Goal: Task Accomplishment & Management: Complete application form

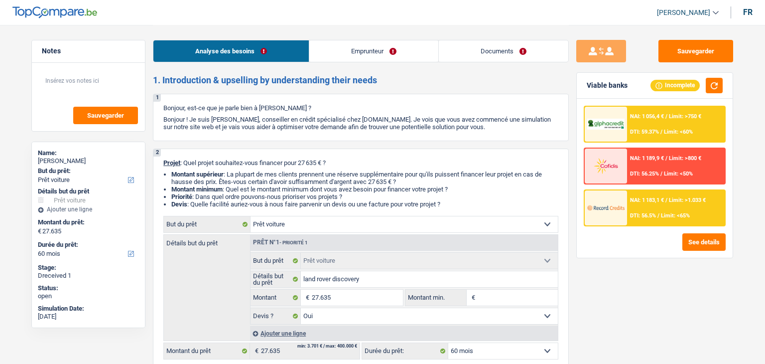
select select "car"
select select "60"
select select "car"
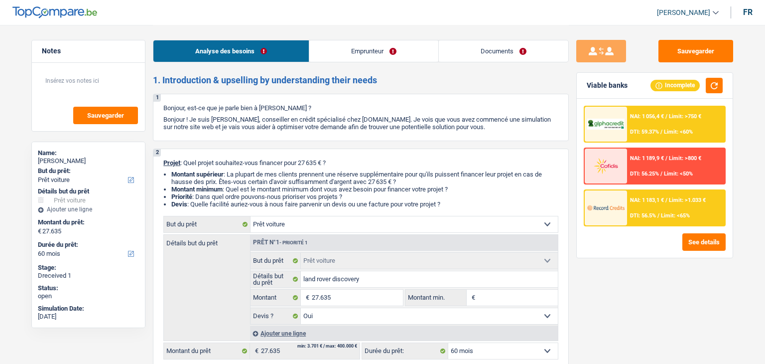
select select "yes"
select select "60"
select select "worker"
select select "netSalary"
select select "mealVouchers"
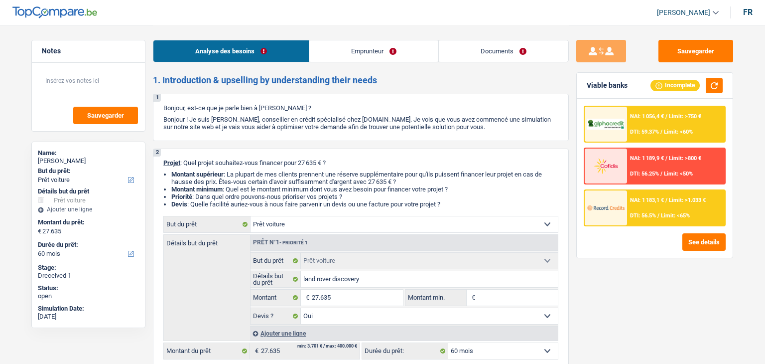
select select "rents"
select select "car"
select select "yes"
select select "60"
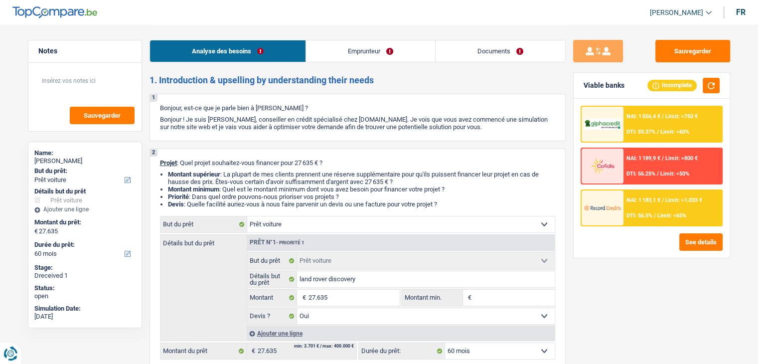
click at [392, 56] on link "Emprunteur" at bounding box center [370, 50] width 129 height 21
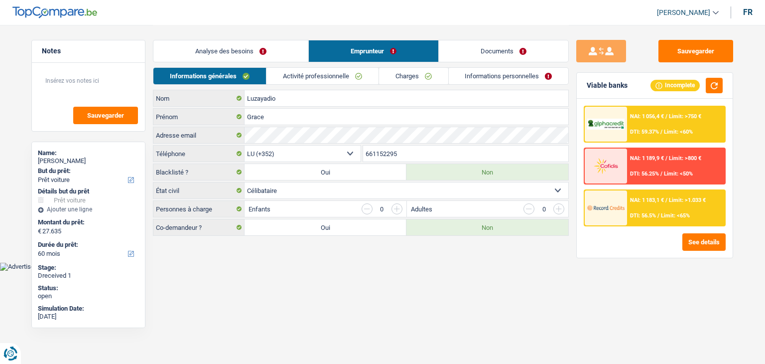
click at [475, 54] on link "Documents" at bounding box center [504, 50] width 130 height 21
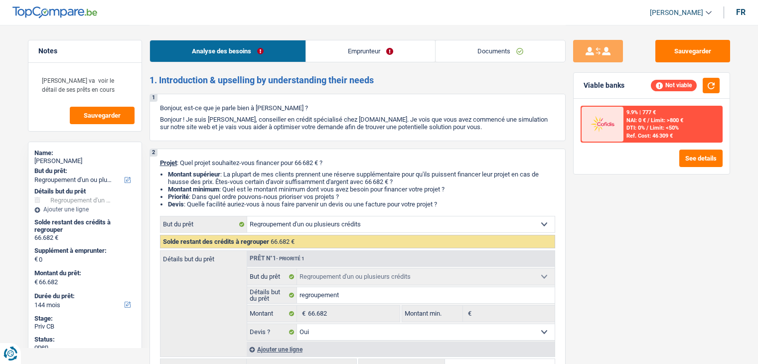
select select "refinancing"
select select "144"
select select "refinancing"
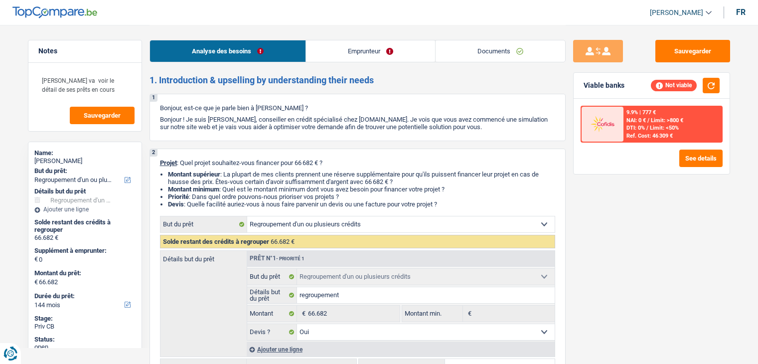
select select "yes"
select select "144"
select select "creditConsolidation"
select select "84"
select select "refinancing"
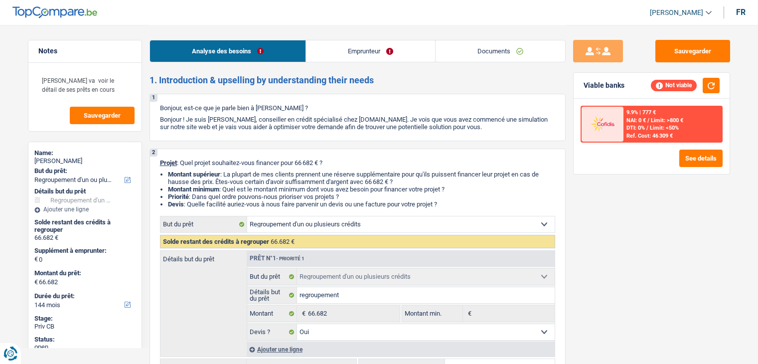
select select "refinancing"
select select "yes"
select select "144"
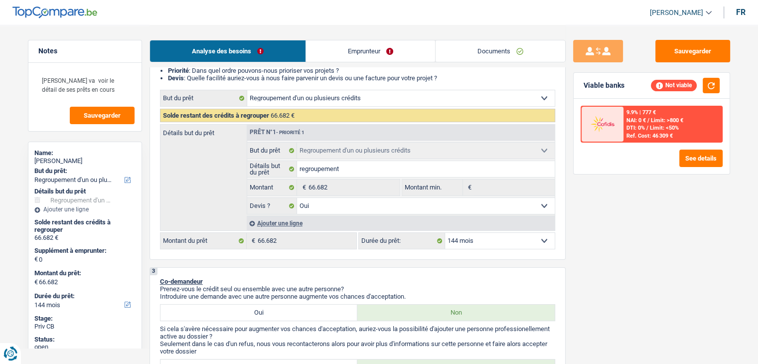
scroll to position [150, 0]
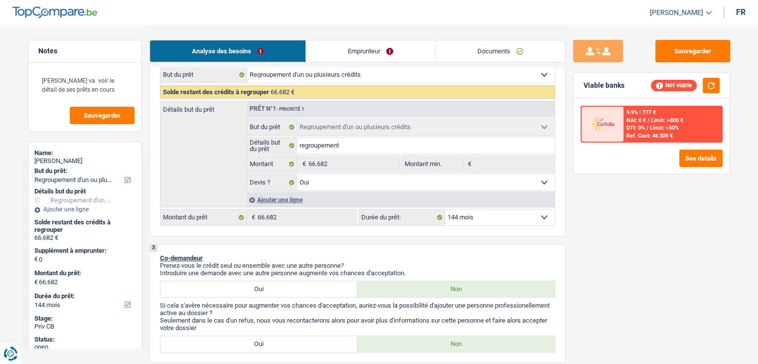
click at [613, 125] on img at bounding box center [602, 124] width 37 height 18
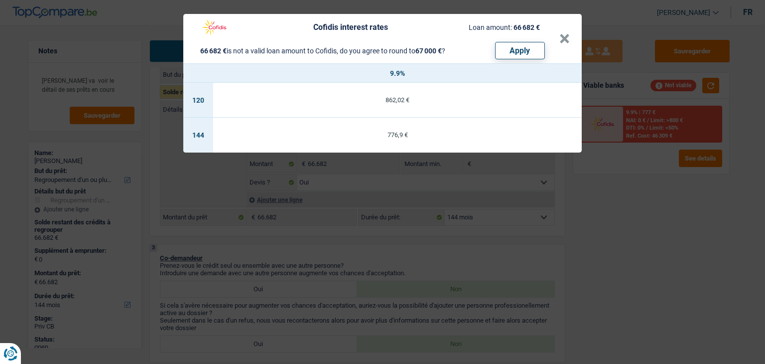
click at [618, 194] on div "Cofidis interest rates Loan amount: 66 682 € 66 682 € is not a valid loan amoun…" at bounding box center [382, 182] width 765 height 364
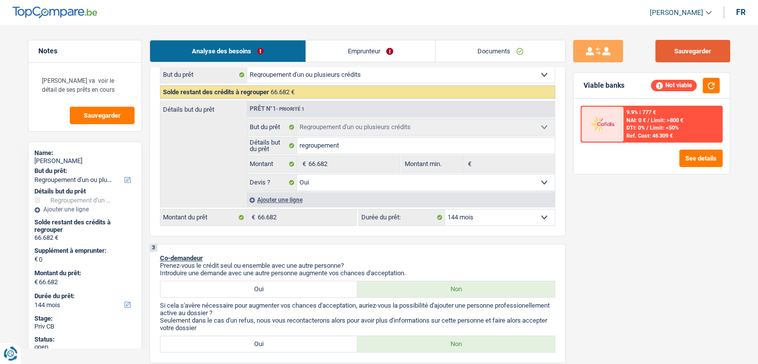
click at [700, 46] on button "Sauvegarder" at bounding box center [692, 51] width 75 height 22
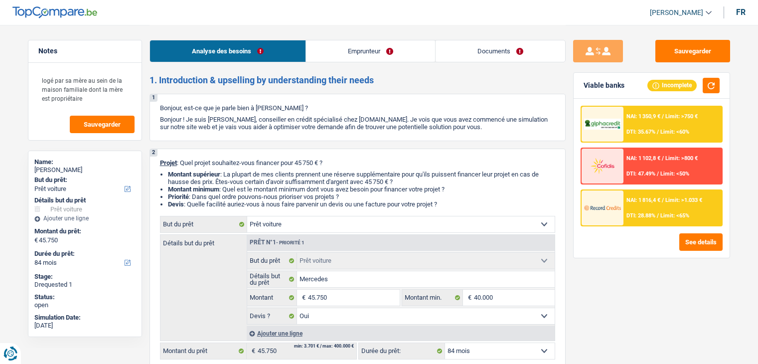
select select "car"
select select "84"
select select "car"
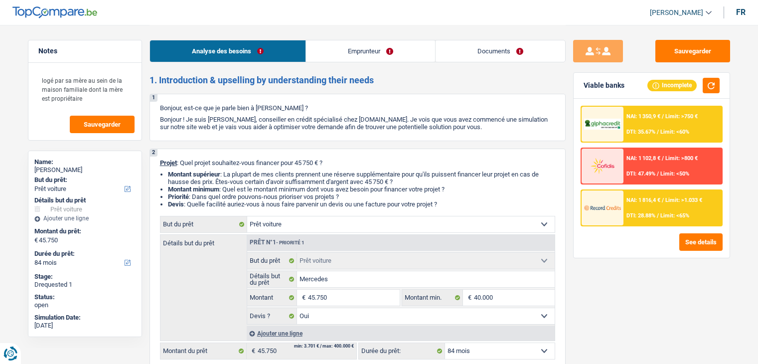
select select "yes"
select select "84"
select select "publicEmployee"
select select "netSalary"
select select "mealVouchers"
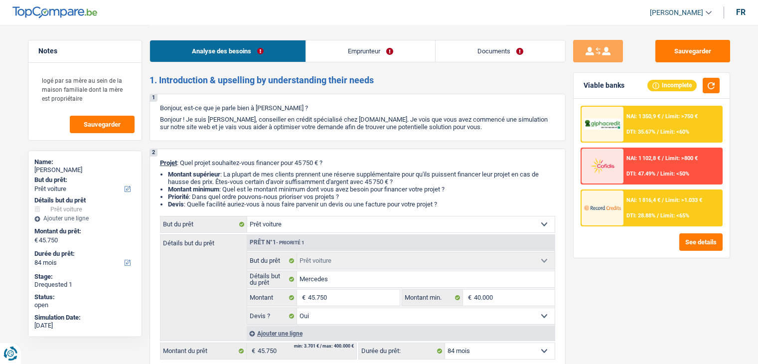
select select "liveWithParents"
select select "car"
select select "yes"
select select "84"
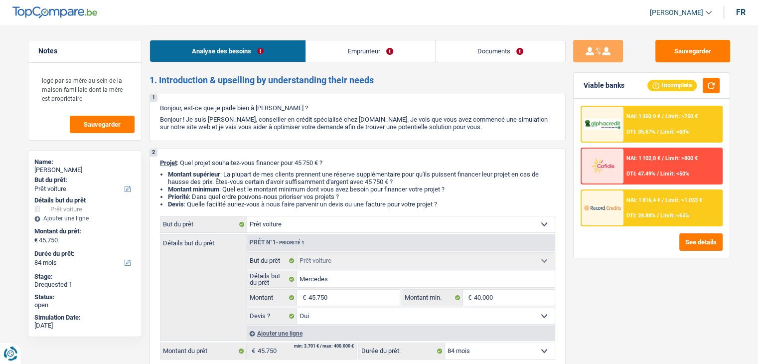
click at [634, 212] on span "DTI: 28.88%" at bounding box center [640, 215] width 29 height 6
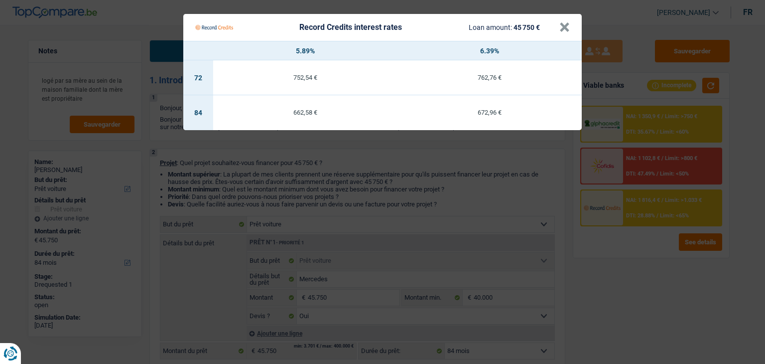
click at [628, 248] on Credits "Record Credits interest rates Loan amount: 45 750 € × 5.89% 6.39% 72 752,54 € 7…" at bounding box center [382, 182] width 765 height 364
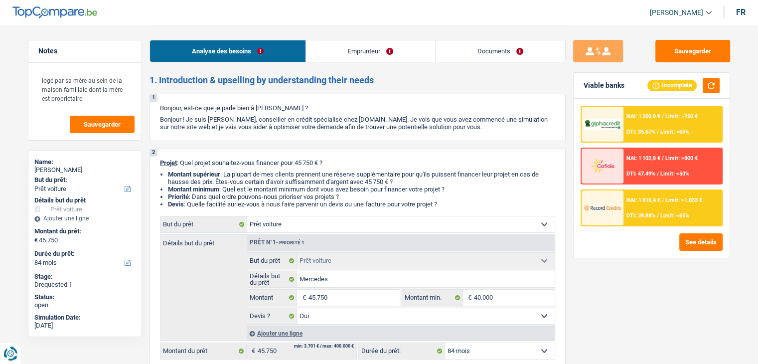
click at [655, 114] on span "NAI: 1 350,9 €" at bounding box center [643, 116] width 34 height 6
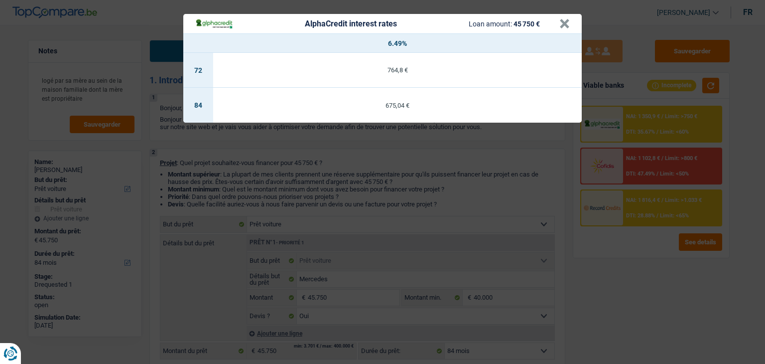
click at [589, 236] on div "AlphaCredit interest rates Loan amount: 45 750 € × 6.49% 72 764,8 € 84 675,04 €" at bounding box center [382, 182] width 765 height 364
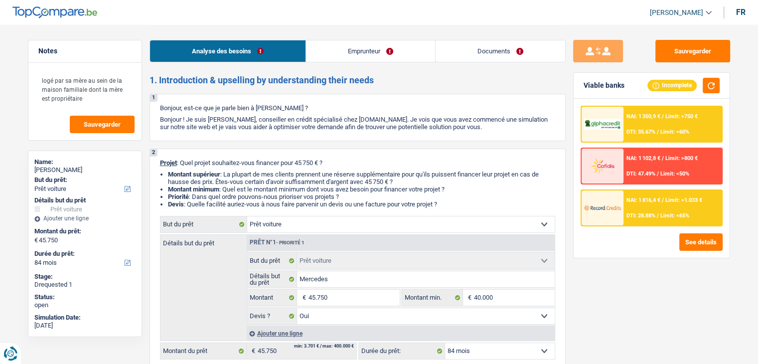
click at [485, 52] on link "Documents" at bounding box center [501, 50] width 130 height 21
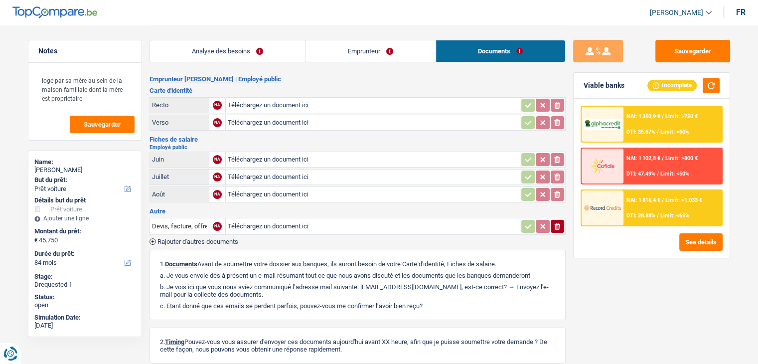
drag, startPoint x: 421, startPoint y: 52, endPoint x: 342, endPoint y: 52, distance: 79.2
click at [421, 52] on link "Emprunteur" at bounding box center [371, 50] width 130 height 21
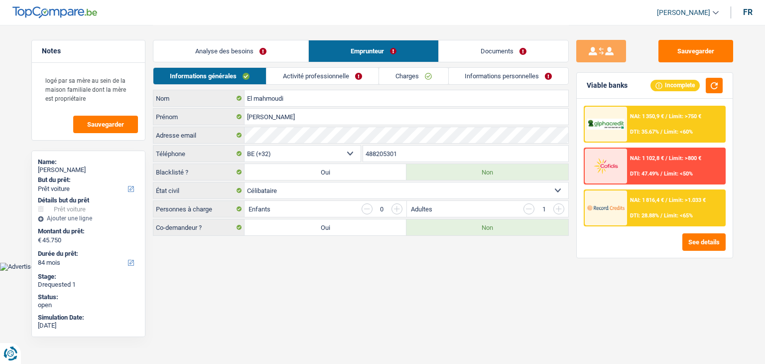
click at [231, 54] on link "Analyse des besoins" at bounding box center [230, 50] width 155 height 21
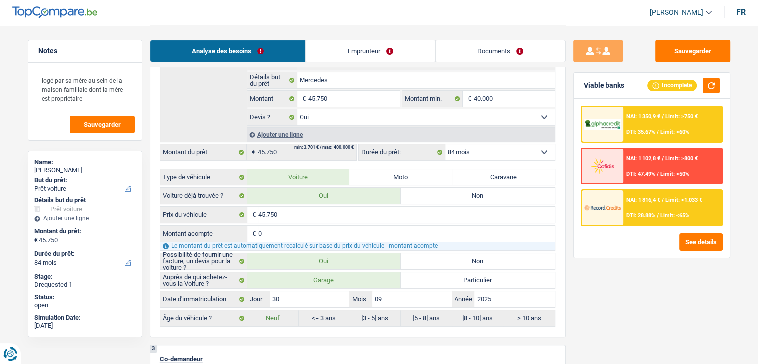
scroll to position [199, 0]
click at [337, 58] on link "Emprunteur" at bounding box center [370, 50] width 129 height 21
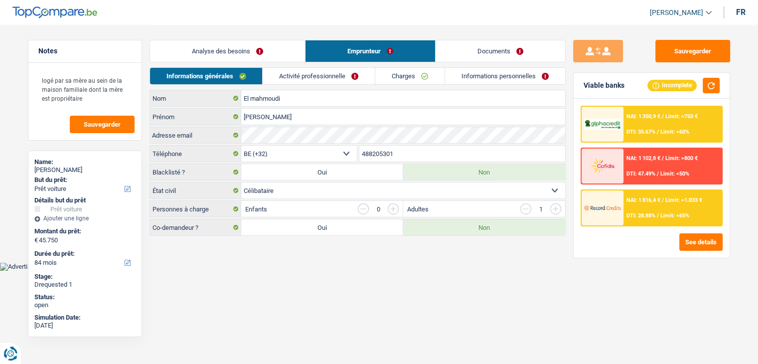
scroll to position [0, 0]
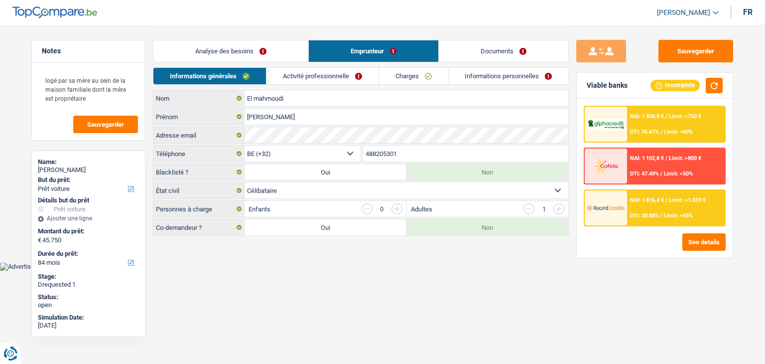
click at [491, 83] on link "Informations personnelles" at bounding box center [509, 76] width 120 height 16
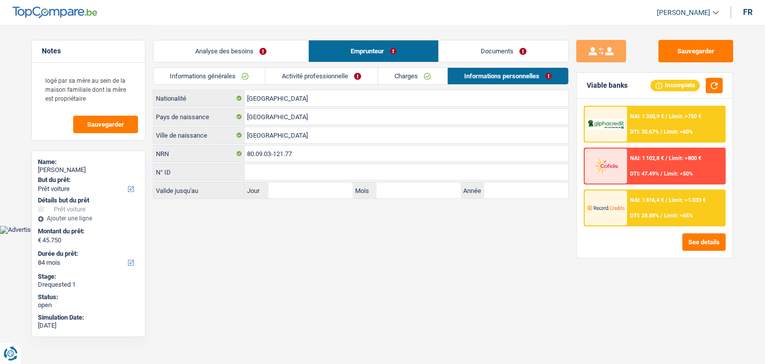
click at [492, 78] on link "Informations personnelles" at bounding box center [508, 76] width 121 height 16
click at [489, 54] on link "Documents" at bounding box center [504, 50] width 130 height 21
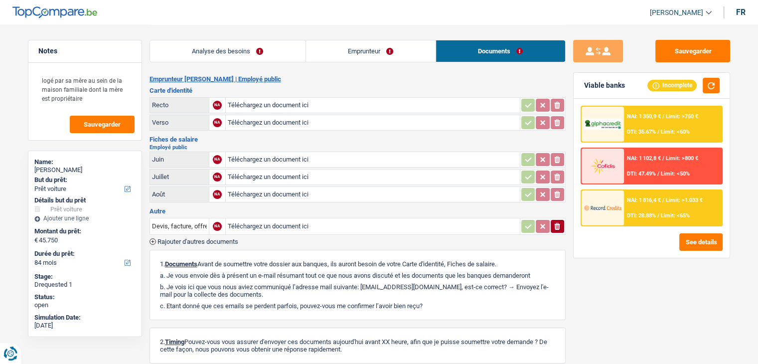
click at [314, 49] on link "Emprunteur" at bounding box center [371, 50] width 130 height 21
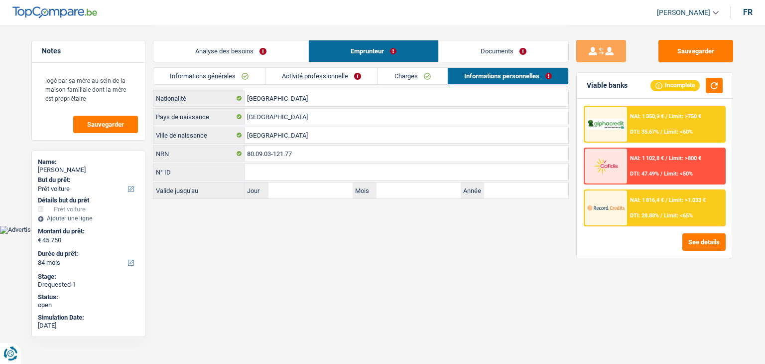
click at [312, 71] on link "Activité professionnelle" at bounding box center [322, 76] width 112 height 16
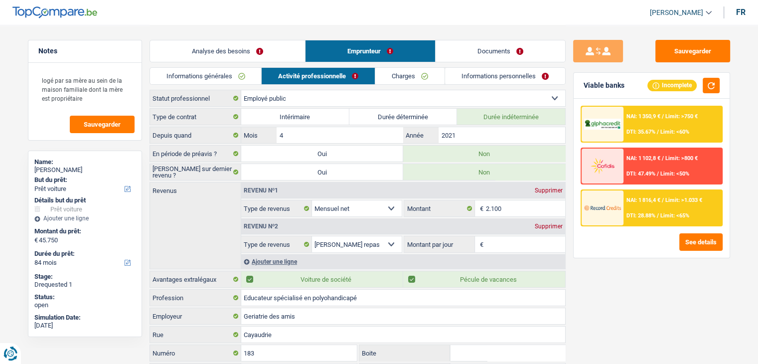
click at [472, 78] on link "Informations personnelles" at bounding box center [505, 76] width 120 height 16
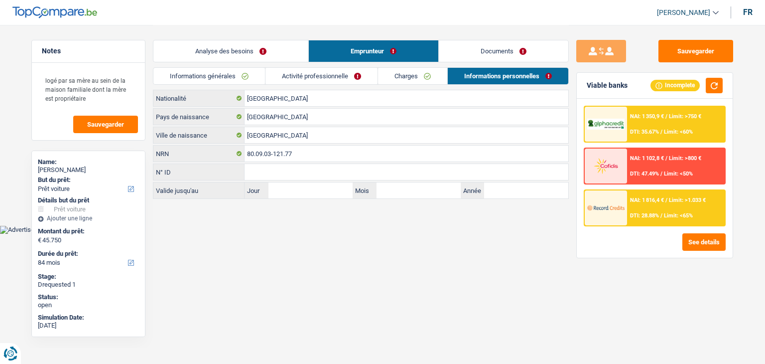
click at [470, 51] on link "Documents" at bounding box center [504, 50] width 130 height 21
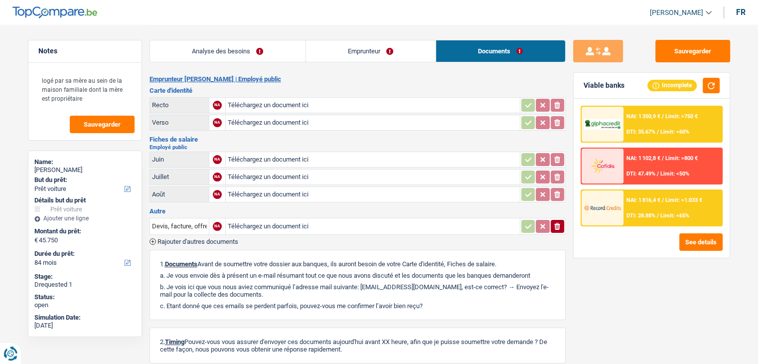
click at [261, 208] on h3 "Autre" at bounding box center [358, 211] width 416 height 6
click at [297, 51] on link "Analyse des besoins" at bounding box center [227, 50] width 155 height 21
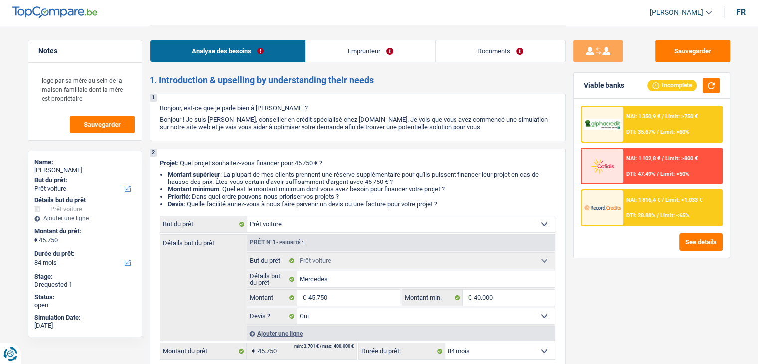
click at [346, 46] on link "Emprunteur" at bounding box center [370, 50] width 129 height 21
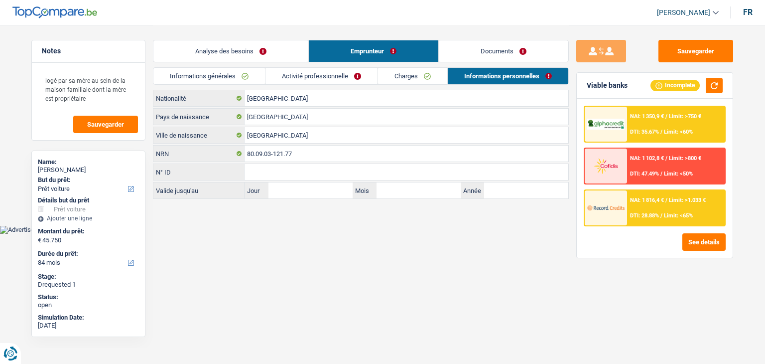
click at [508, 50] on link "Documents" at bounding box center [504, 50] width 130 height 21
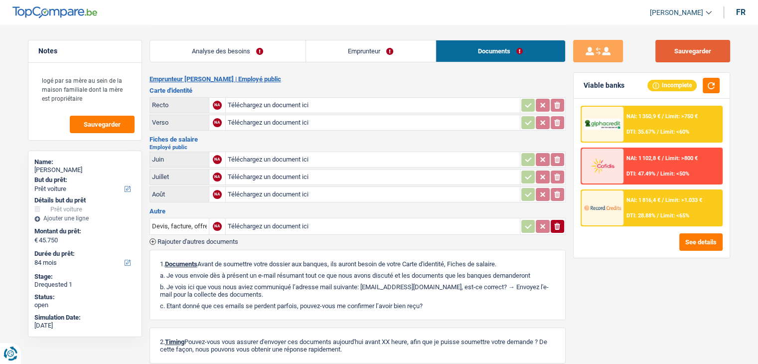
click at [677, 49] on button "Sauvegarder" at bounding box center [692, 51] width 75 height 22
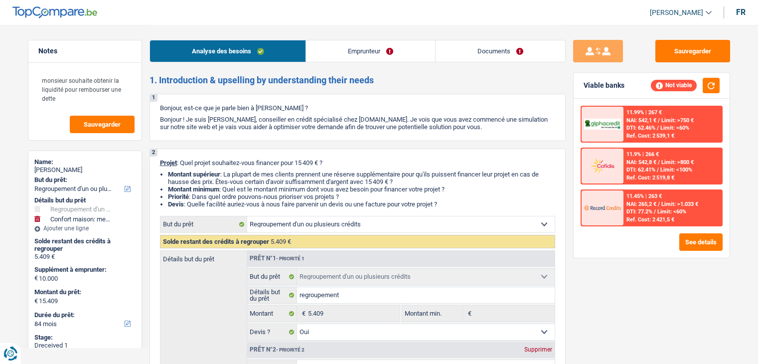
select select "refinancing"
select select "household"
select select "84"
select select "refinancing"
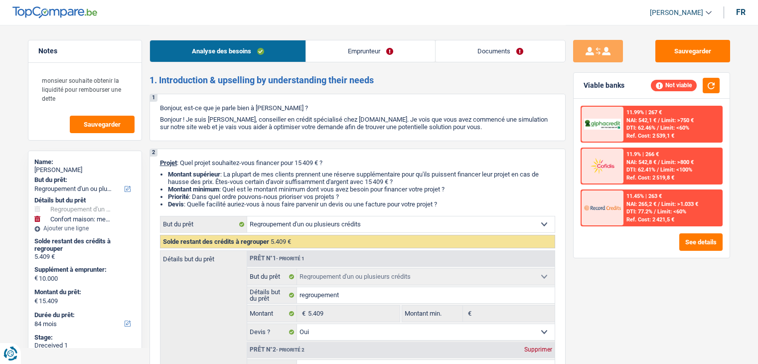
select select "refinancing"
select select "yes"
select select "household"
select select "yes"
select select "84"
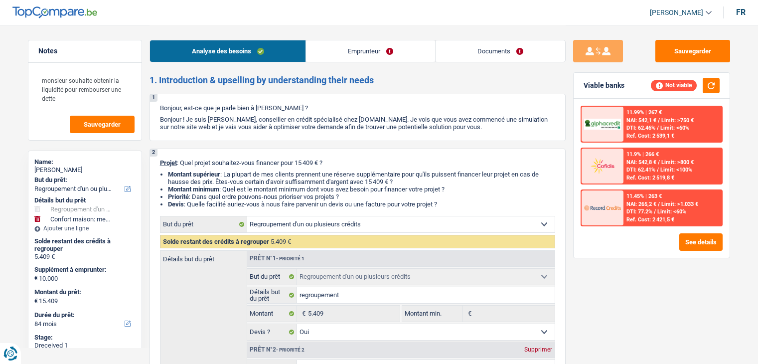
select select "independent"
select select "netSalary"
select select "rents"
select select "personalLoan"
select select "other"
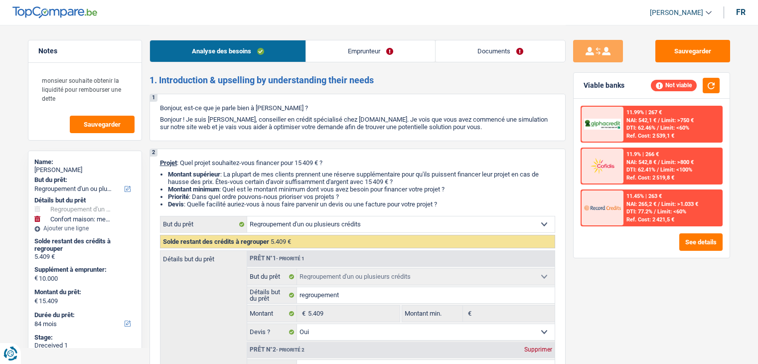
select select "42"
select select "personalLoan"
select select "other"
select select "30"
select select "refinancing"
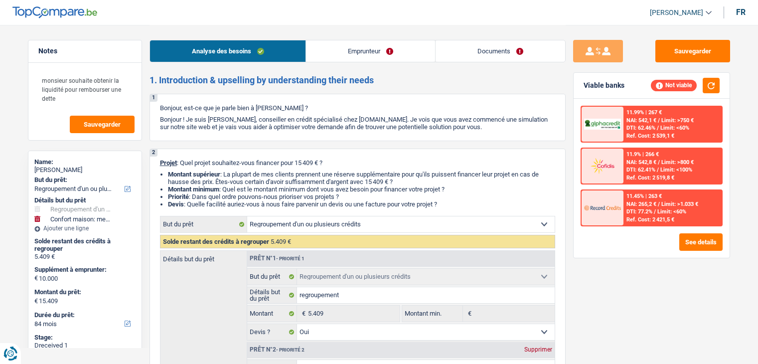
select select "refinancing"
select select "yes"
select select "household"
select select "yes"
select select "84"
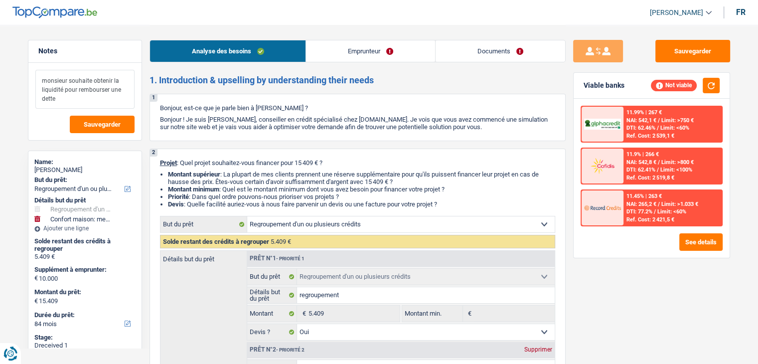
drag, startPoint x: 40, startPoint y: 81, endPoint x: 101, endPoint y: 99, distance: 64.0
click at [101, 99] on textarea "monsieur souhaite obtenir la liquidité pour rembourser une dette" at bounding box center [84, 89] width 99 height 39
click at [348, 58] on link "Emprunteur" at bounding box center [370, 50] width 129 height 21
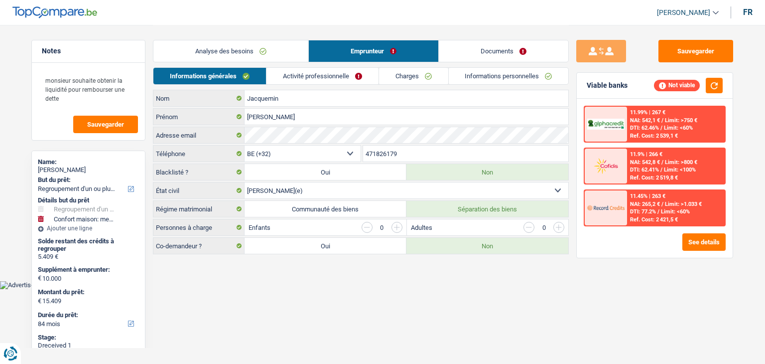
click at [327, 70] on link "Activité professionnelle" at bounding box center [323, 76] width 112 height 16
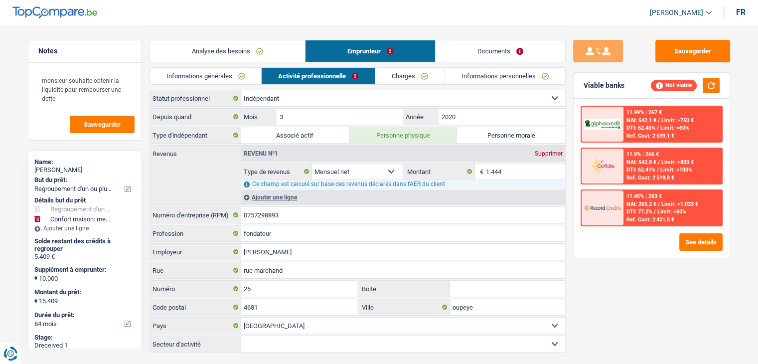
click at [424, 78] on link "Charges" at bounding box center [409, 76] width 69 height 16
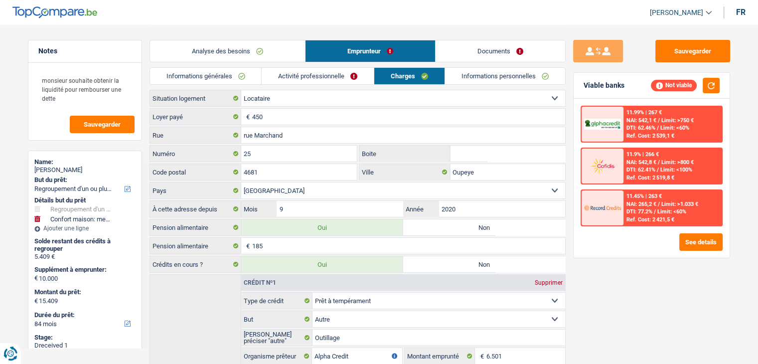
click at [476, 77] on link "Informations personnelles" at bounding box center [505, 76] width 120 height 16
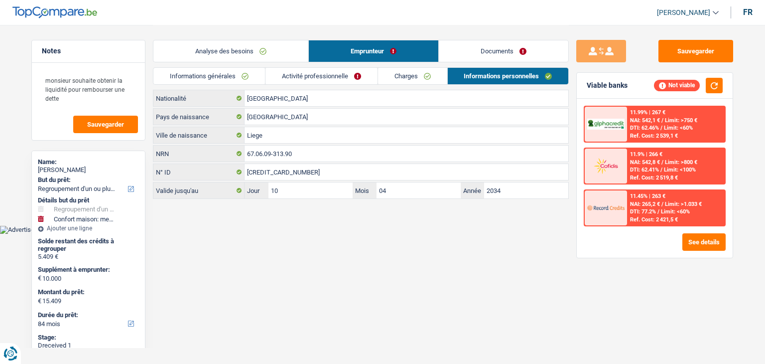
click at [477, 52] on link "Documents" at bounding box center [504, 50] width 130 height 21
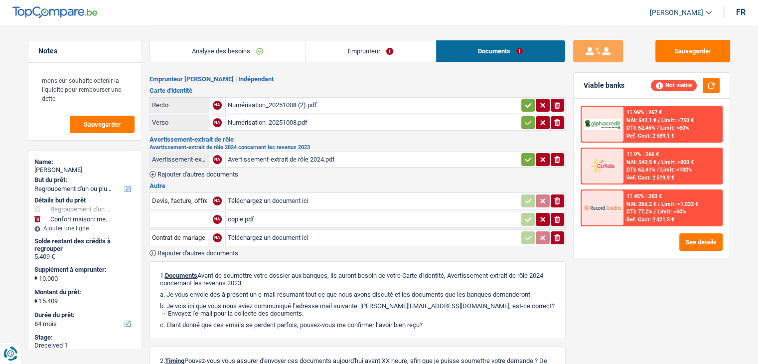
click at [276, 155] on div "Avertissement-extrait de rôle 2024.pdf" at bounding box center [373, 159] width 290 height 15
click at [349, 52] on link "Emprunteur" at bounding box center [371, 50] width 130 height 21
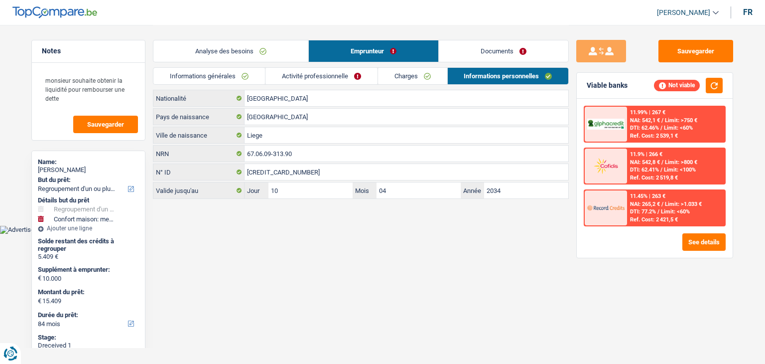
click at [355, 68] on link "Activité professionnelle" at bounding box center [322, 76] width 112 height 16
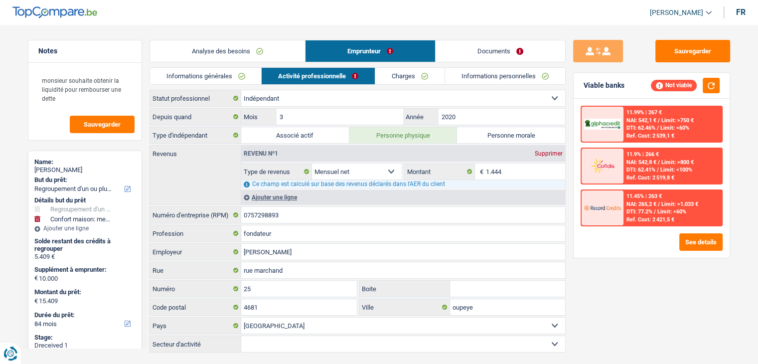
click at [246, 75] on link "Informations générales" at bounding box center [206, 76] width 112 height 16
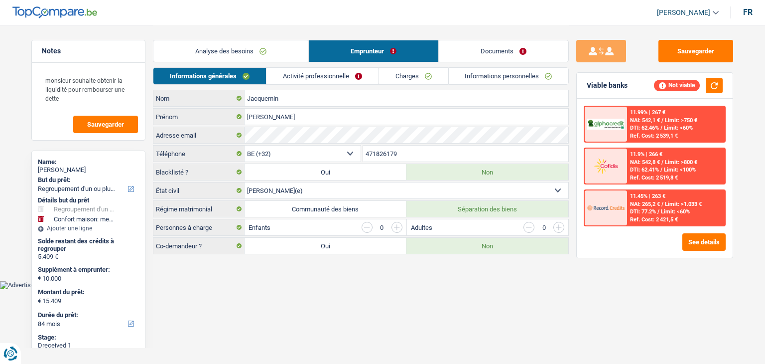
click at [243, 55] on link "Analyse des besoins" at bounding box center [230, 50] width 155 height 21
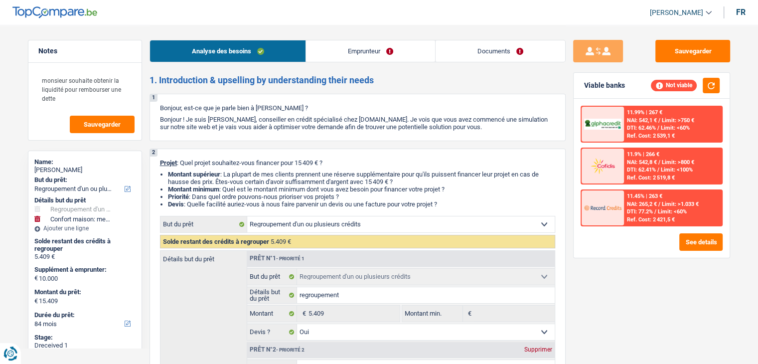
click at [333, 60] on link "Emprunteur" at bounding box center [370, 50] width 129 height 21
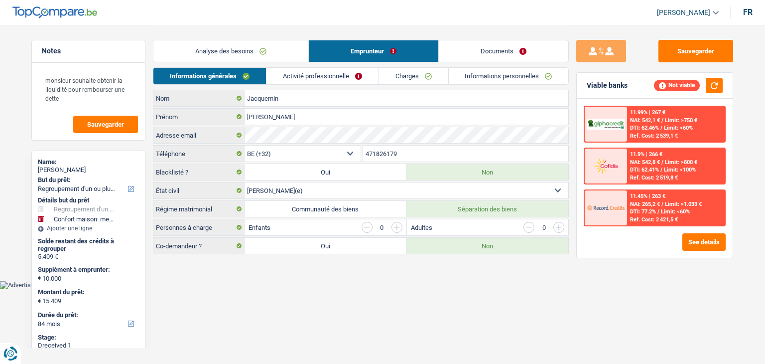
click at [291, 83] on link "Activité professionnelle" at bounding box center [323, 76] width 112 height 16
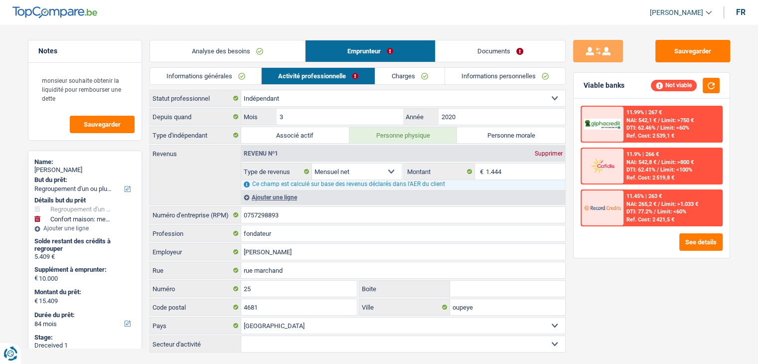
click at [241, 82] on link "Informations générales" at bounding box center [206, 76] width 112 height 16
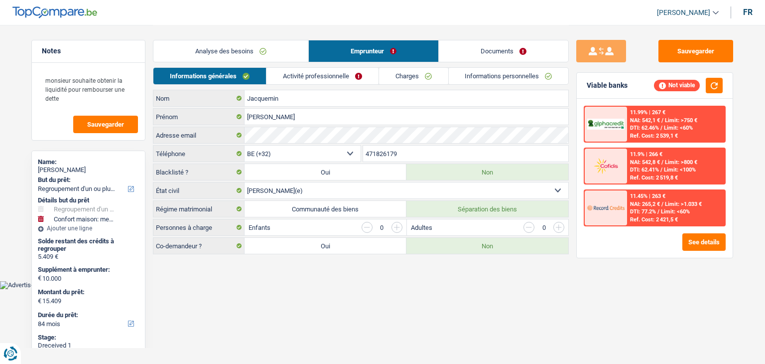
click at [436, 73] on link "Charges" at bounding box center [413, 76] width 69 height 16
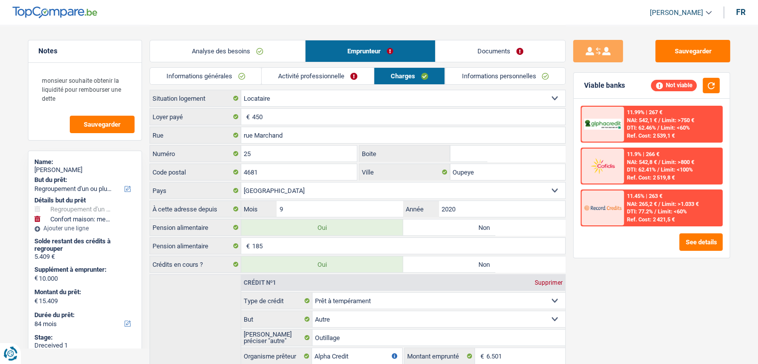
click at [481, 73] on link "Informations personnelles" at bounding box center [505, 76] width 120 height 16
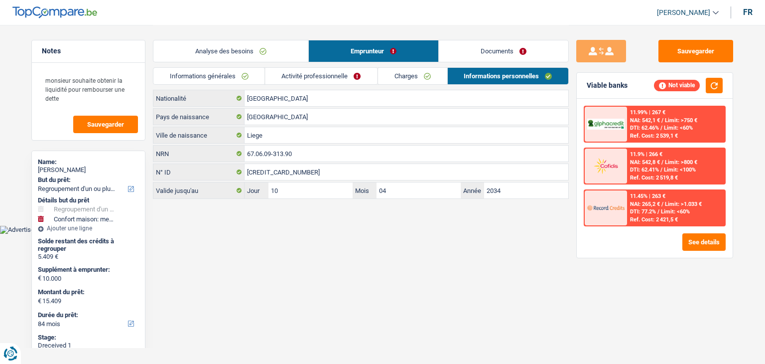
click at [481, 58] on link "Documents" at bounding box center [504, 50] width 130 height 21
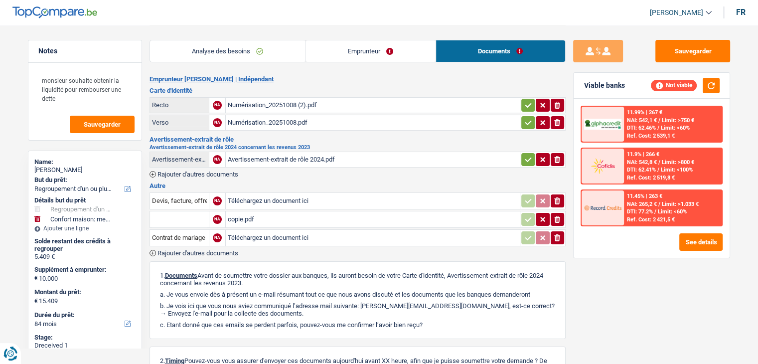
click at [298, 50] on link "Analyse des besoins" at bounding box center [227, 50] width 155 height 21
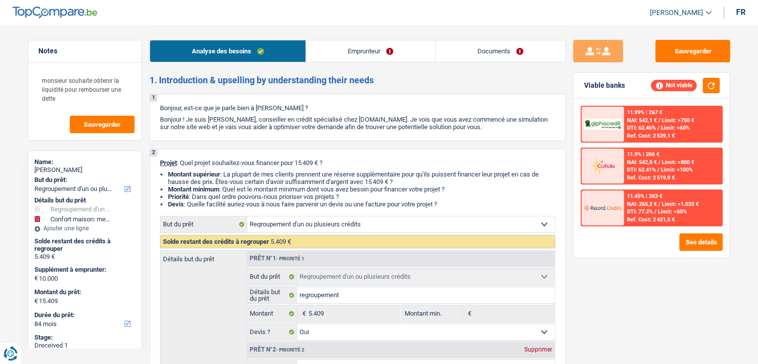
click at [520, 52] on link "Documents" at bounding box center [501, 50] width 130 height 21
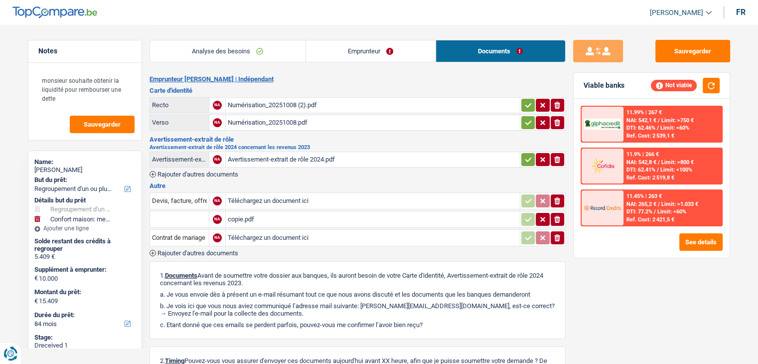
click at [277, 100] on div "Numérisation_20251008 (2).pdf" at bounding box center [373, 105] width 290 height 15
click at [289, 116] on div "Numérisation_20251008.pdf" at bounding box center [373, 122] width 290 height 15
click at [329, 49] on link "Emprunteur" at bounding box center [371, 50] width 130 height 21
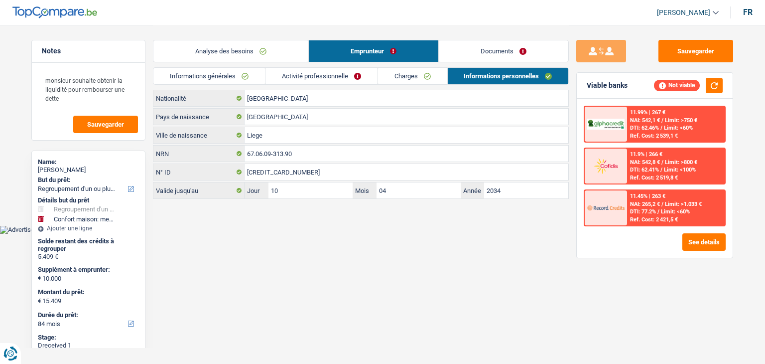
click at [252, 48] on link "Analyse des besoins" at bounding box center [230, 50] width 155 height 21
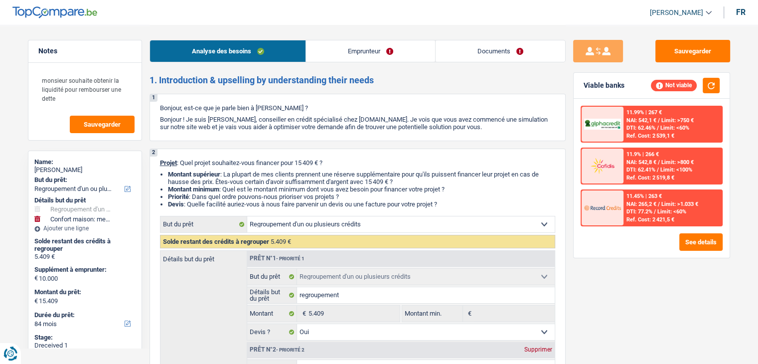
drag, startPoint x: 385, startPoint y: 84, endPoint x: 151, endPoint y: 79, distance: 233.8
click at [151, 79] on h2 "1. Introduction & upselling by understanding their needs" at bounding box center [358, 80] width 416 height 11
click at [166, 65] on div "Analyse des besoins Emprunteur Documents" at bounding box center [358, 46] width 416 height 42
drag, startPoint x: 159, startPoint y: 109, endPoint x: 508, endPoint y: 127, distance: 349.3
click at [508, 127] on div "1 Bonjour, est-ce que je parle bien à Henri Jacquemin ? Bonjour ! Je suis Yanis…" at bounding box center [358, 117] width 416 height 47
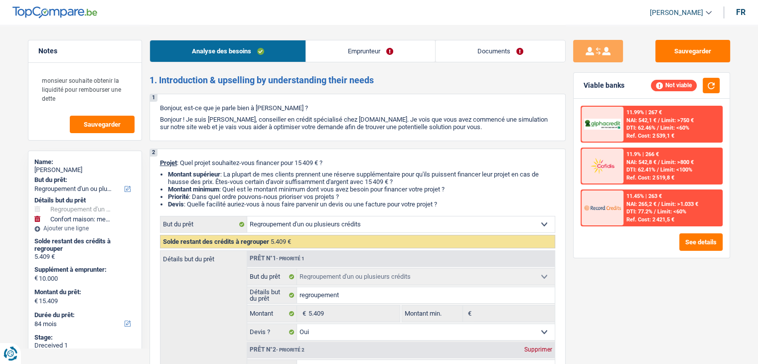
click at [508, 127] on p "Bonjour ! Je suis [PERSON_NAME], conseiller en crédit spécialisé chez [DOMAIN_N…" at bounding box center [357, 123] width 395 height 15
drag, startPoint x: 495, startPoint y: 127, endPoint x: 159, endPoint y: 103, distance: 336.7
click at [159, 103] on div "1 Bonjour, est-ce que je parle bien à Henri Jacquemin ? Bonjour ! Je suis Yanis…" at bounding box center [358, 117] width 416 height 47
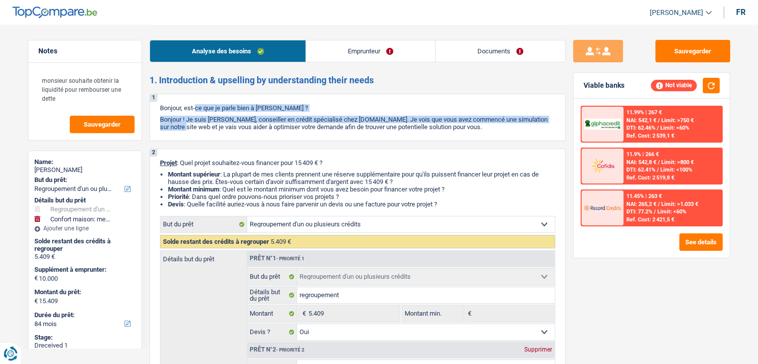
drag, startPoint x: 159, startPoint y: 103, endPoint x: 511, endPoint y: 114, distance: 351.5
click at [511, 114] on div "1 Bonjour, est-ce que je parle bien à Henri Jacquemin ? Bonjour ! Je suis Yanis…" at bounding box center [358, 117] width 416 height 47
click at [509, 123] on p "Bonjour ! Je suis [PERSON_NAME], conseiller en crédit spécialisé chez [DOMAIN_N…" at bounding box center [357, 123] width 395 height 15
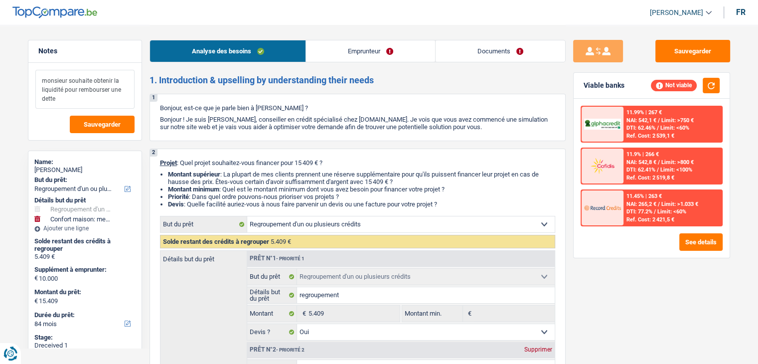
drag, startPoint x: 483, startPoint y: 126, endPoint x: 126, endPoint y: 106, distance: 357.4
click at [478, 55] on link "Documents" at bounding box center [501, 50] width 130 height 21
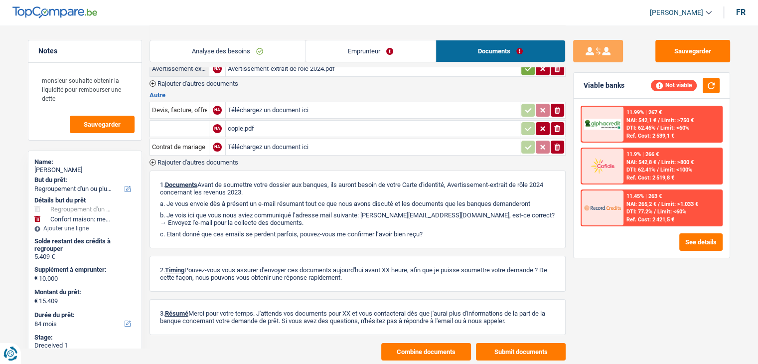
scroll to position [66, 0]
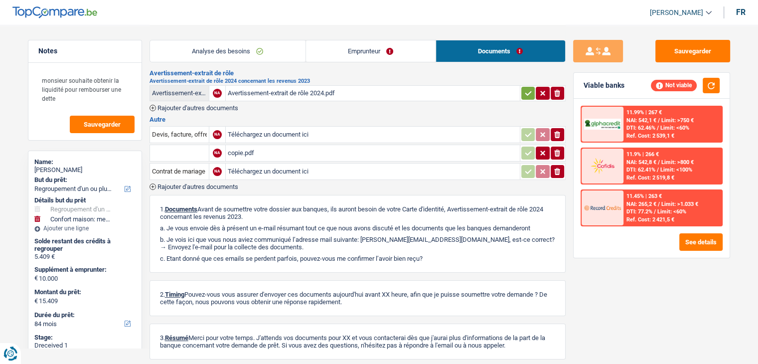
click at [243, 154] on div "copie.pdf" at bounding box center [373, 153] width 290 height 15
click at [668, 54] on button "Sauvegarder" at bounding box center [692, 51] width 75 height 22
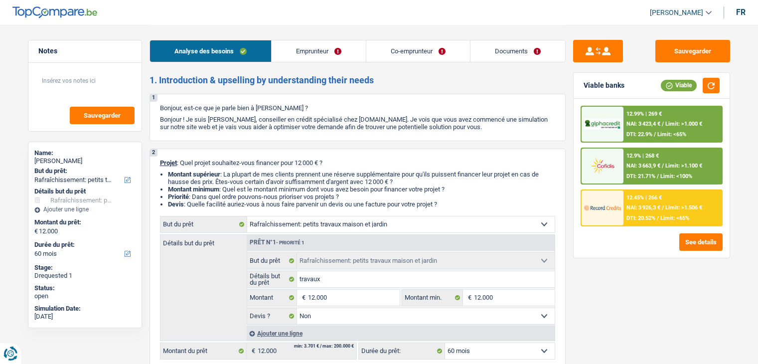
select select "houseOrGarden"
select select "60"
select select "houseOrGarden"
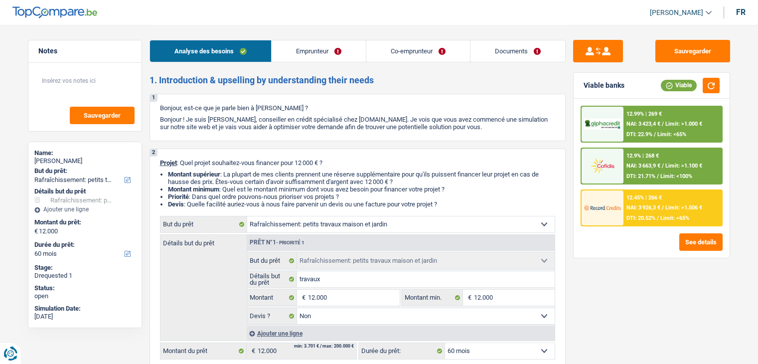
select select "false"
select select "60"
select select "worker"
select select "privateEmployee"
select select "netSalary"
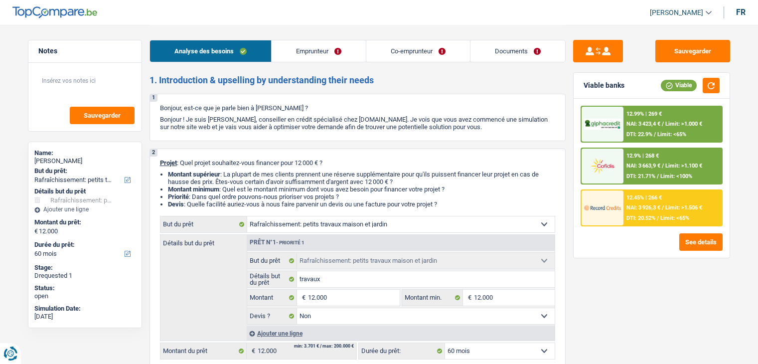
select select "other"
select select "mealVouchers"
select select "netSalary"
select select "mutualityIndemnity"
select select "mealVouchers"
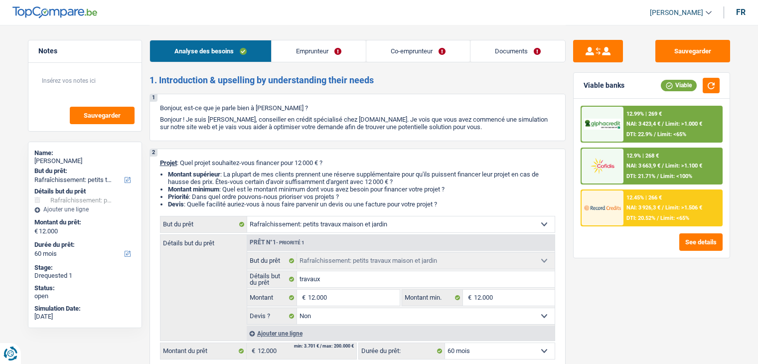
select select "ownerWithMortgage"
select select "mortgage"
select select "300"
select select "cardOrCredit"
select select "houseOrGarden"
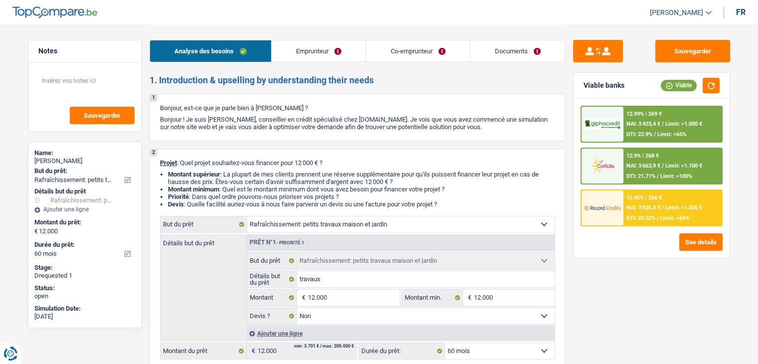
select select "houseOrGarden"
select select "false"
select select "60"
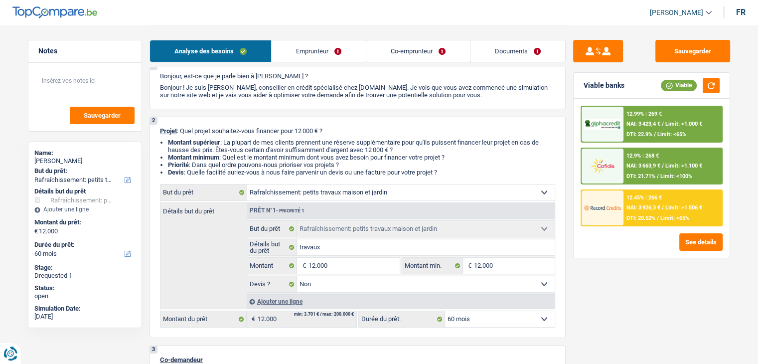
scroll to position [50, 0]
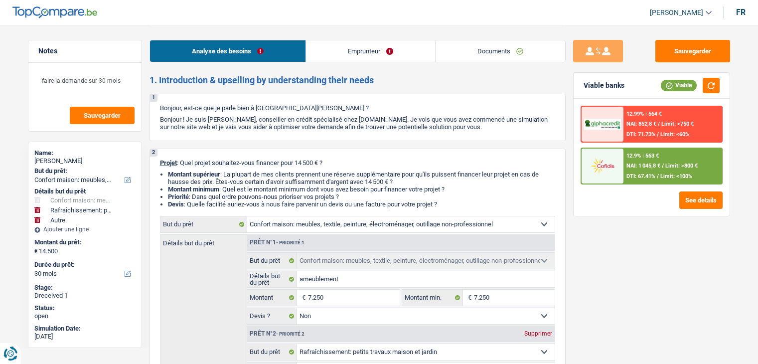
select select "household"
select select "houseOrGarden"
select select "other"
select select "30"
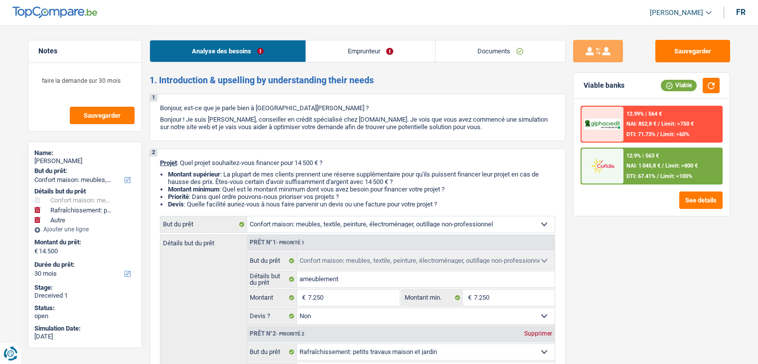
select select "household"
select select "false"
select select "houseOrGarden"
select select "false"
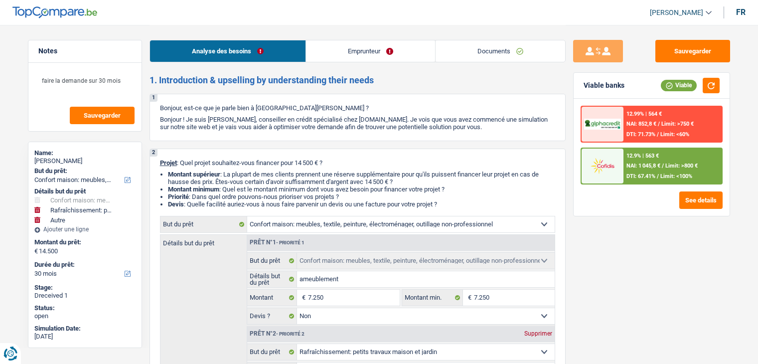
select select "other"
select select "30"
select select "publicEmployee"
select select "netSalary"
select select "familyAllowances"
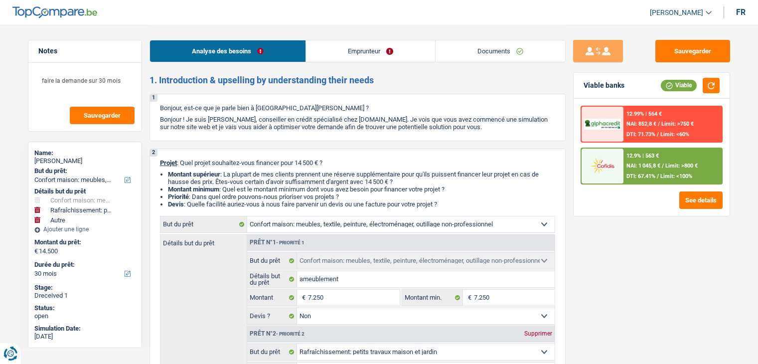
select select "mealVouchers"
select select "ownerWithMortgage"
select select "mortgage"
select select "360"
select select "household"
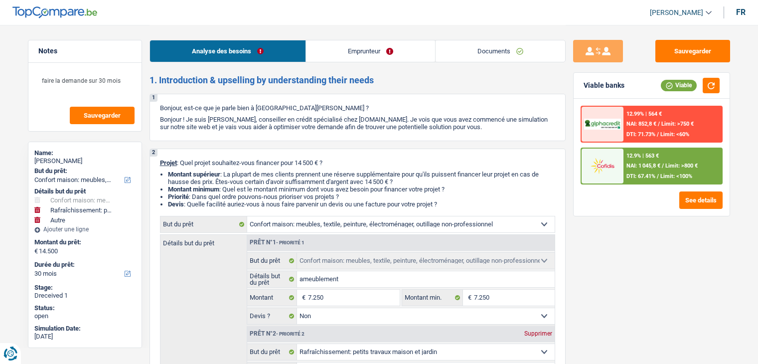
select select "household"
select select "false"
select select "houseOrGarden"
select select "false"
select select "other"
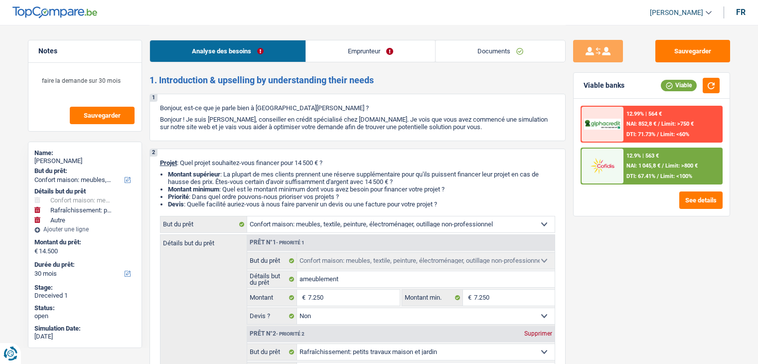
select select "30"
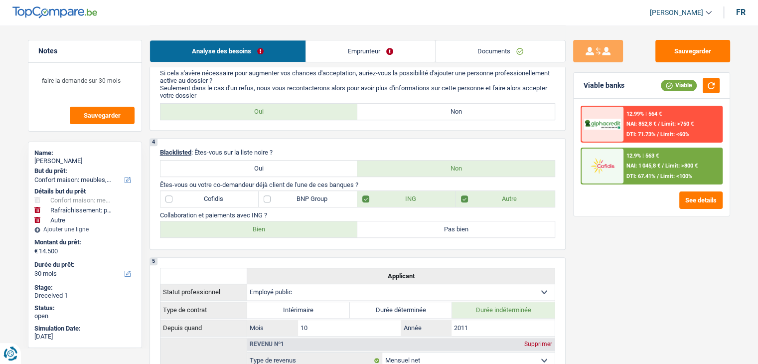
scroll to position [847, 0]
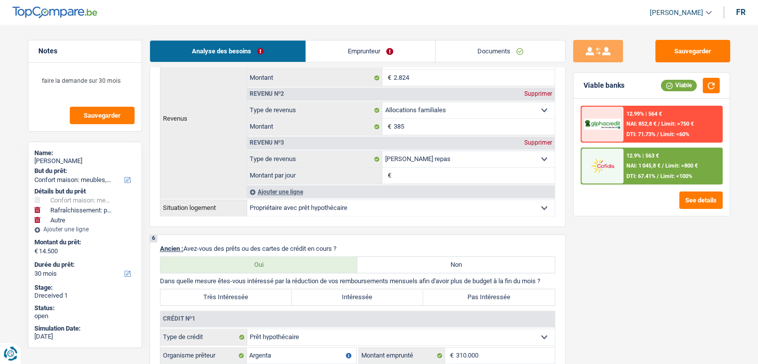
drag, startPoint x: 325, startPoint y: 46, endPoint x: 299, endPoint y: 64, distance: 31.5
click at [325, 46] on link "Emprunteur" at bounding box center [370, 50] width 129 height 21
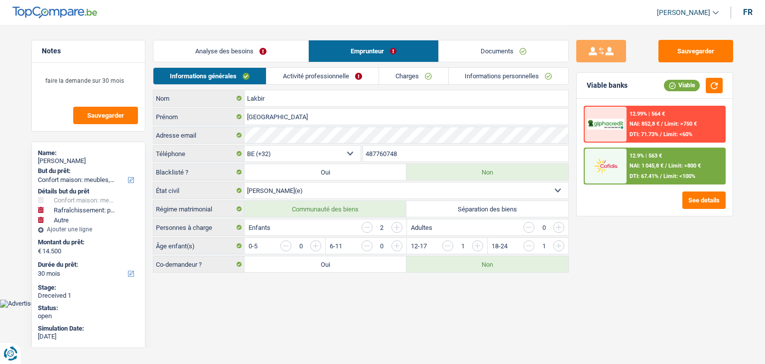
click at [288, 76] on link "Activité professionnelle" at bounding box center [323, 76] width 112 height 16
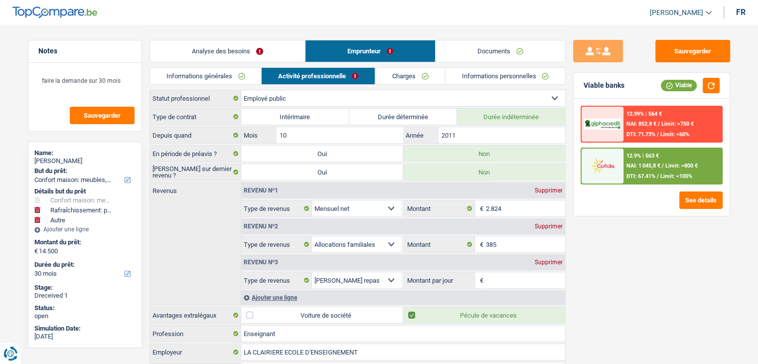
click at [243, 73] on link "Informations générales" at bounding box center [206, 76] width 112 height 16
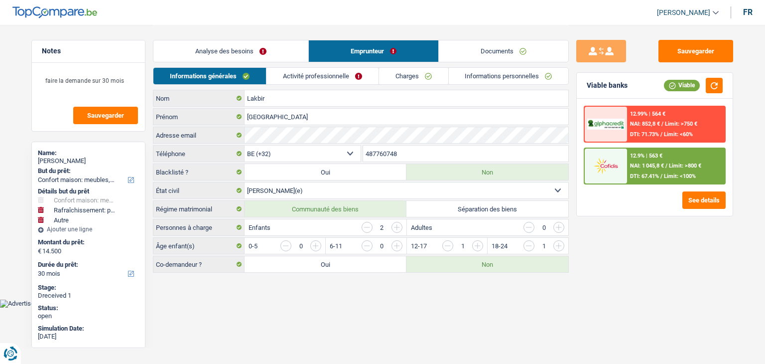
click at [329, 71] on link "Activité professionnelle" at bounding box center [323, 76] width 112 height 16
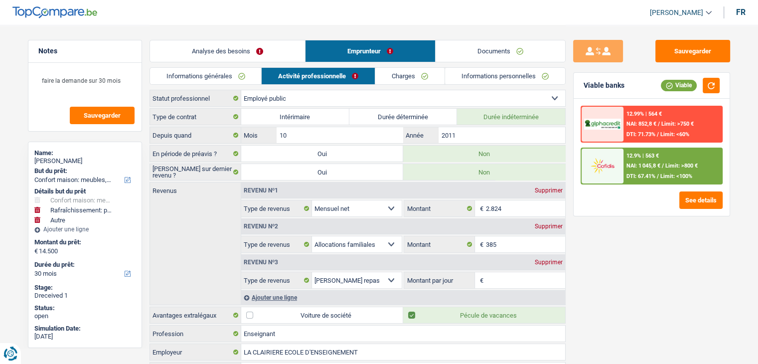
click at [228, 72] on link "Informations générales" at bounding box center [206, 76] width 112 height 16
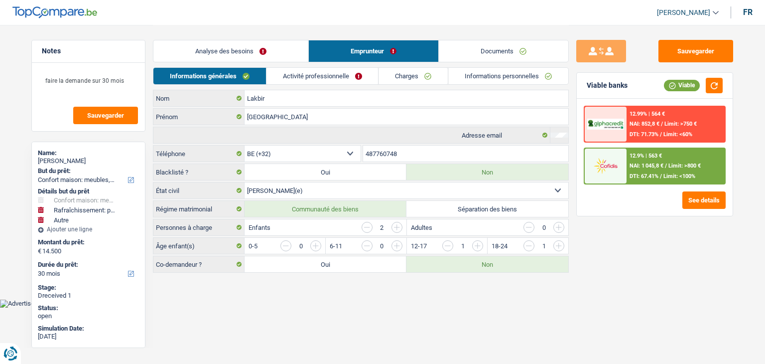
click at [234, 60] on link "Analyse des besoins" at bounding box center [230, 50] width 155 height 21
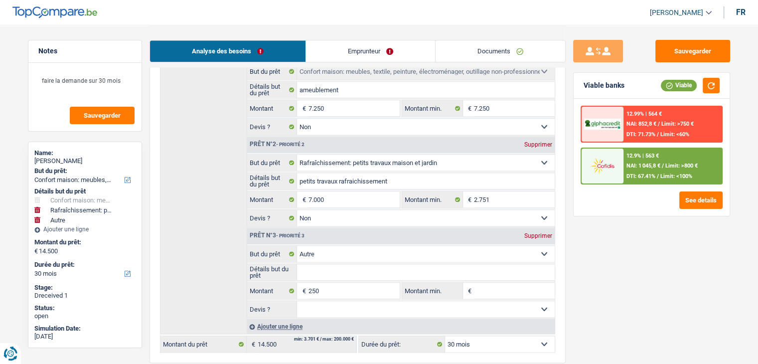
scroll to position [1196, 0]
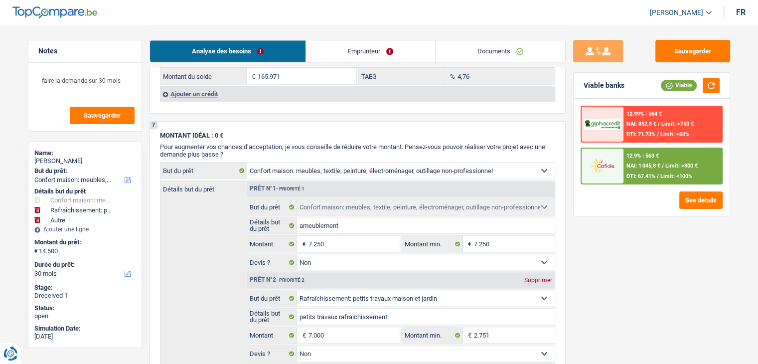
click at [632, 168] on div "12.9% | 563 € NAI: 1 045,8 € / Limit: >800 € DTI: 67.41% / Limit: <100%" at bounding box center [672, 166] width 98 height 35
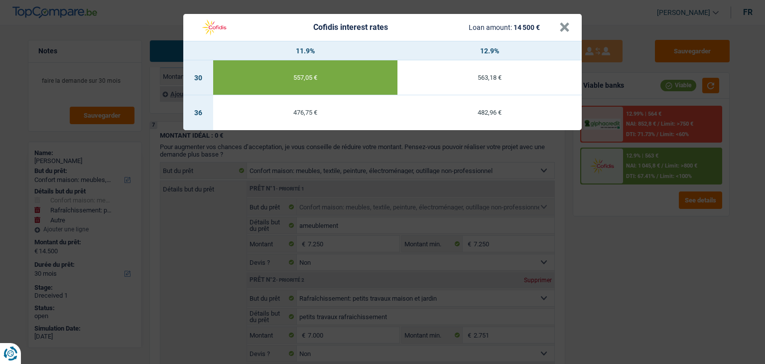
click at [632, 226] on div "Cofidis interest rates Loan amount: 14 500 € × 11.9% 12.9% 30 557,05 € 563,18 €…" at bounding box center [382, 182] width 765 height 364
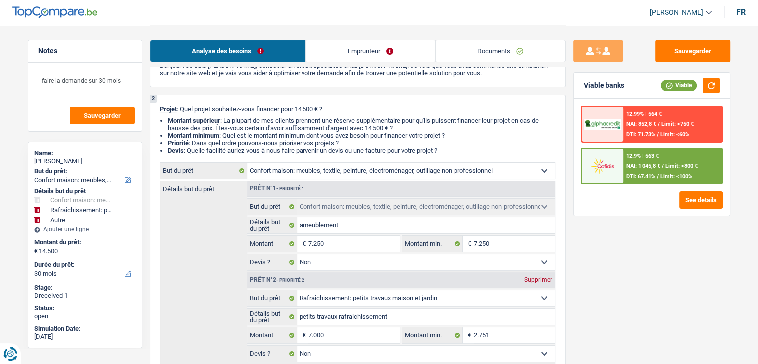
scroll to position [0, 0]
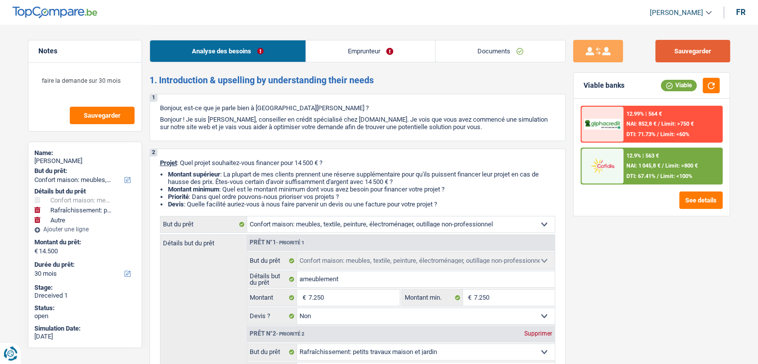
click at [685, 58] on button "Sauvegarder" at bounding box center [692, 51] width 75 height 22
click at [683, 47] on button "Sauvegarder" at bounding box center [692, 51] width 75 height 22
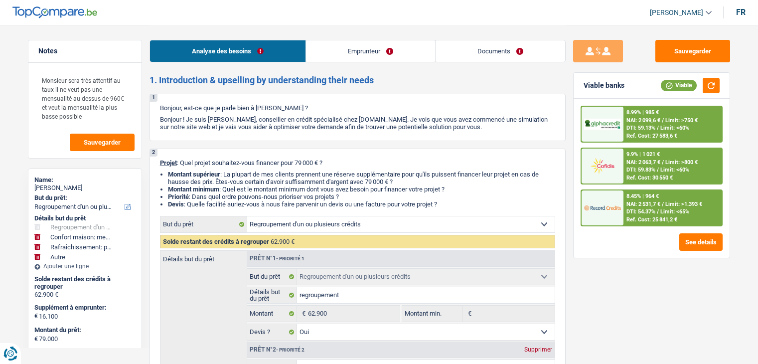
select select "refinancing"
select select "household"
select select "houseOrGarden"
select select "other"
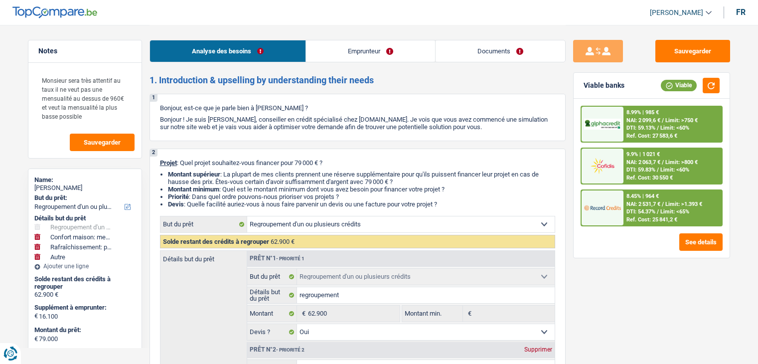
select select "120"
select select "refinancing"
select select "yes"
select select "household"
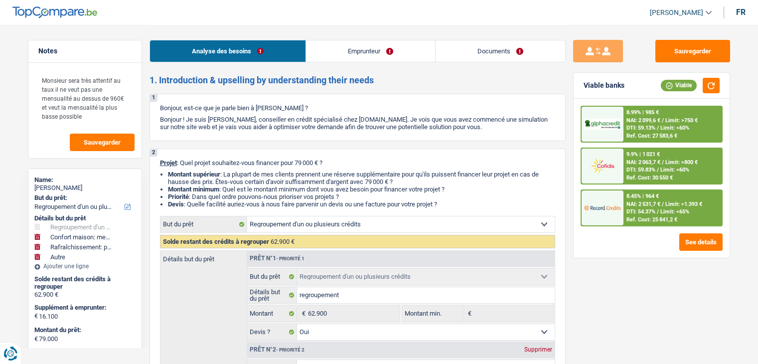
select select "yes"
select select "houseOrGarden"
select select "false"
select select "other"
select select "120"
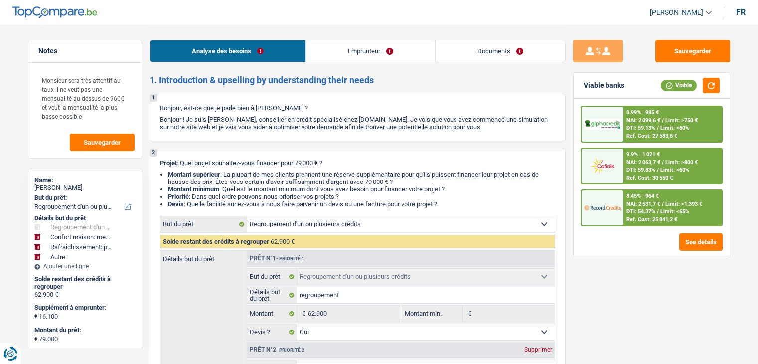
select select "publicEmployee"
select select "netSalary"
select select "familyAllowances"
select select "mealVouchers"
select select "ownerWithMortgage"
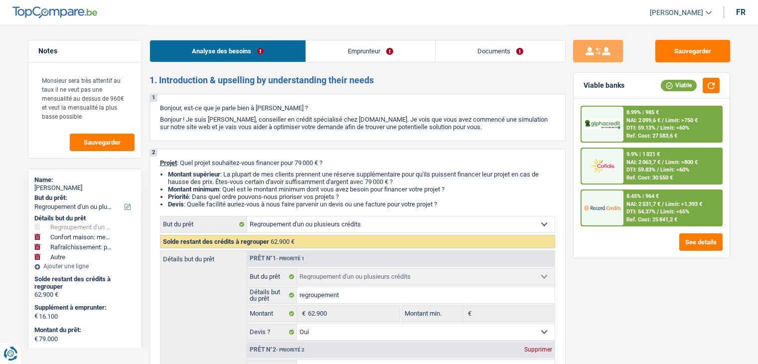
select select "mortgage"
select select "360"
select select "mortgage"
select select "240"
select select "personalLoan"
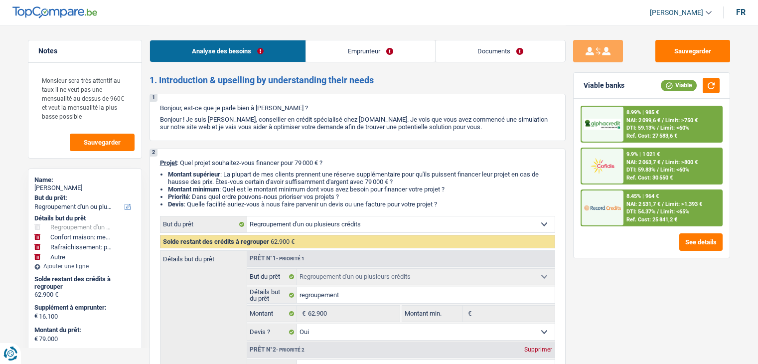
select select "homeFurnishingOrRelocation"
select select "36"
select select "personalLoan"
select select "homeFurnishingOrRelocation"
select select "30"
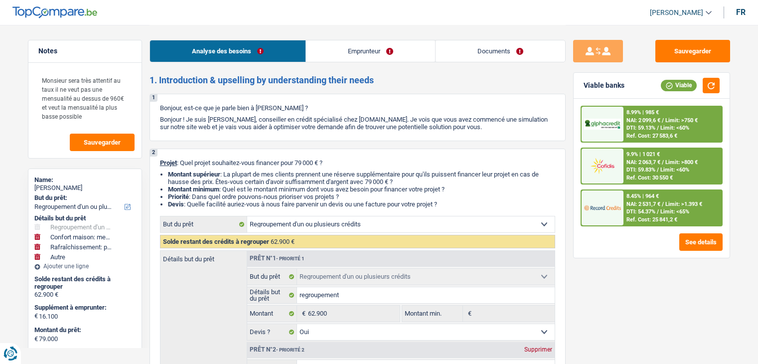
select select "carLoan"
select select "60"
select select "cardOrCredit"
select select "creditConsolidation"
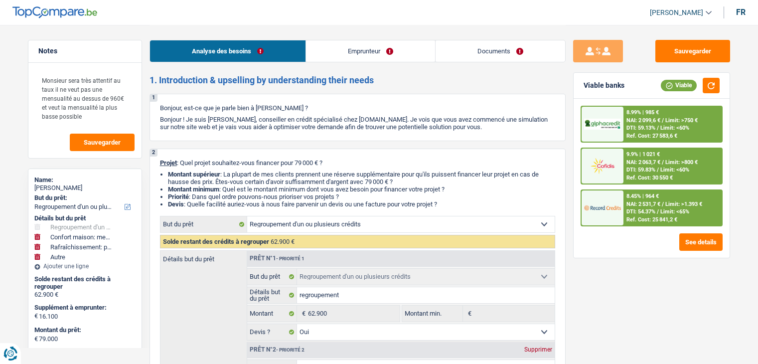
select select "84"
select select "refinancing"
select select "yes"
select select "household"
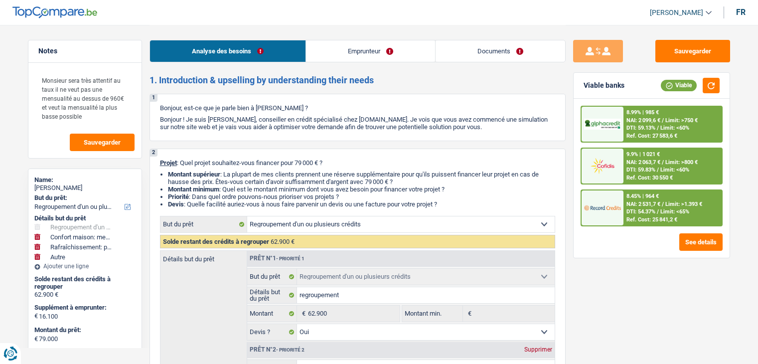
select select "yes"
select select "houseOrGarden"
select select "false"
select select "other"
select select "120"
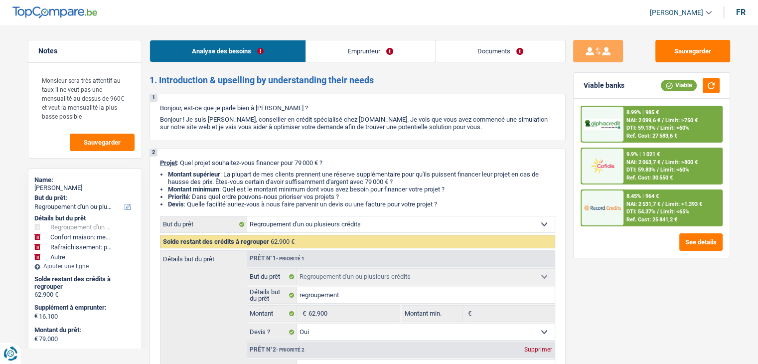
click at [320, 46] on link "Emprunteur" at bounding box center [370, 50] width 129 height 21
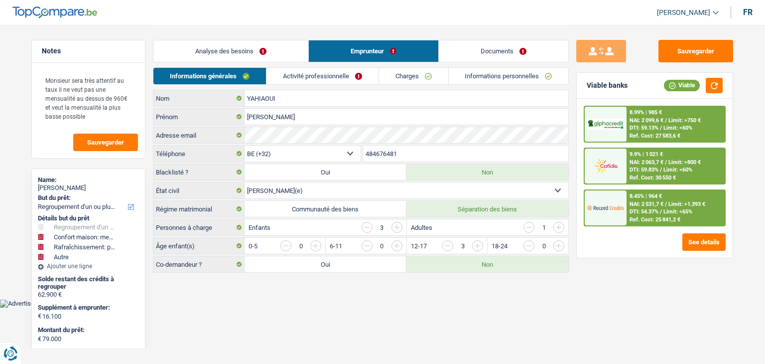
click at [298, 70] on link "Activité professionnelle" at bounding box center [323, 76] width 112 height 16
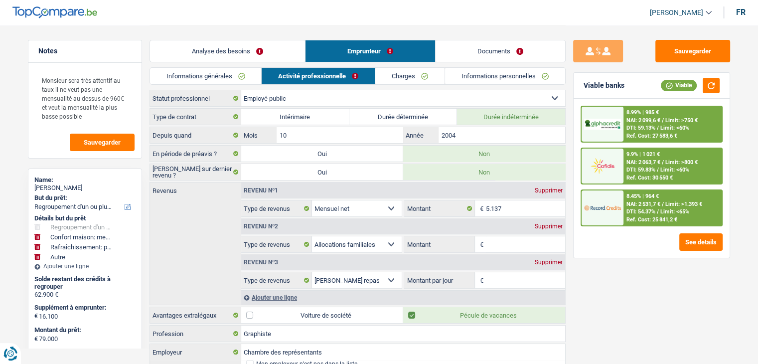
click at [238, 73] on link "Informations générales" at bounding box center [206, 76] width 112 height 16
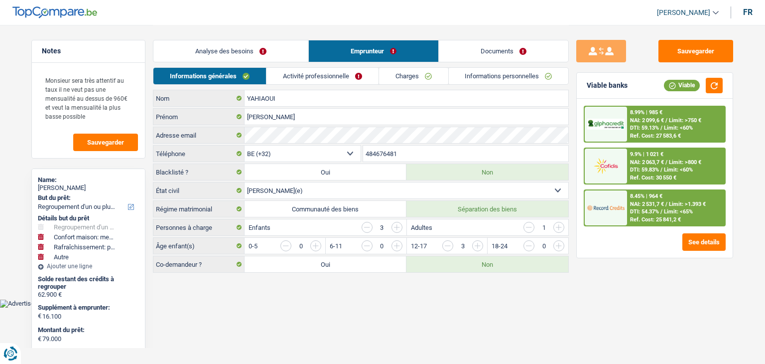
click at [237, 54] on link "Analyse des besoins" at bounding box center [230, 50] width 155 height 21
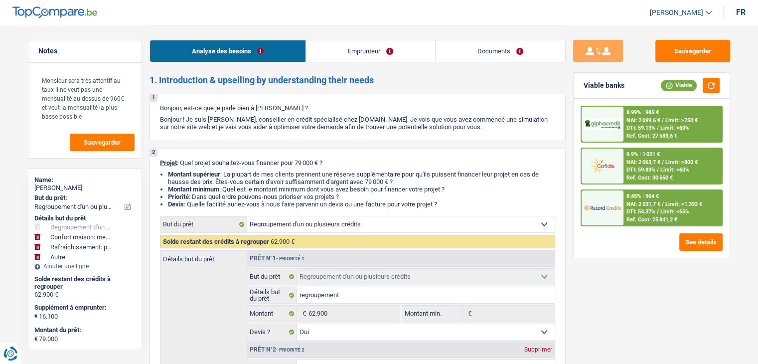
click at [679, 212] on span "Limit: <65%" at bounding box center [674, 211] width 29 height 6
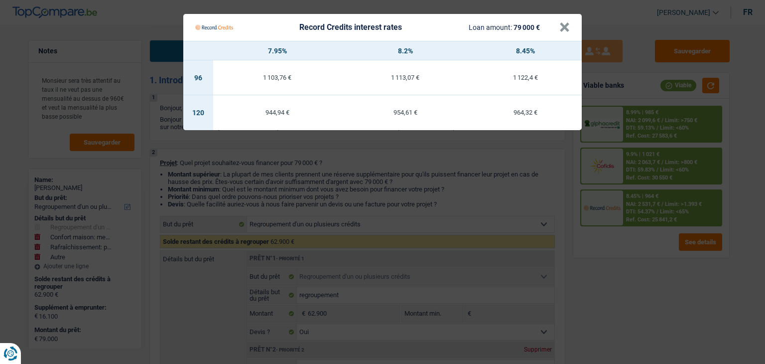
click at [650, 262] on Credits "Record Credits interest rates Loan amount: 79 000 € × 7.95% 8.2% 8.45% 96 1 103…" at bounding box center [382, 182] width 765 height 364
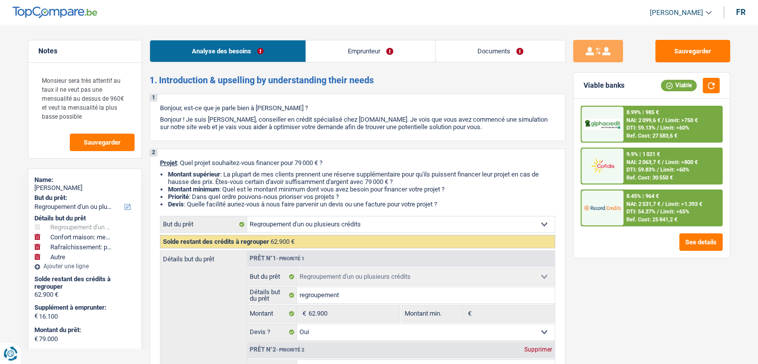
click at [644, 160] on span "NAI: 2 063,7 €" at bounding box center [643, 162] width 34 height 6
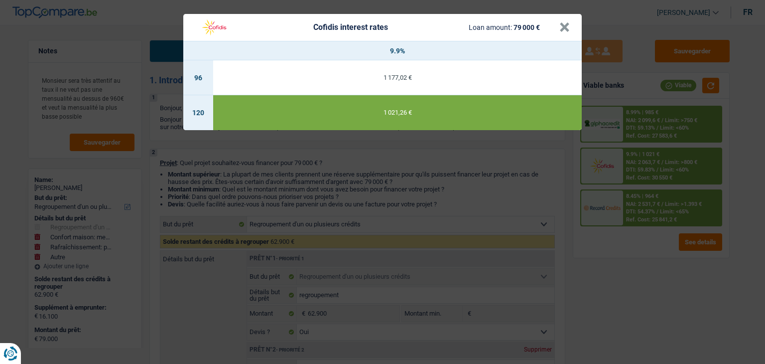
click at [641, 268] on div "Cofidis interest rates Loan amount: 79 000 € × 9.9% 96 1 177,02 € 120 1 021,26 €" at bounding box center [382, 182] width 765 height 364
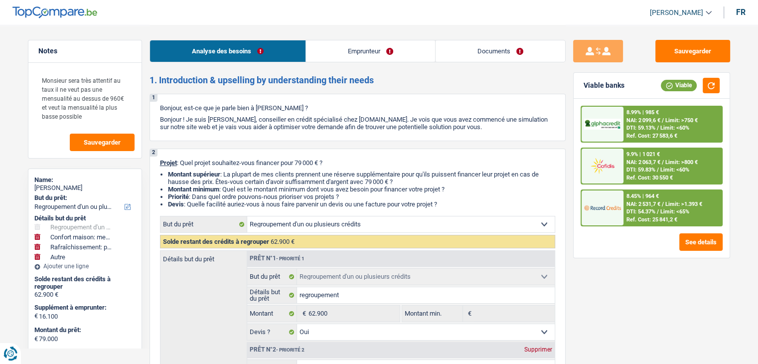
click at [648, 118] on span "NAI: 2 099,6 €" at bounding box center [643, 120] width 34 height 6
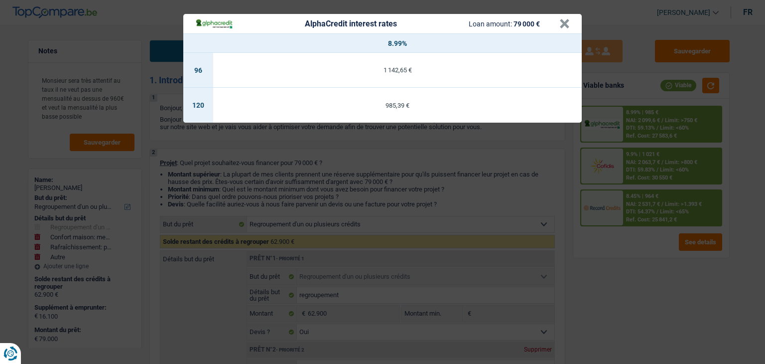
click at [646, 292] on div "AlphaCredit interest rates Loan amount: 79 000 € × 8.99% 96 1 142,65 € 120 985,…" at bounding box center [382, 182] width 765 height 364
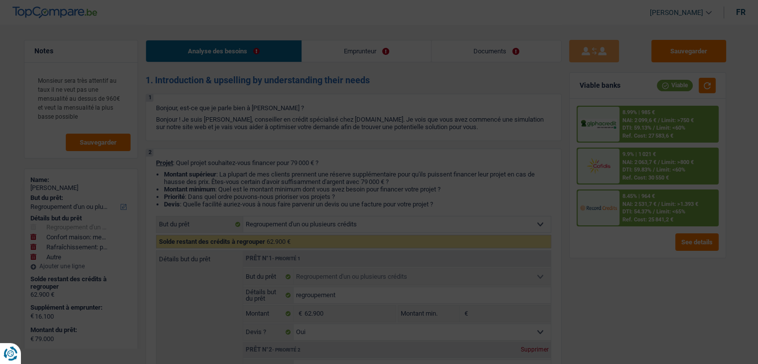
click at [641, 221] on div "Ref. Cost: 25 841,2 €" at bounding box center [648, 219] width 51 height 6
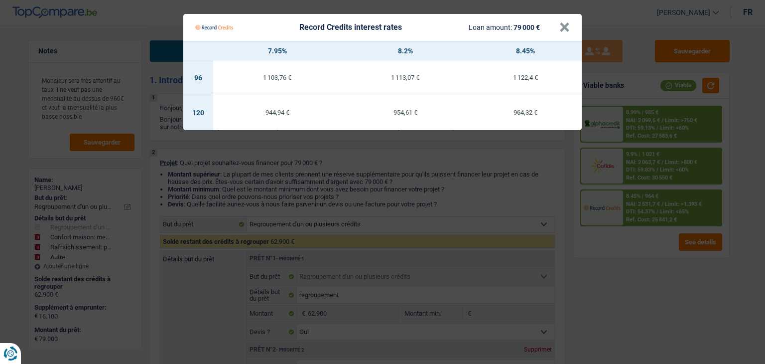
click at [639, 217] on Credits "Record Credits interest rates Loan amount: 79 000 € × 7.95% 8.2% 8.45% 96 1 103…" at bounding box center [382, 182] width 765 height 364
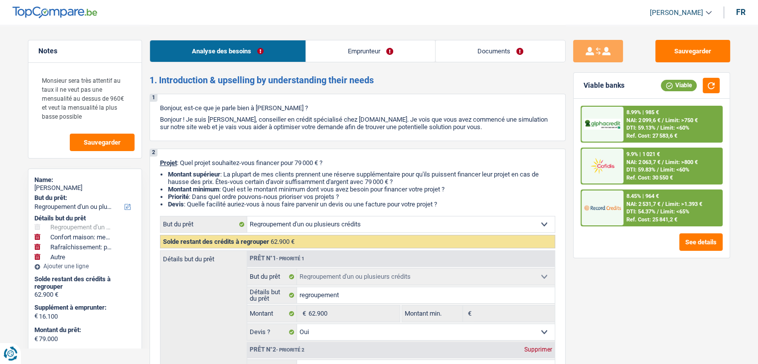
click at [341, 45] on link "Emprunteur" at bounding box center [370, 50] width 129 height 21
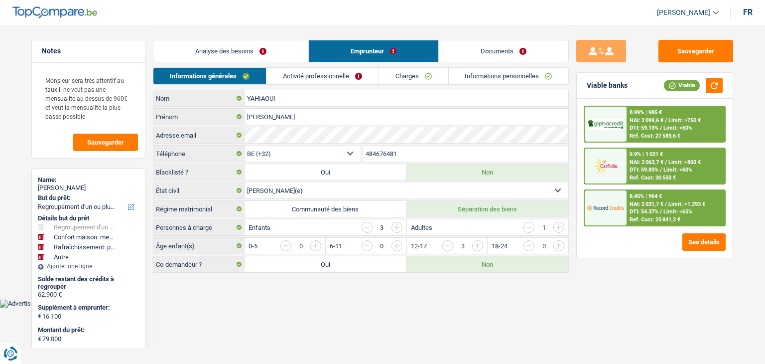
click at [326, 73] on link "Activité professionnelle" at bounding box center [323, 76] width 112 height 16
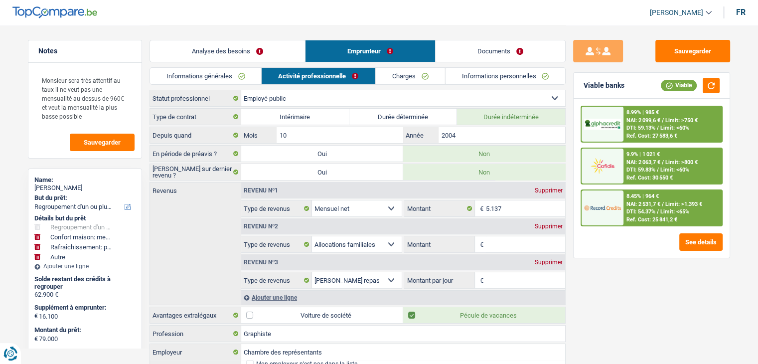
click at [391, 76] on link "Charges" at bounding box center [409, 76] width 69 height 16
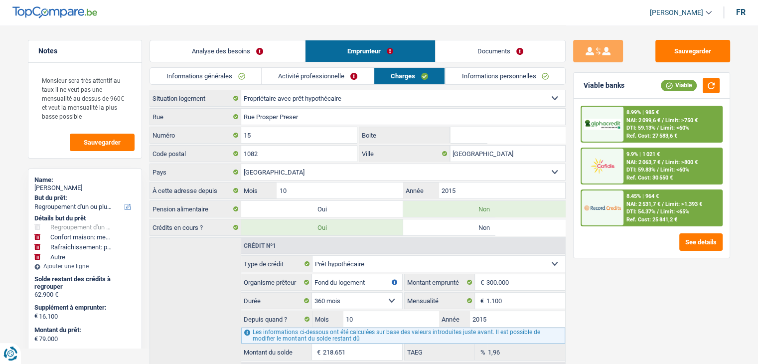
click at [463, 79] on link "Informations personnelles" at bounding box center [505, 76] width 120 height 16
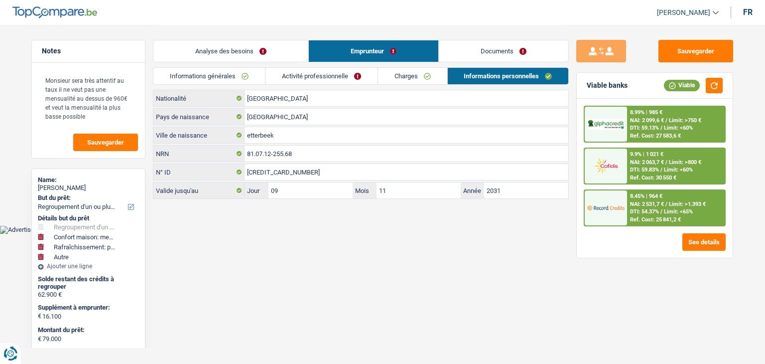
click at [173, 73] on link "Informations générales" at bounding box center [209, 76] width 112 height 16
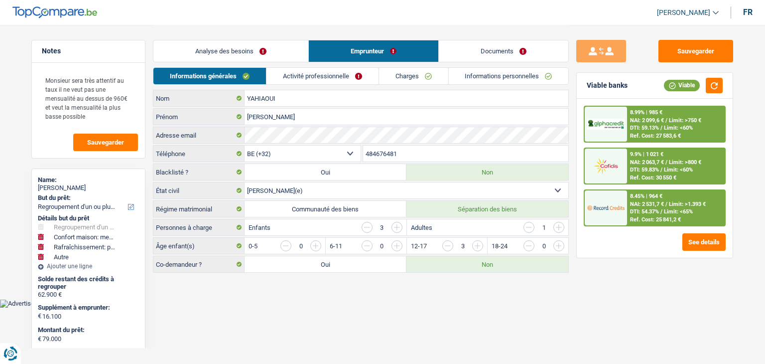
click at [199, 54] on link "Analyse des besoins" at bounding box center [230, 50] width 155 height 21
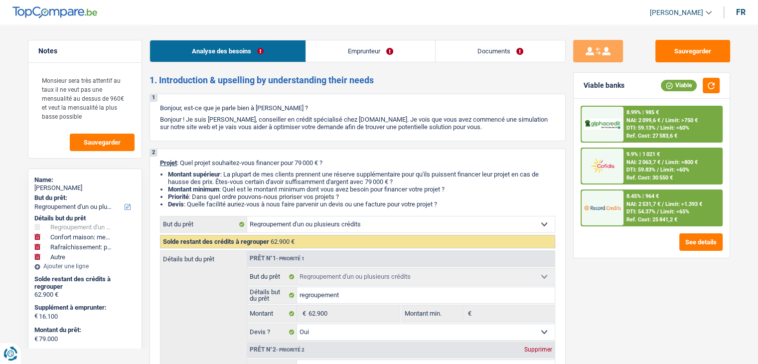
click at [636, 166] on span "DTI: 59.83%" at bounding box center [640, 169] width 29 height 6
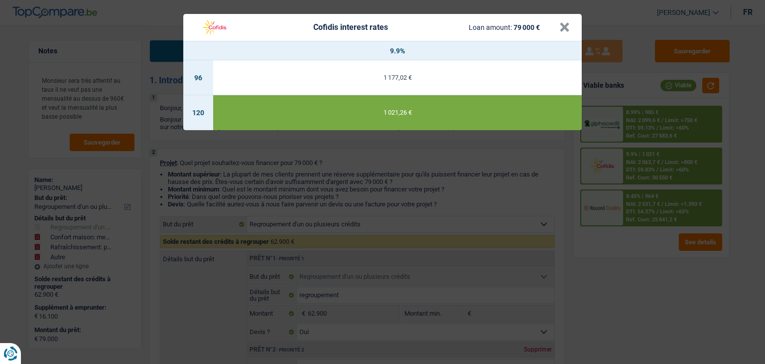
click at [632, 267] on div "Cofidis interest rates Loan amount: 79 000 € × 9.9% 96 1 177,02 € 120 1 021,26 €" at bounding box center [382, 182] width 765 height 364
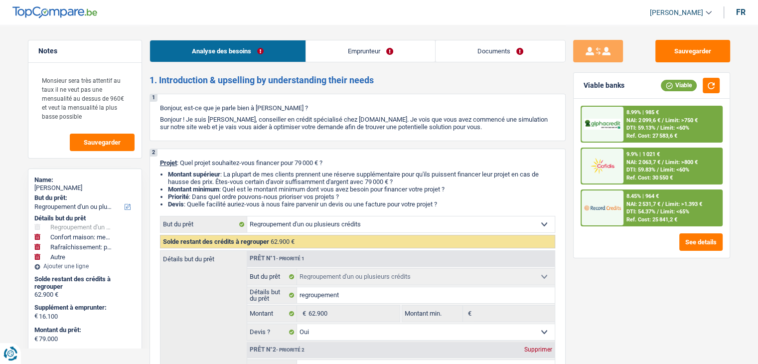
click at [645, 211] on span "DTI: 54.37%" at bounding box center [640, 211] width 29 height 6
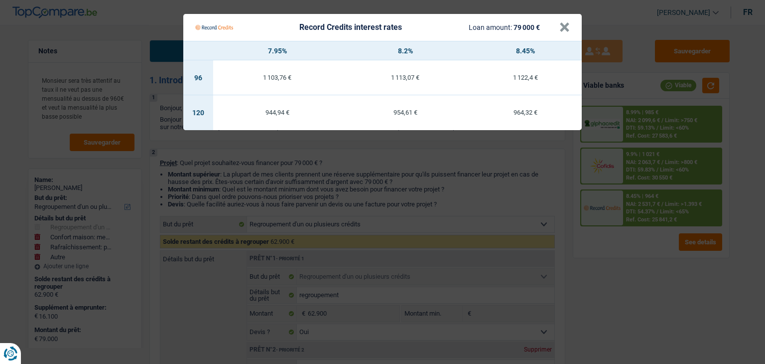
click at [636, 264] on Credits "Record Credits interest rates Loan amount: 79 000 € × 7.95% 8.2% 8.45% 96 1 103…" at bounding box center [382, 182] width 765 height 364
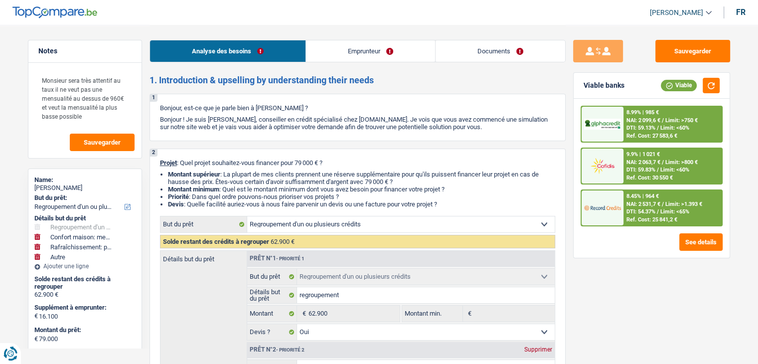
click at [630, 135] on div "Ref. Cost: 27 583,6 €" at bounding box center [651, 136] width 51 height 6
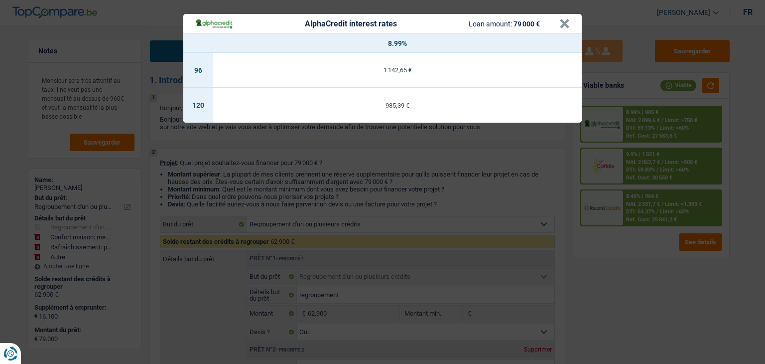
click at [641, 262] on div "AlphaCredit interest rates Loan amount: 79 000 € × 8.99% 96 1 142,65 € 120 985,…" at bounding box center [382, 182] width 765 height 364
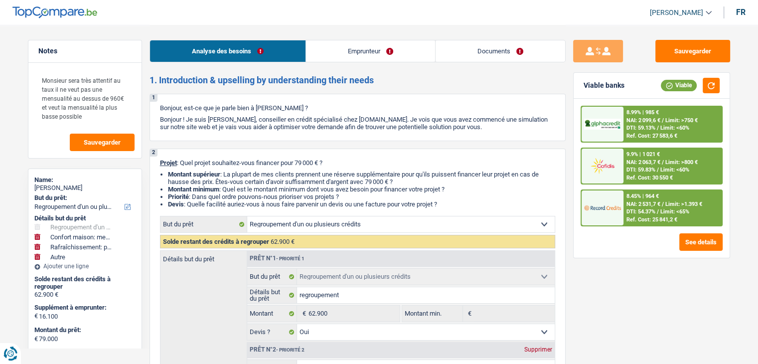
click at [208, 49] on link "Analyse des besoins" at bounding box center [227, 50] width 155 height 21
click at [339, 64] on div "Analyse des besoins Emprunteur Documents" at bounding box center [358, 46] width 416 height 42
click at [406, 57] on link "Emprunteur" at bounding box center [370, 50] width 129 height 21
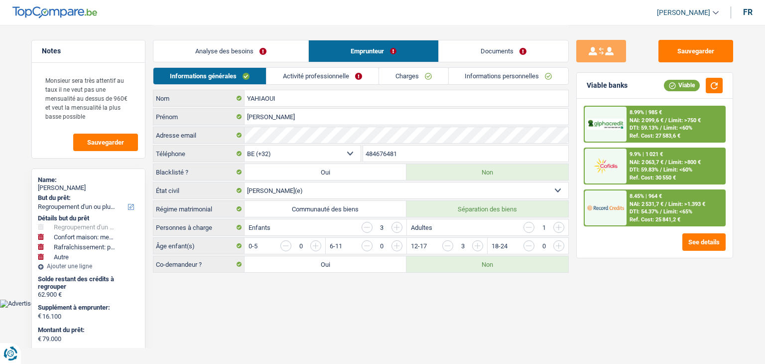
click at [482, 56] on link "Documents" at bounding box center [504, 50] width 130 height 21
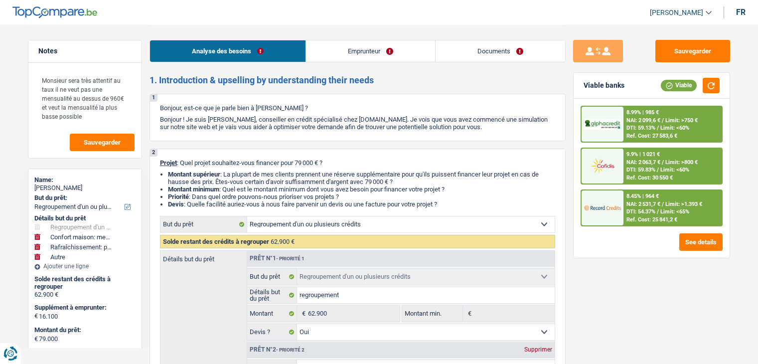
select select "refinancing"
select select "household"
select select "houseOrGarden"
select select "other"
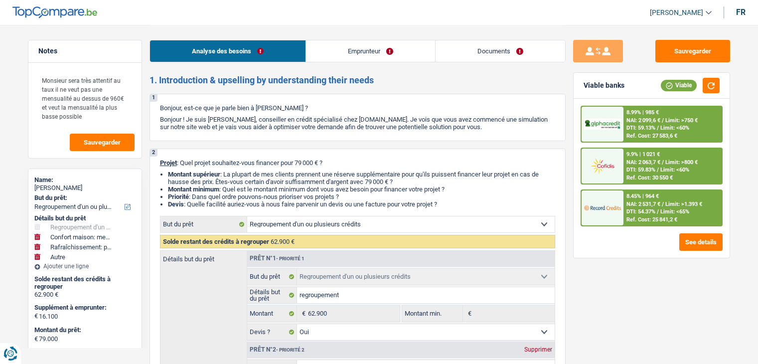
select select "120"
select select "refinancing"
select select "yes"
select select "household"
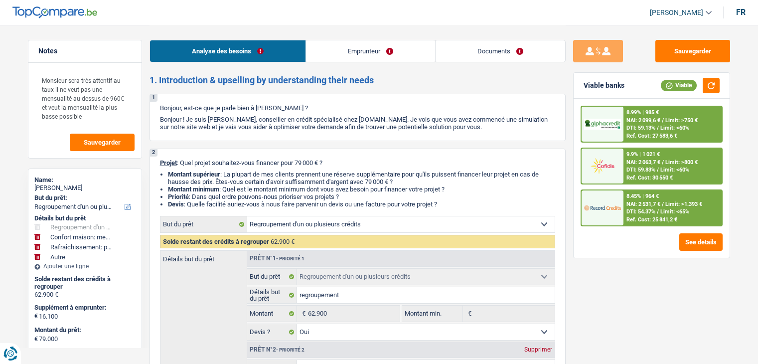
select select "yes"
select select "houseOrGarden"
select select "false"
select select "other"
select select "120"
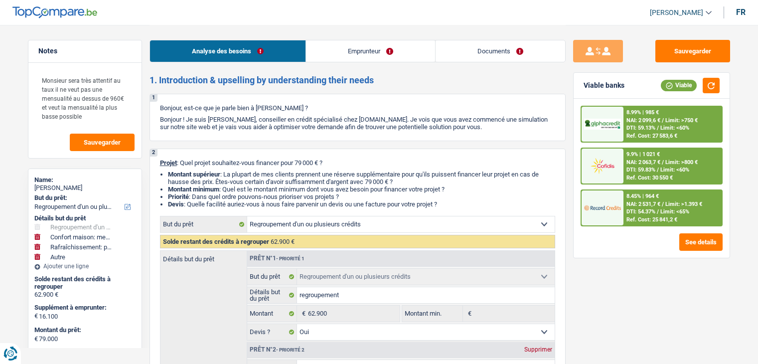
select select "publicEmployee"
select select "netSalary"
select select "familyAllowances"
select select "mealVouchers"
select select "ownerWithMortgage"
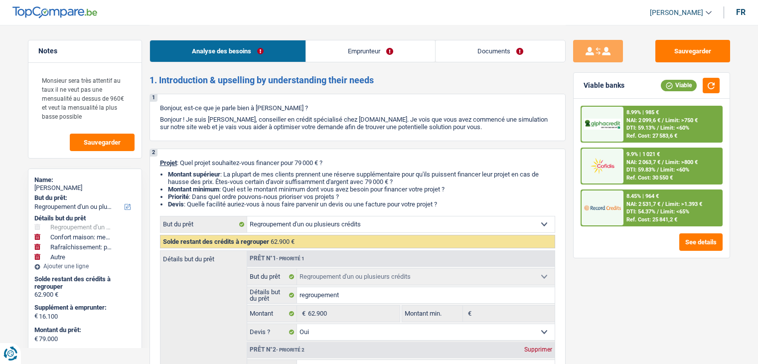
select select "mortgage"
select select "360"
select select "mortgage"
select select "240"
select select "personalLoan"
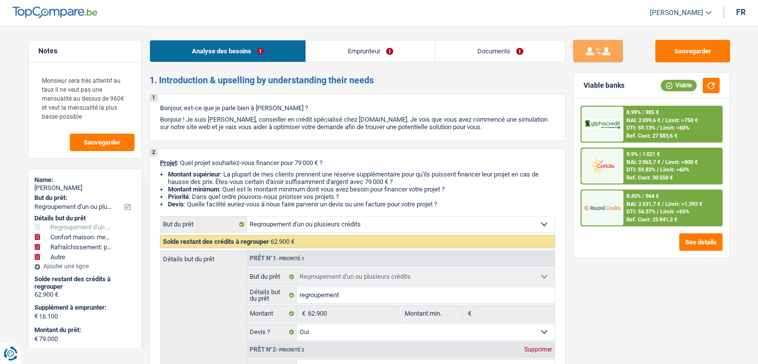
select select "homeFurnishingOrRelocation"
select select "36"
select select "personalLoan"
select select "homeFurnishingOrRelocation"
select select "30"
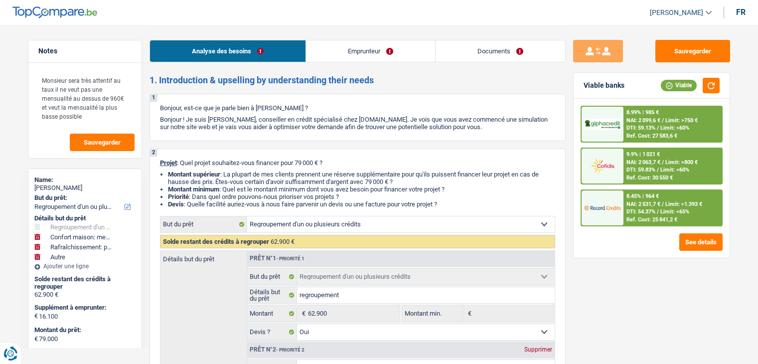
select select "carLoan"
select select "60"
select select "cardOrCredit"
select select "creditConsolidation"
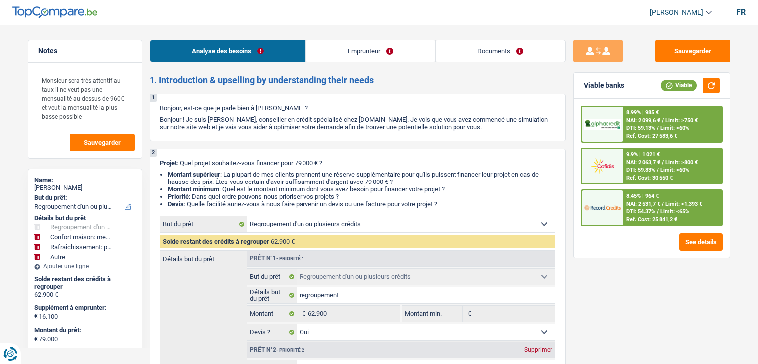
select select "84"
select select "refinancing"
select select "yes"
select select "household"
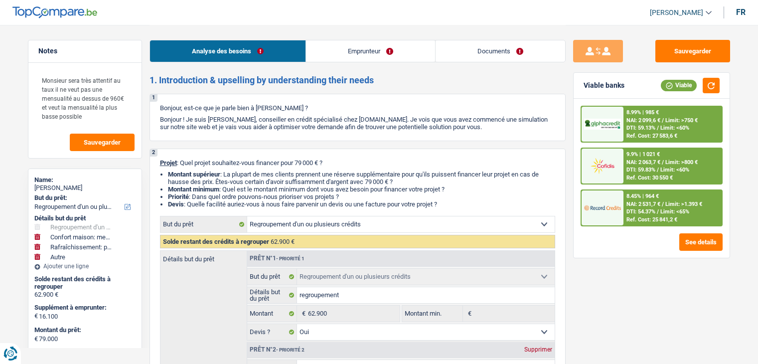
select select "yes"
select select "houseOrGarden"
select select "false"
select select "other"
select select "120"
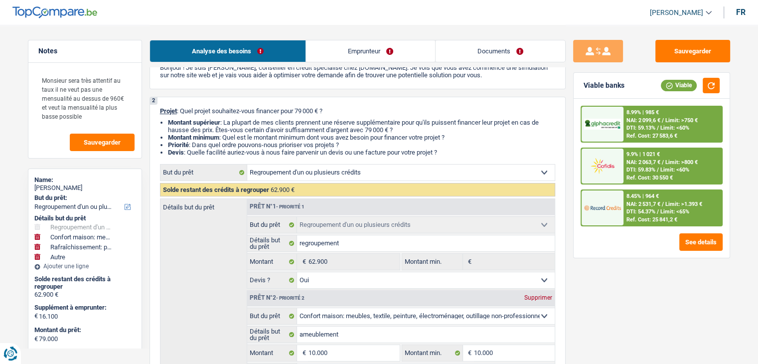
scroll to position [50, 0]
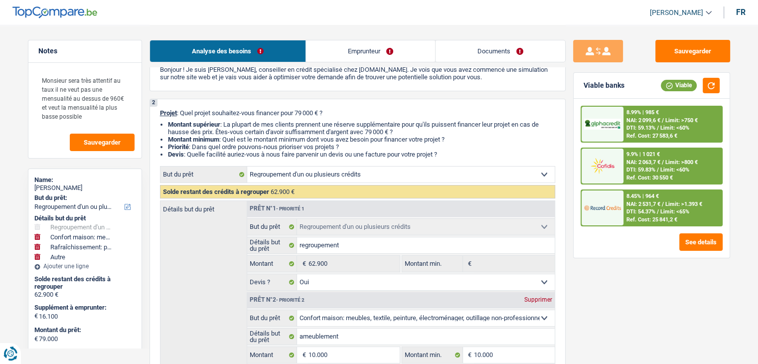
click at [352, 50] on link "Emprunteur" at bounding box center [370, 50] width 129 height 21
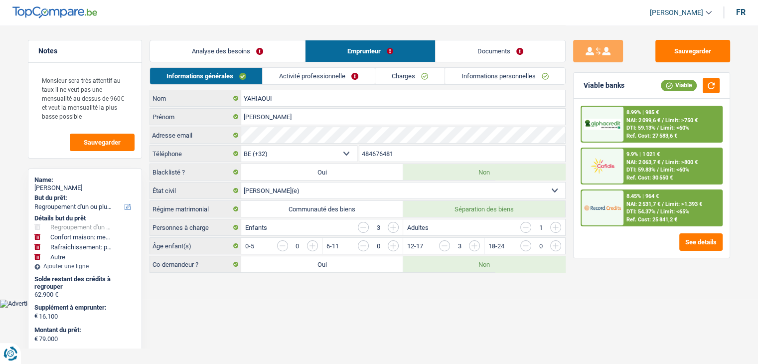
scroll to position [0, 0]
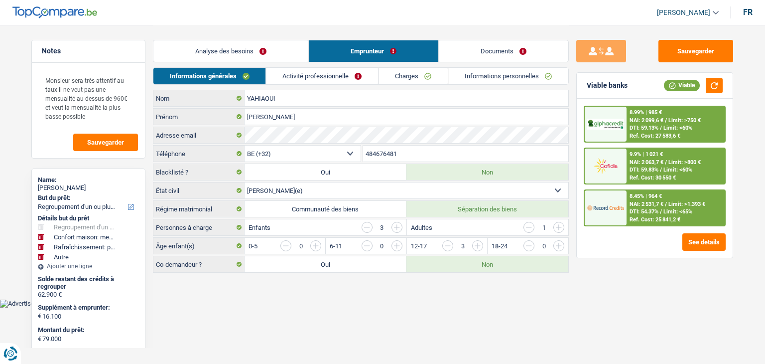
click at [324, 78] on link "Activité professionnelle" at bounding box center [323, 76] width 112 height 16
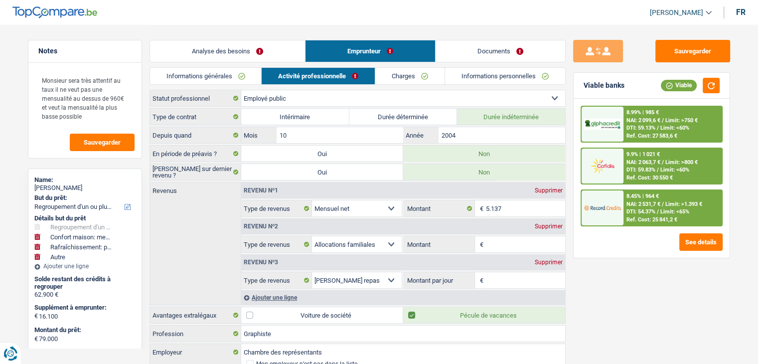
click at [227, 82] on link "Informations générales" at bounding box center [206, 76] width 112 height 16
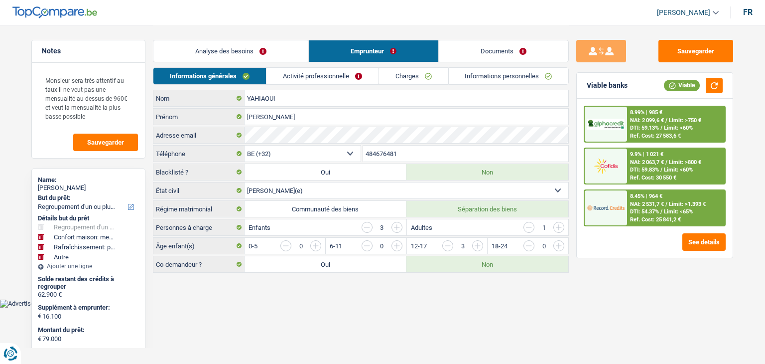
click at [287, 84] on link "Activité professionnelle" at bounding box center [323, 76] width 112 height 16
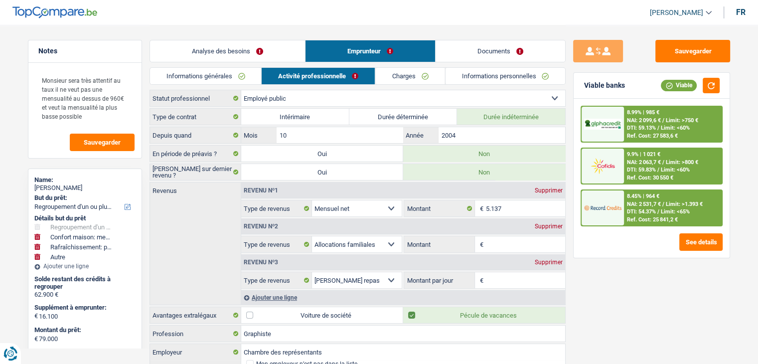
click at [382, 83] on link "Charges" at bounding box center [409, 76] width 69 height 16
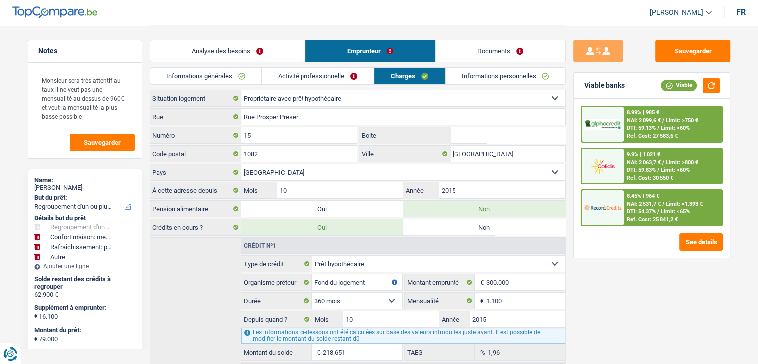
click at [458, 83] on link "Informations personnelles" at bounding box center [505, 76] width 120 height 16
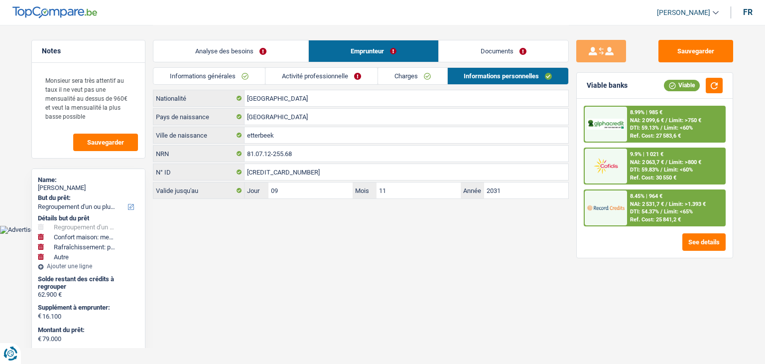
click at [650, 172] on span "DTI: 59.83%" at bounding box center [644, 169] width 29 height 6
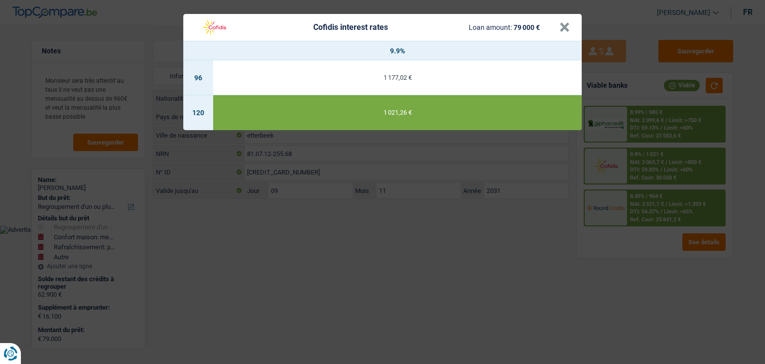
click at [500, 237] on div "Cofidis interest rates Loan amount: 79 000 € × 9.9% 96 1 177,02 € 120 1 021,26 €" at bounding box center [382, 182] width 765 height 364
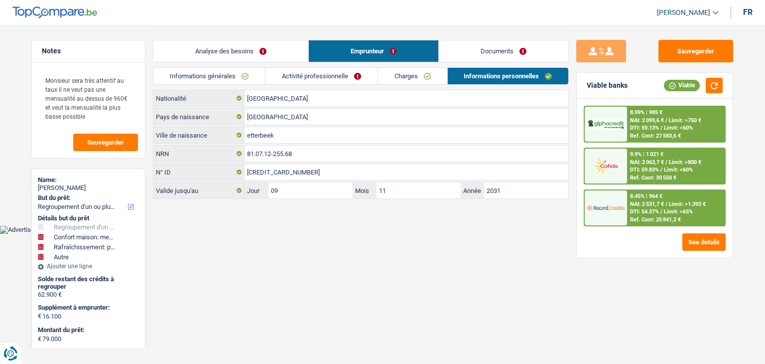
click at [652, 122] on span "NAI: 2 099,6 €" at bounding box center [647, 120] width 34 height 6
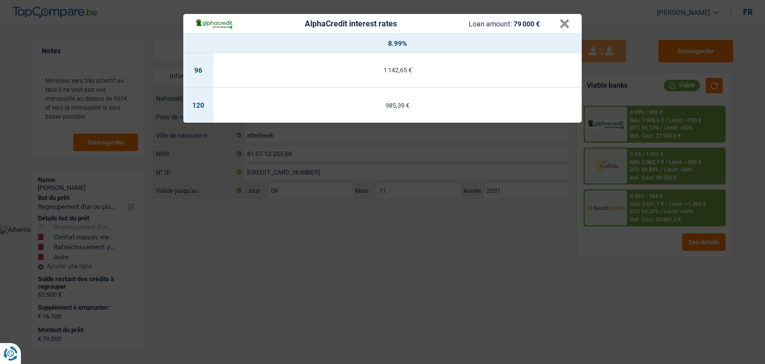
click at [516, 222] on div "AlphaCredit interest rates Loan amount: 79 000 € × 8.99% 96 1 142,65 € 120 985,…" at bounding box center [382, 182] width 765 height 364
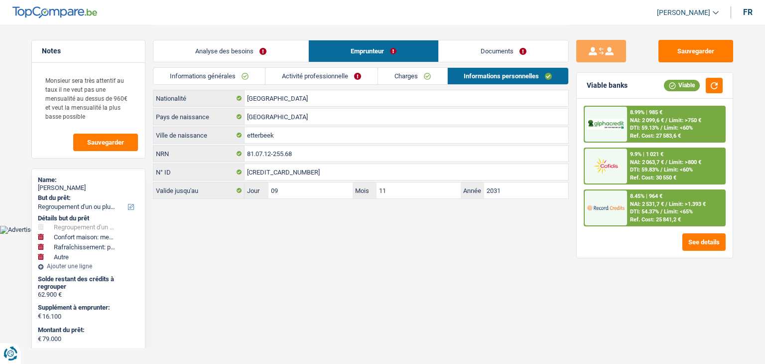
click at [629, 206] on div "8.45% | 964 € NAI: 2 531,7 € / Limit: >1.393 € DTI: 54.37% / Limit: <65% Ref. C…" at bounding box center [676, 207] width 98 height 35
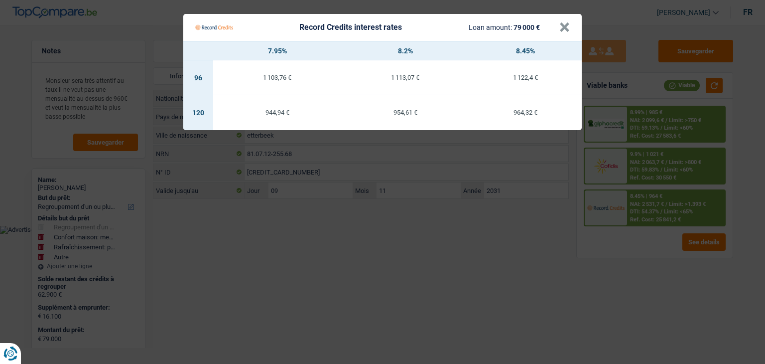
click at [522, 233] on Credits "Record Credits interest rates Loan amount: 79 000 € × 7.95% 8.2% 8.45% 96 1 103…" at bounding box center [382, 182] width 765 height 364
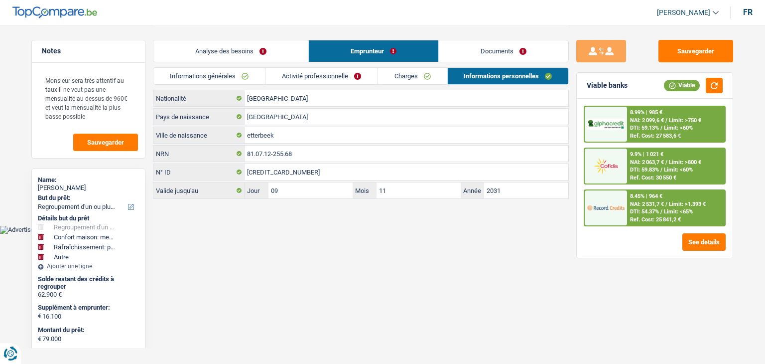
click at [197, 75] on link "Informations générales" at bounding box center [209, 76] width 112 height 16
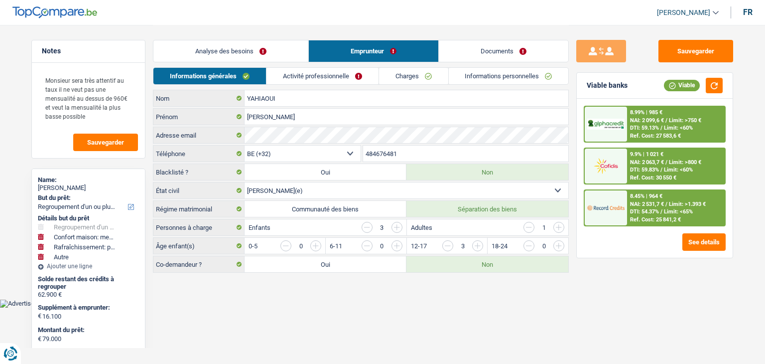
click at [203, 59] on link "Analyse des besoins" at bounding box center [230, 50] width 155 height 21
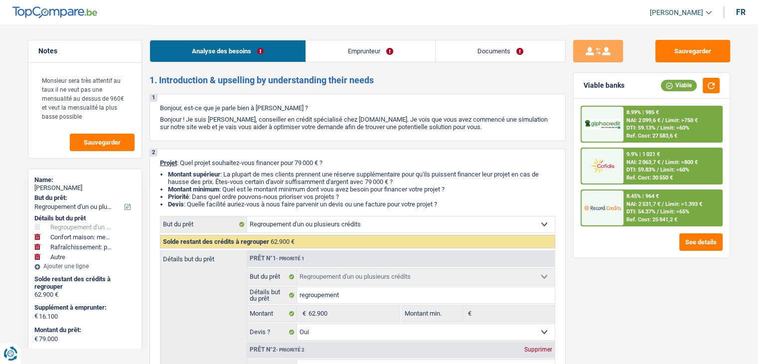
click at [640, 160] on span "NAI: 2 063,7 €" at bounding box center [643, 162] width 34 height 6
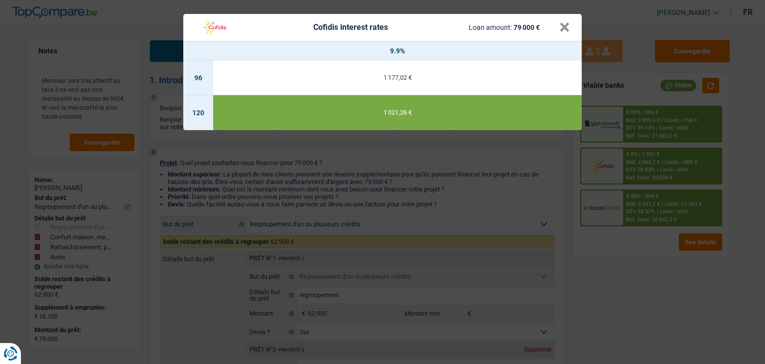
click at [637, 259] on div "Cofidis interest rates Loan amount: 79 000 € × 9.9% 96 1 177,02 € 120 1 021,26 €" at bounding box center [382, 182] width 765 height 364
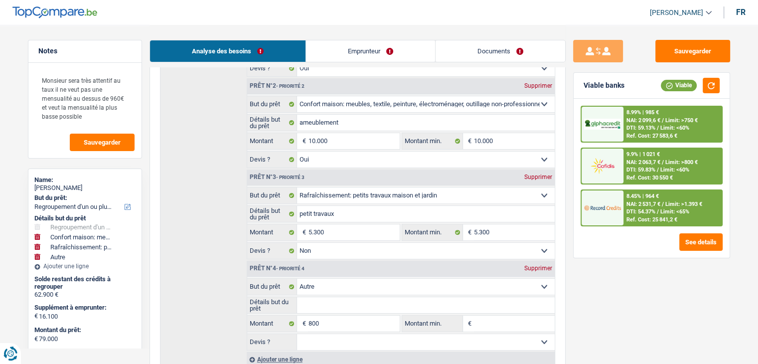
scroll to position [299, 0]
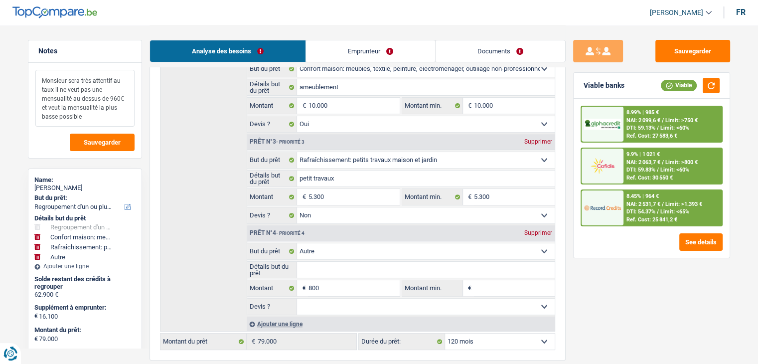
drag, startPoint x: 104, startPoint y: 117, endPoint x: 26, endPoint y: 79, distance: 86.3
click at [26, 79] on div "Notes Monsieur sera très attentif au taux il ne veut pas une mensualité au dess…" at bounding box center [84, 194] width 129 height 308
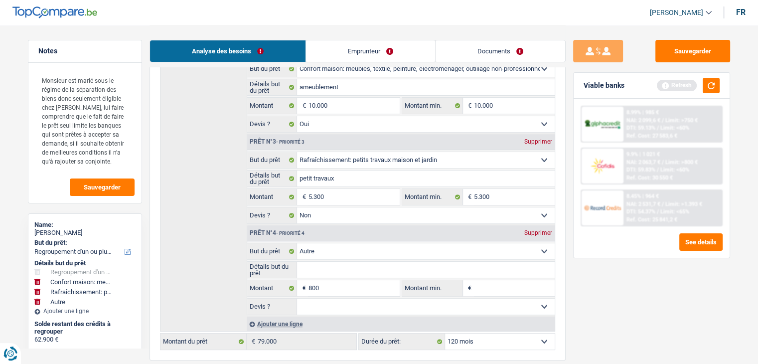
click at [708, 94] on div "Viable banks Refresh" at bounding box center [652, 86] width 156 height 26
click at [708, 87] on button "button" at bounding box center [711, 85] width 17 height 15
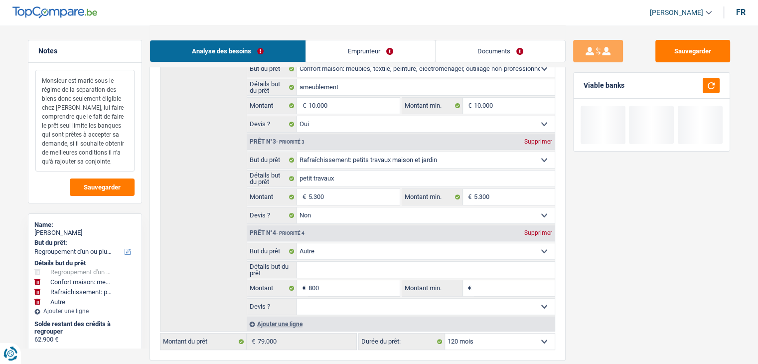
click at [124, 161] on textarea "Monsieur est marié sous le régime de la séparation des biens donc seulement éli…" at bounding box center [84, 121] width 99 height 102
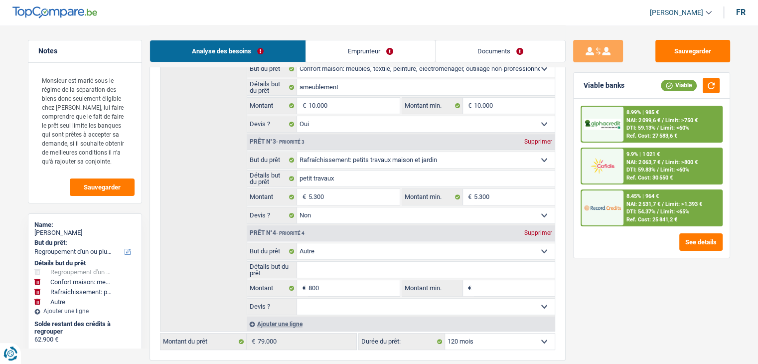
click at [569, 156] on div "Sauvegarder Viable banks Viable 8.99% | 985 € NAI: 2 099,6 € / Limit: >750 € DT…" at bounding box center [652, 194] width 172 height 308
click at [613, 164] on img at bounding box center [602, 165] width 37 height 18
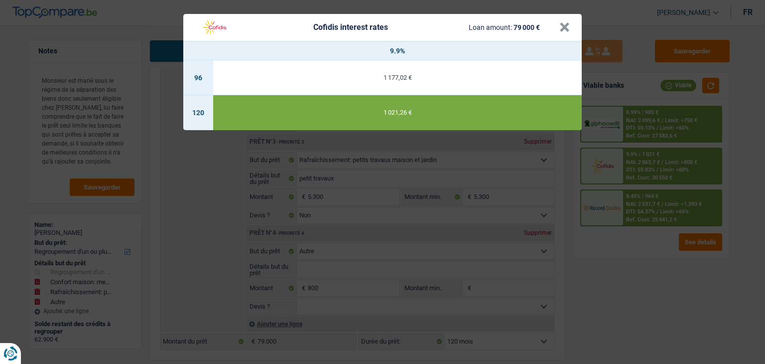
click at [634, 270] on div "Cofidis interest rates Loan amount: 79 000 € × 9.9% 96 1 177,02 € 120 1 021,26 €" at bounding box center [382, 182] width 765 height 364
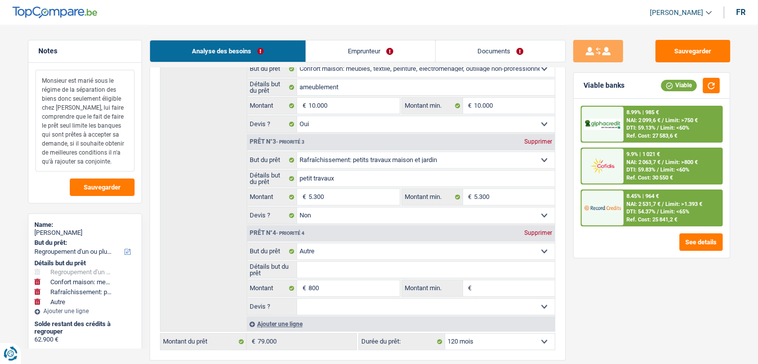
click at [114, 162] on textarea "Monsieur est marié sous le régime de la séparation des biens donc seulement éli…" at bounding box center [84, 121] width 99 height 102
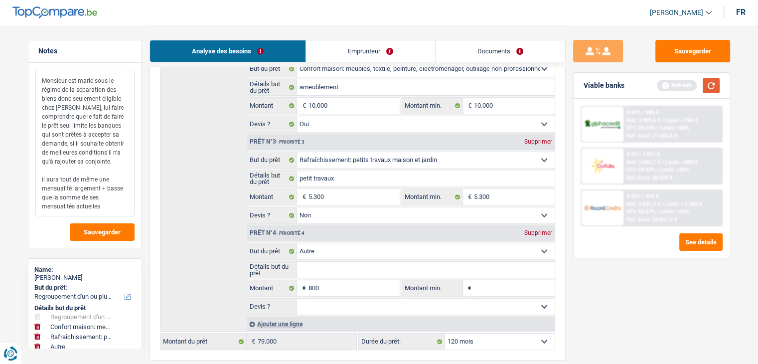
type textarea "Monsieur est marié sous le régime de la séparation des biens donc seulement éli…"
click at [710, 81] on button "button" at bounding box center [711, 85] width 17 height 15
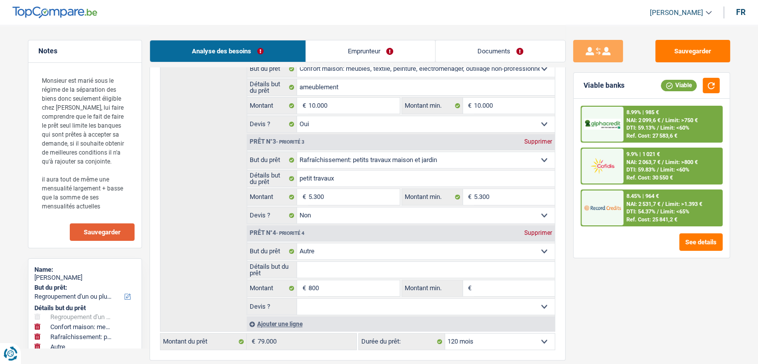
click at [108, 224] on button "Sauvegarder" at bounding box center [102, 231] width 65 height 17
click at [637, 123] on div "8.99% | 985 € NAI: 2 099,6 € / Limit: >750 € DTI: 59.13% / Limit: <60% Ref. Cos…" at bounding box center [672, 124] width 98 height 35
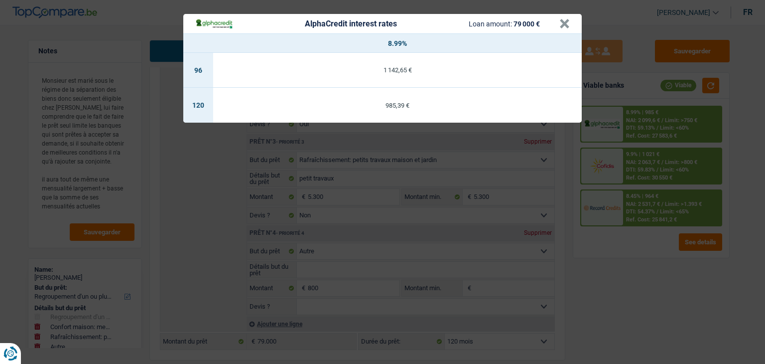
click at [638, 247] on div "AlphaCredit interest rates Loan amount: 79 000 € × 8.99% 96 1 142,65 € 120 985,…" at bounding box center [382, 182] width 765 height 364
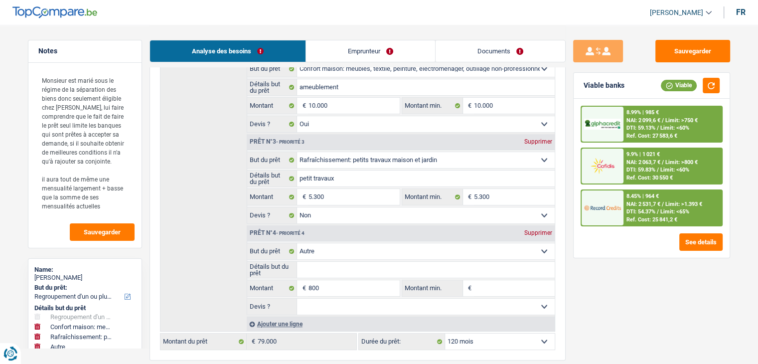
click at [332, 47] on link "Emprunteur" at bounding box center [370, 50] width 129 height 21
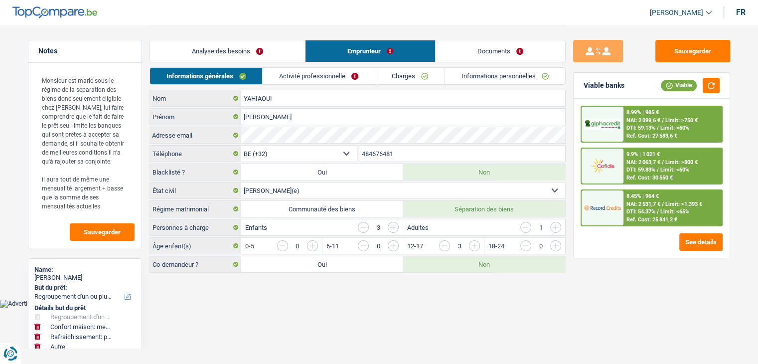
scroll to position [0, 0]
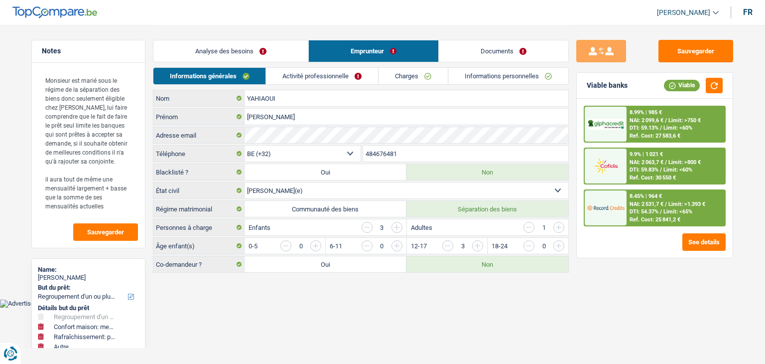
click at [332, 75] on link "Activité professionnelle" at bounding box center [323, 76] width 112 height 16
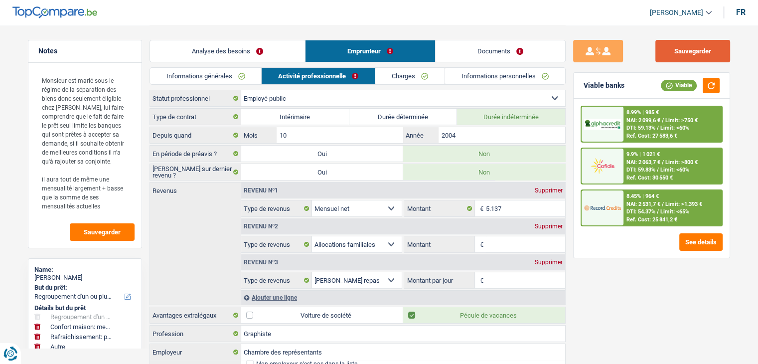
click at [686, 50] on button "Sauvegarder" at bounding box center [692, 51] width 75 height 22
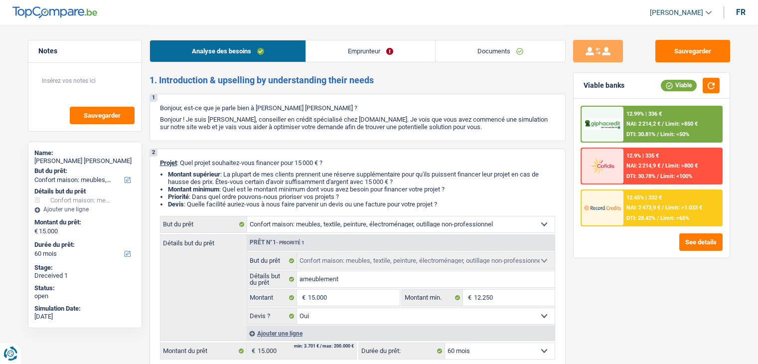
select select "household"
select select "60"
select select "household"
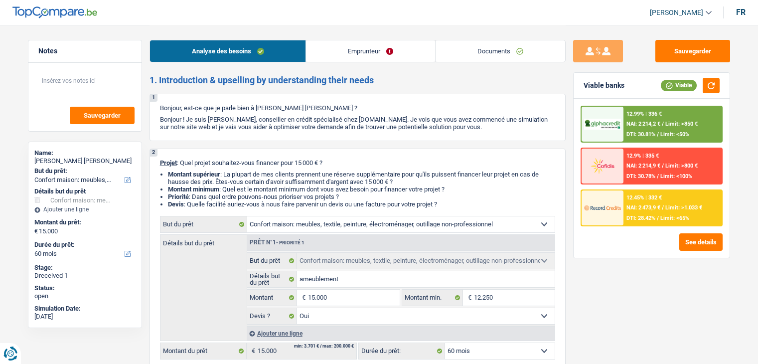
select select "yes"
select select "60"
select select "worker"
select select "netSalary"
select select "rents"
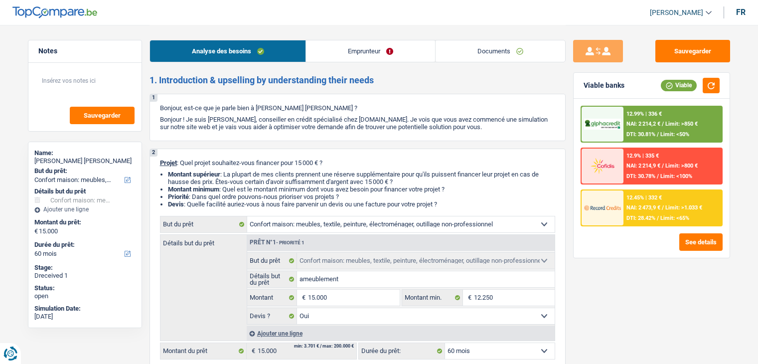
select select "household"
select select "yes"
select select "60"
click at [497, 62] on li "Documents" at bounding box center [500, 51] width 131 height 22
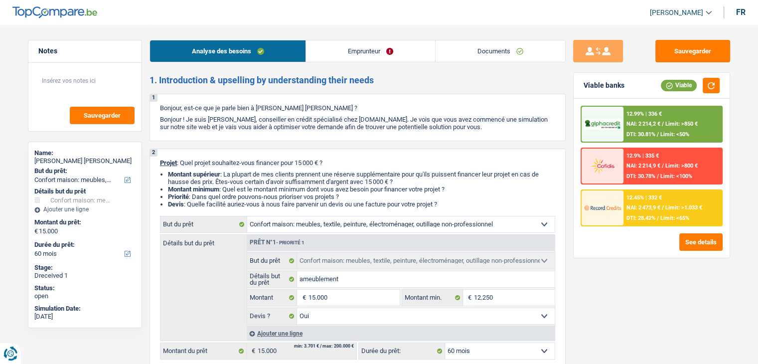
click at [492, 56] on link "Documents" at bounding box center [501, 50] width 130 height 21
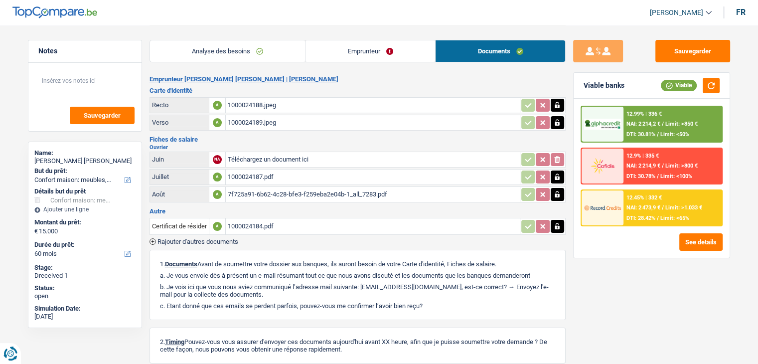
click at [251, 156] on input "Téléchargez un document ici" at bounding box center [373, 159] width 290 height 15
type input "C:\fakepath\20251008_215033.jpg"
click at [344, 141] on div "Fiches de salaire Ouvrier Juin A 20251008_215033.jpg Juillet A 1000024187.pdf A…" at bounding box center [358, 170] width 416 height 68
click at [699, 52] on button "Sauvegarder" at bounding box center [692, 51] width 75 height 22
click at [669, 51] on button "Sauvegarder" at bounding box center [692, 51] width 75 height 22
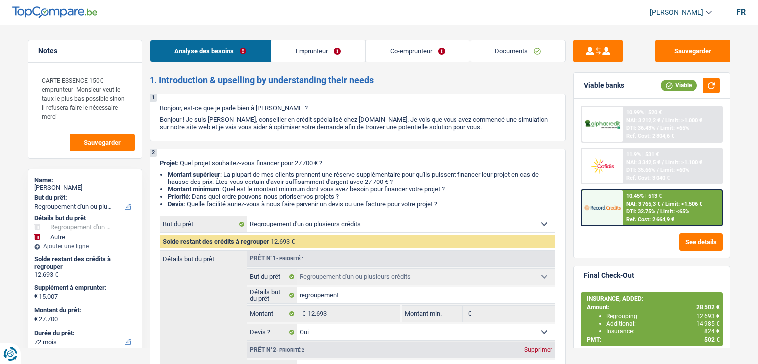
select select "refinancing"
select select "other"
select select "72"
select select "refinancing"
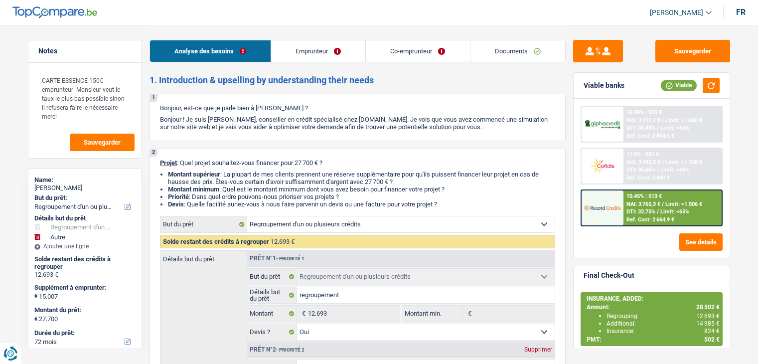
select select "refinancing"
select select "yes"
select select "other"
select select "72"
select select "privateEmployee"
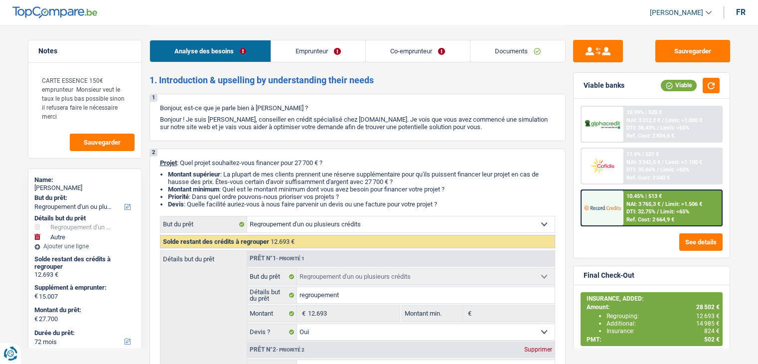
select select "privateEmployee"
select select "netSalary"
select select "mealVouchers"
select select "netSalary"
select select "mealVouchers"
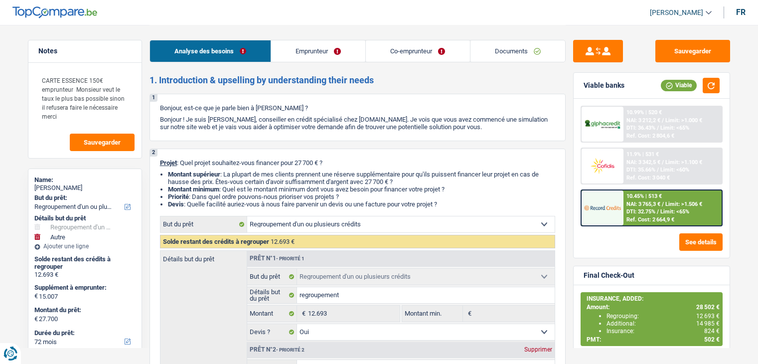
select select "ownerWithMortgage"
select select "mortgage"
select select "renovationLoan"
select select "18"
select select "carLoan"
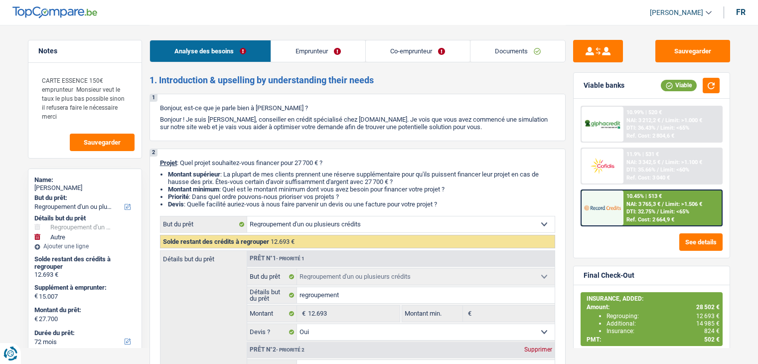
select select "60"
select select "personalLoan"
select select "homeFurnishingOrRelocation"
select select "36"
select select "cardOrCredit"
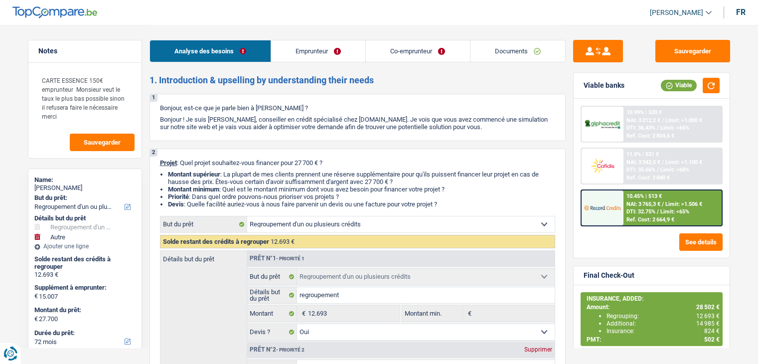
select select "refinancing"
select select "yes"
select select "other"
select select "72"
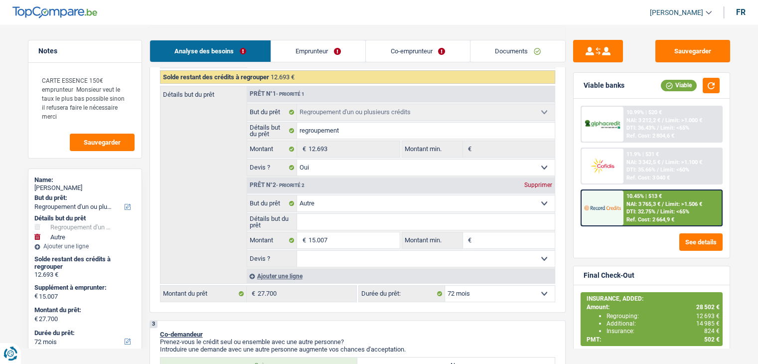
scroll to position [199, 0]
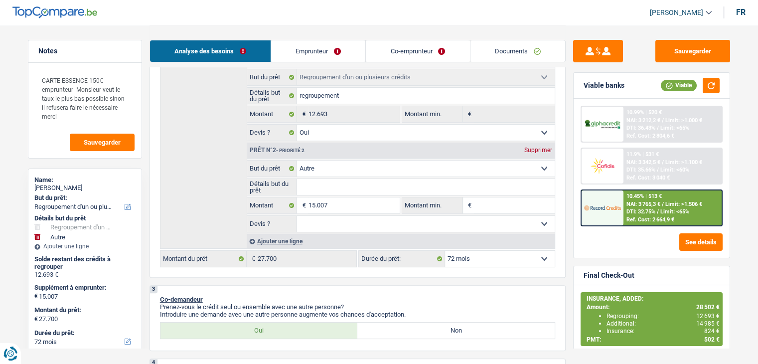
click at [660, 206] on div "10.45% | 513 € NAI: 3 765,3 € / Limit: >1.506 € DTI: 32.75% / Limit: <65% Ref. …" at bounding box center [672, 207] width 98 height 35
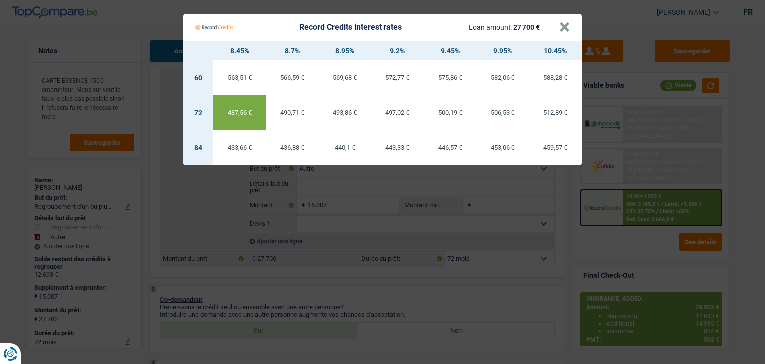
click at [363, 285] on Credits "Record Credits interest rates Loan amount: 27 700 € × 8.45% 8.7% 8.95% 9.2% 9.4…" at bounding box center [382, 182] width 765 height 364
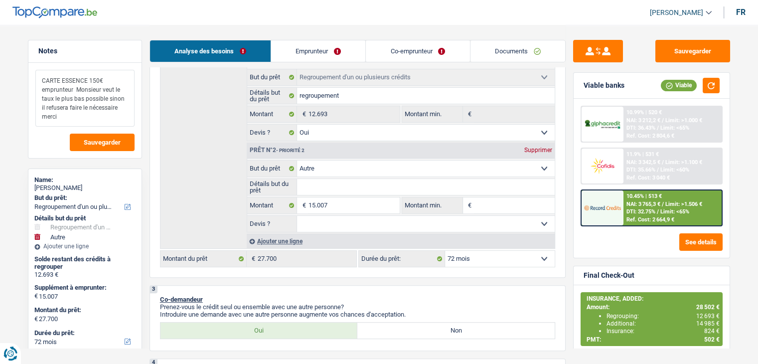
drag, startPoint x: 42, startPoint y: 80, endPoint x: 95, endPoint y: 113, distance: 62.0
click at [95, 113] on textarea "CARTE ESSENCE 150€ emprunteur Monsieur veut le taux le plus bas possible sinon …" at bounding box center [84, 98] width 99 height 57
click at [98, 118] on textarea "CARTE ESSENCE 150€ emprunteur Monsieur veut le taux le plus bas possible sinon …" at bounding box center [84, 98] width 99 height 57
click at [641, 202] on span "NAI: 3 765,3 €" at bounding box center [643, 204] width 34 height 6
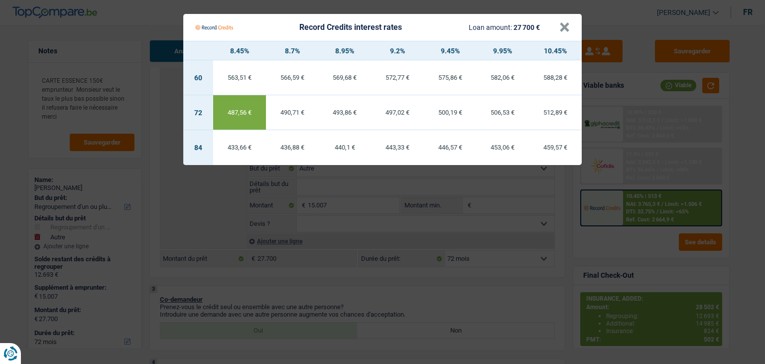
click at [448, 292] on Credits "Record Credits interest rates Loan amount: 27 700 € × 8.45% 8.7% 8.95% 9.2% 9.4…" at bounding box center [382, 182] width 765 height 364
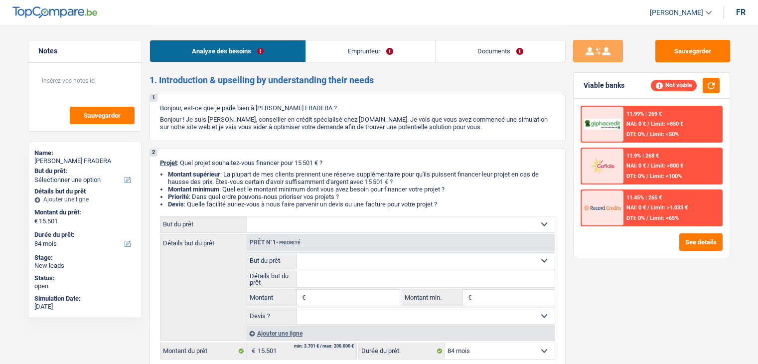
select select "84"
select select "privateEmployee"
select select "netSalary"
select select "mealVouchers"
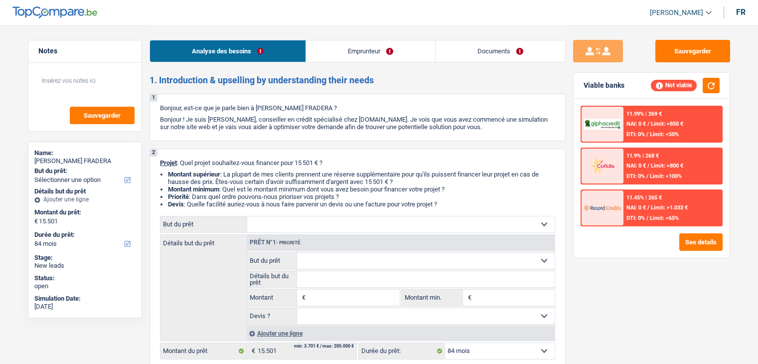
select select "84"
select select "privateEmployee"
select select "netSalary"
select select "mealVouchers"
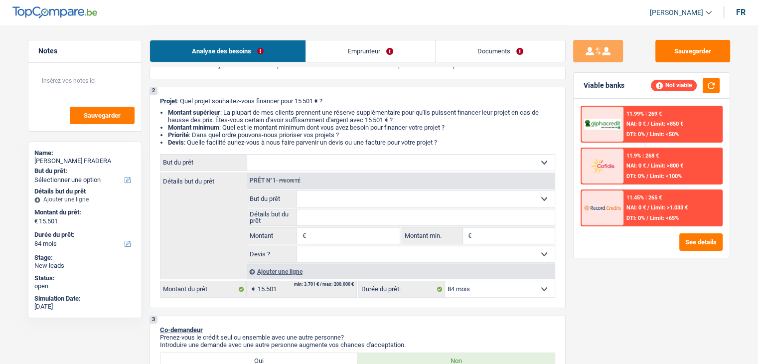
scroll to position [100, 0]
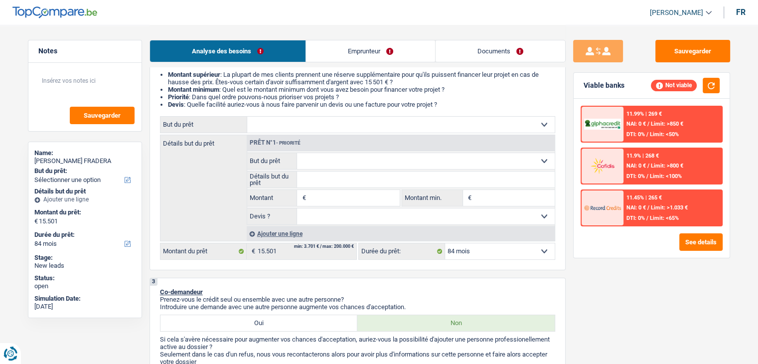
click at [359, 55] on link "Emprunteur" at bounding box center [370, 50] width 129 height 21
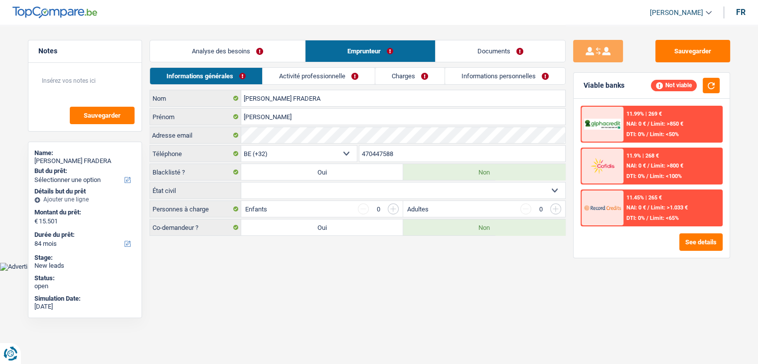
scroll to position [0, 0]
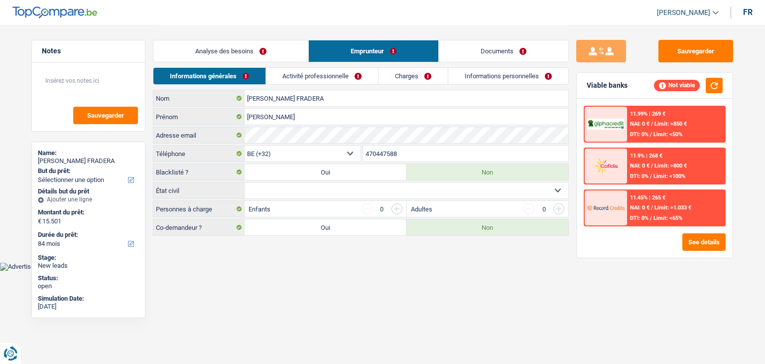
click at [327, 74] on link "Activité professionnelle" at bounding box center [322, 76] width 112 height 16
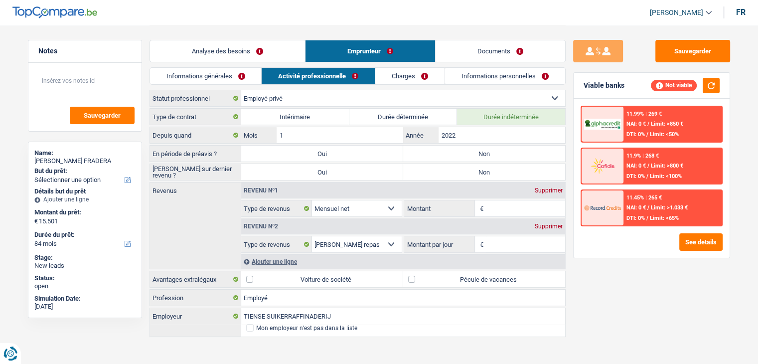
click at [225, 41] on link "Analyse des besoins" at bounding box center [227, 50] width 155 height 21
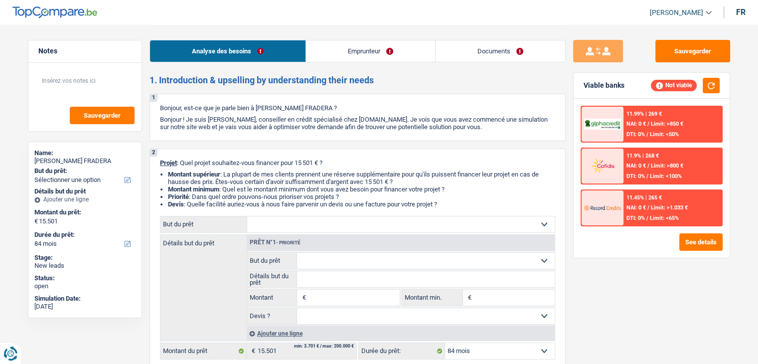
click at [333, 58] on link "Emprunteur" at bounding box center [370, 50] width 129 height 21
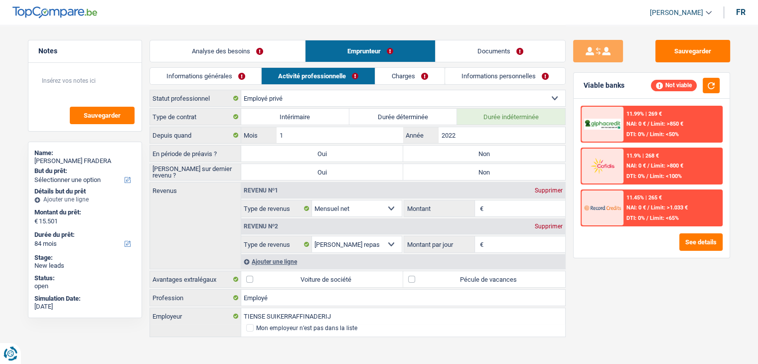
click at [312, 70] on link "Activité professionnelle" at bounding box center [318, 76] width 113 height 16
click at [229, 67] on div "Analyse des besoins Emprunteur Documents 1. Introduction & upselling by underst…" at bounding box center [358, 181] width 416 height 313
click at [230, 56] on link "Analyse des besoins" at bounding box center [227, 50] width 155 height 21
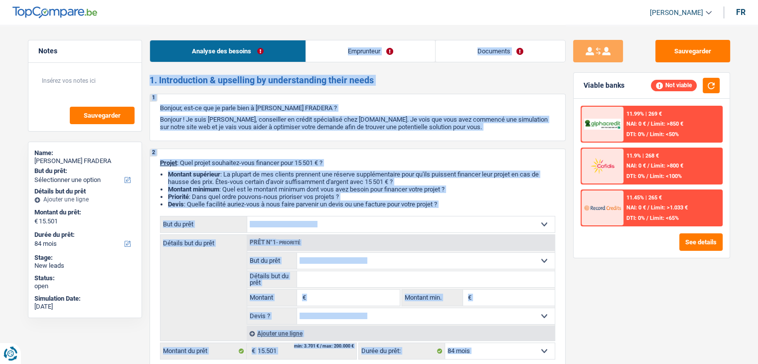
click at [297, 126] on p "Bonjour ! Je suis [PERSON_NAME], conseiller en crédit spécialisé chez [DOMAIN_N…" at bounding box center [357, 123] width 395 height 15
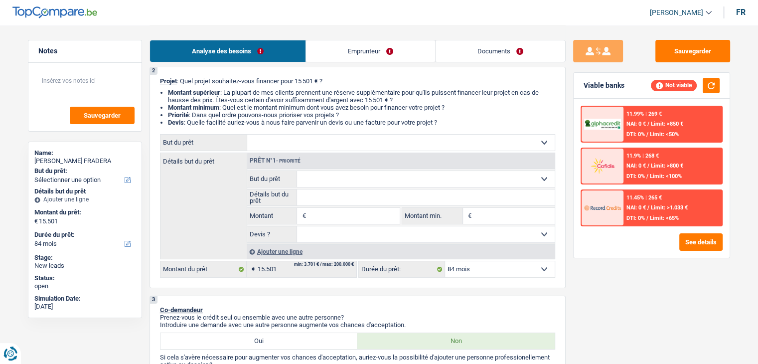
scroll to position [150, 0]
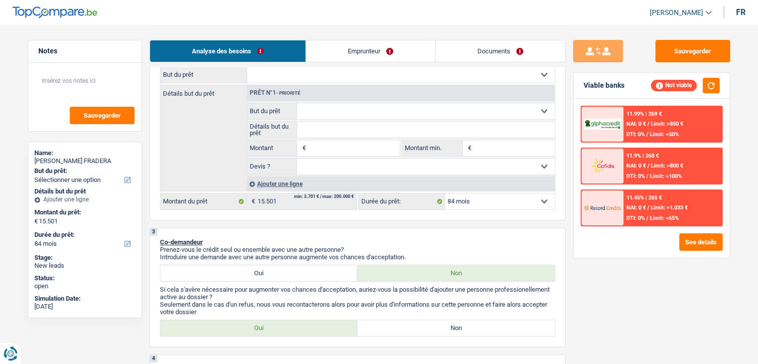
click at [320, 153] on input "Montant" at bounding box center [353, 148] width 91 height 16
type input "15.000"
select select "60"
type input "15.000"
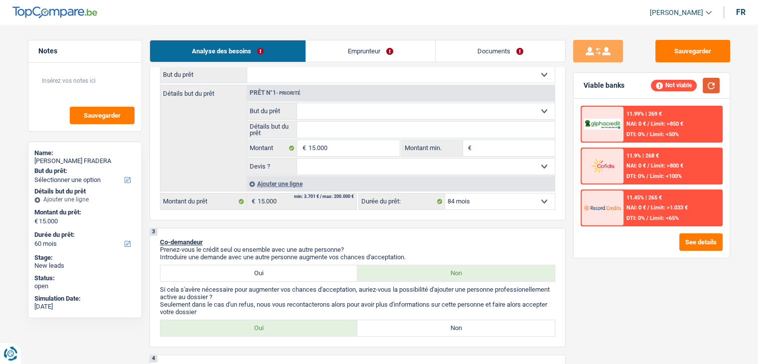
select select "60"
type input "15.000"
select select "60"
click at [715, 90] on button "button" at bounding box center [711, 85] width 17 height 15
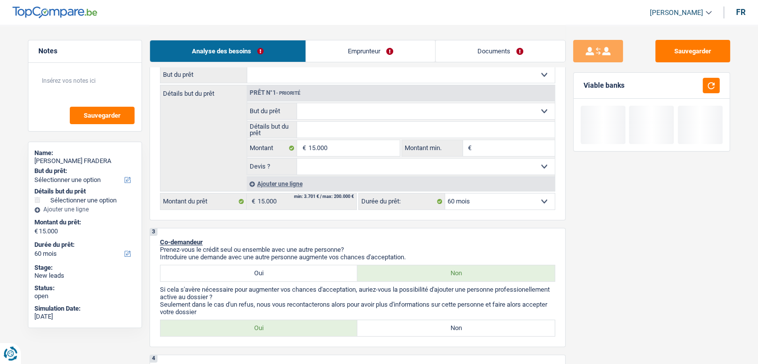
drag, startPoint x: 627, startPoint y: 88, endPoint x: 582, endPoint y: 84, distance: 46.0
click at [582, 84] on div "Viable banks" at bounding box center [652, 86] width 156 height 26
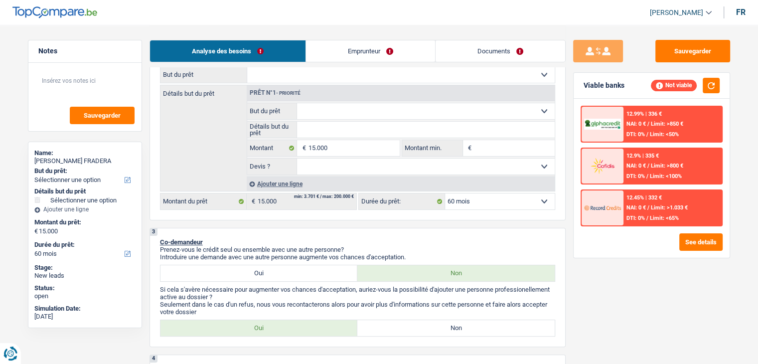
click at [394, 42] on link "Emprunteur" at bounding box center [370, 50] width 129 height 21
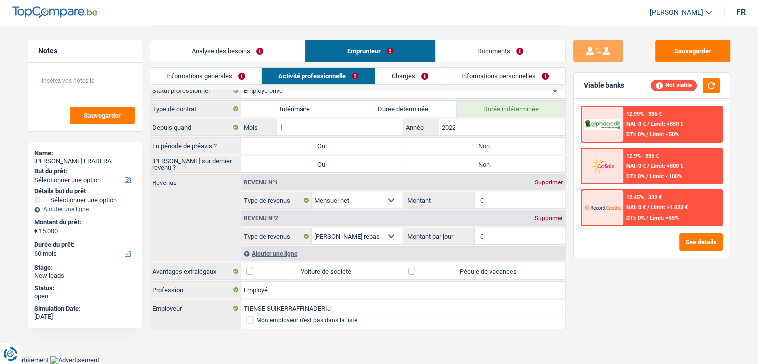
scroll to position [5, 0]
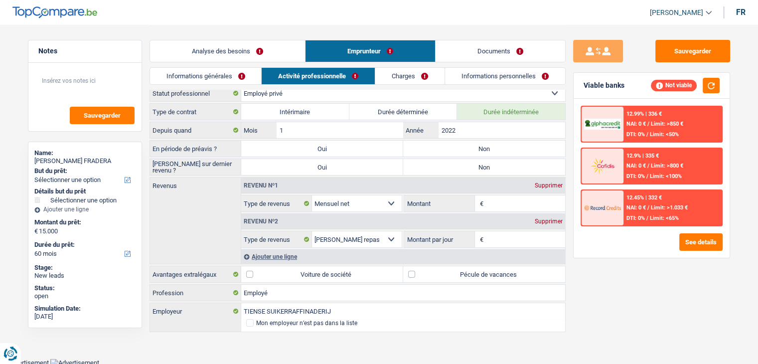
click at [391, 71] on link "Charges" at bounding box center [409, 76] width 69 height 16
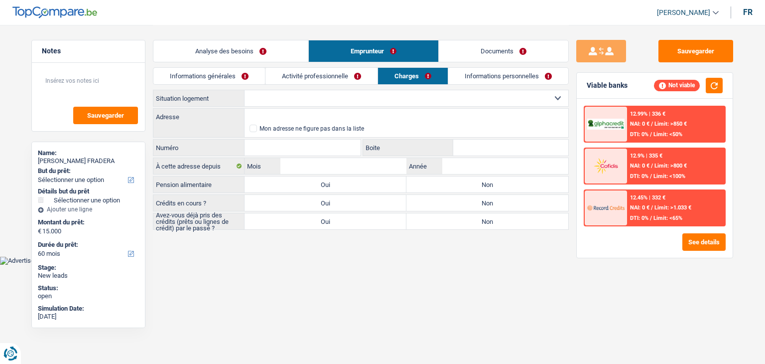
click at [277, 75] on link "Activité professionnelle" at bounding box center [322, 76] width 112 height 16
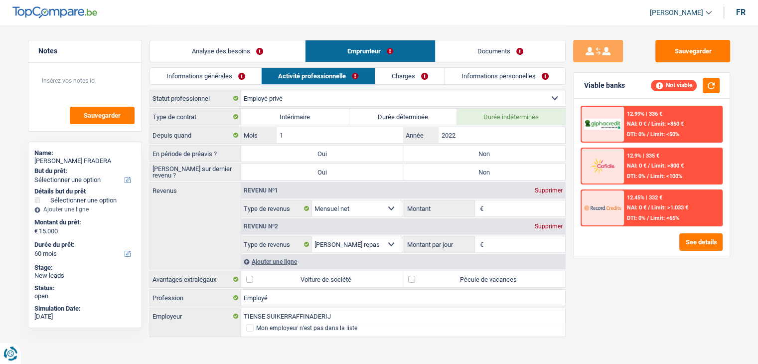
click at [222, 75] on link "Informations générales" at bounding box center [206, 76] width 112 height 16
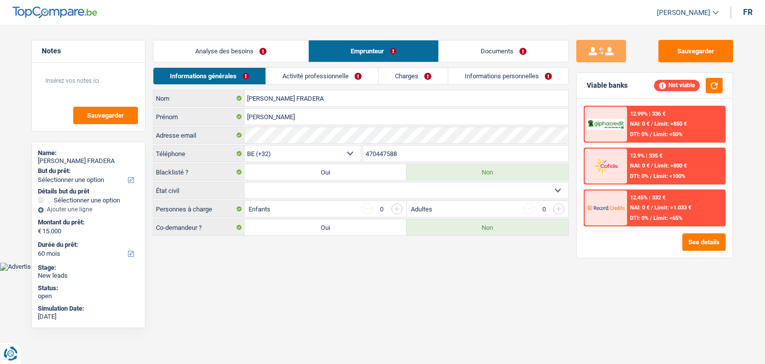
click at [219, 54] on link "Analyse des besoins" at bounding box center [230, 50] width 155 height 21
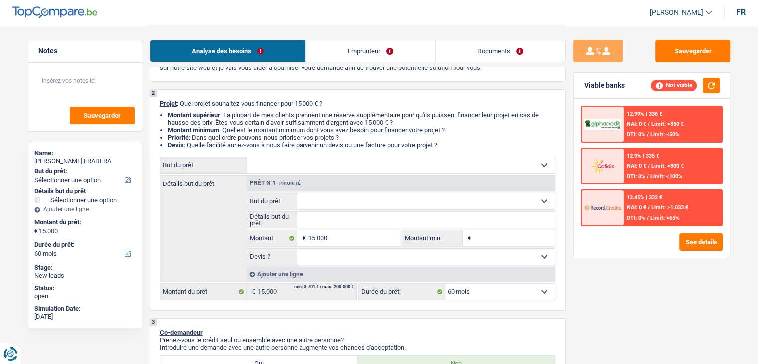
scroll to position [150, 0]
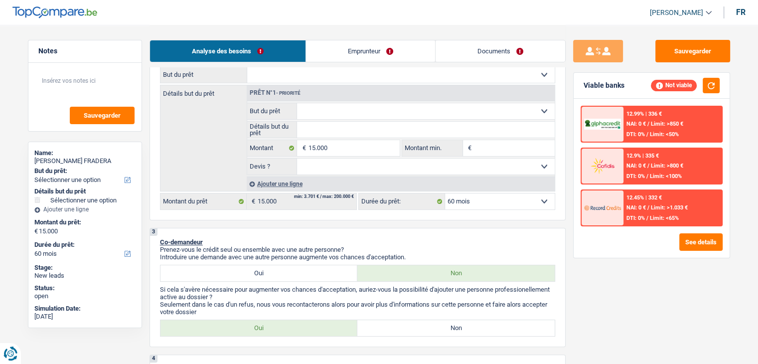
click at [574, 142] on div "12.99% | 336 € NAI: 0 € / Limit: >850 € DTI: 0% / Limit: <50% 12.9% | 335 € NAI…" at bounding box center [652, 178] width 156 height 159
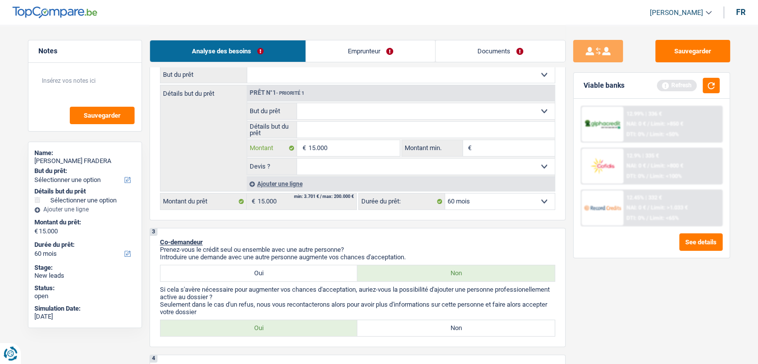
type input "1.500"
type input "150"
type input "15"
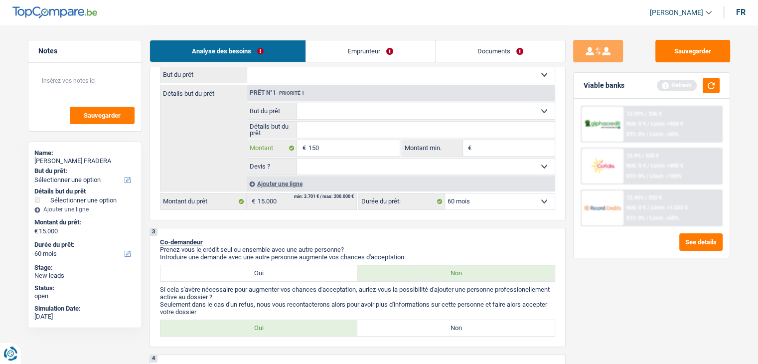
type input "15"
type input "1"
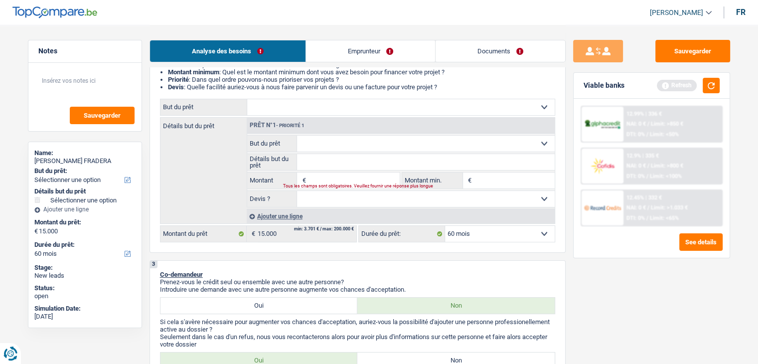
scroll to position [100, 0]
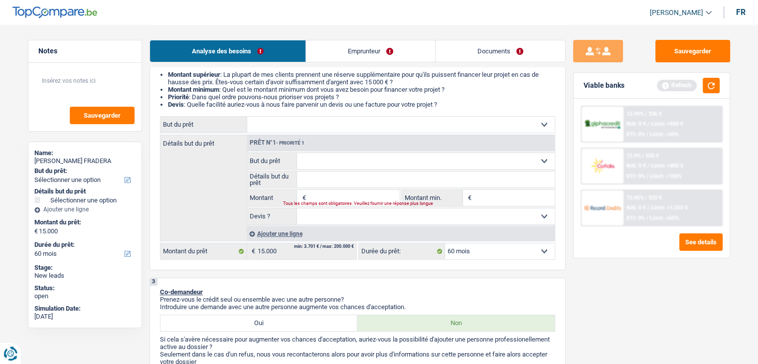
type input "0"
click at [345, 132] on select "Confort maison: meubles, textile, peinture, électroménager, outillage non-profe…" at bounding box center [400, 125] width 307 height 16
click at [344, 131] on select "Confort maison: meubles, textile, peinture, électroménager, outillage non-profe…" at bounding box center [400, 125] width 307 height 16
select select "houseOrGarden"
click at [247, 117] on select "Confort maison: meubles, textile, peinture, électroménager, outillage non-profe…" at bounding box center [400, 125] width 307 height 16
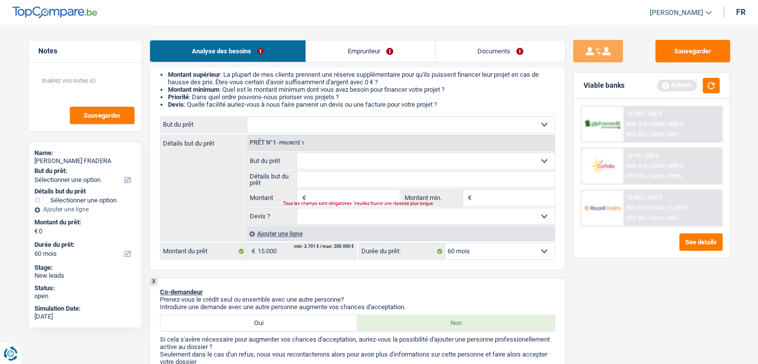
select select "houseOrGarden"
select select
select select "houseOrGarden"
select select
select select "houseOrGarden"
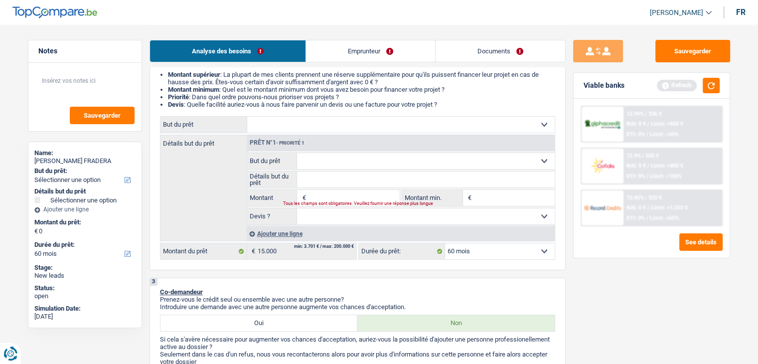
select select "houseOrGarden"
select select
select select "houseOrGarden"
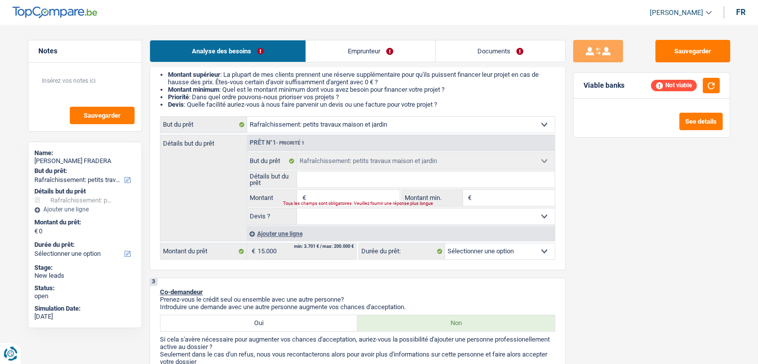
click at [391, 119] on select "Confort maison: meubles, textile, peinture, électroménager, outillage non-profe…" at bounding box center [400, 125] width 307 height 16
select select "household"
click at [247, 117] on select "Confort maison: meubles, textile, peinture, électroménager, outillage non-profe…" at bounding box center [400, 125] width 307 height 16
select select "household"
select select
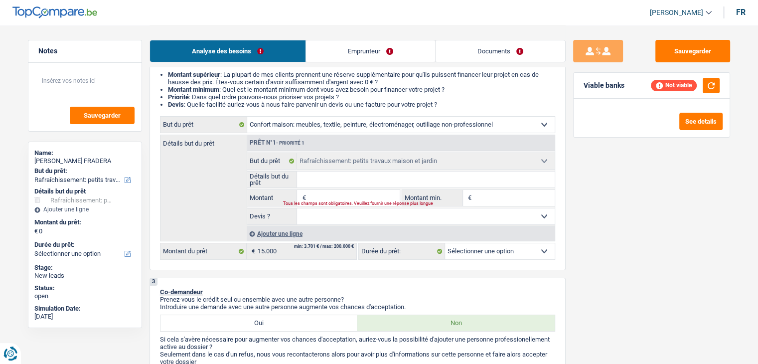
select select "household"
select select
select select "household"
select select
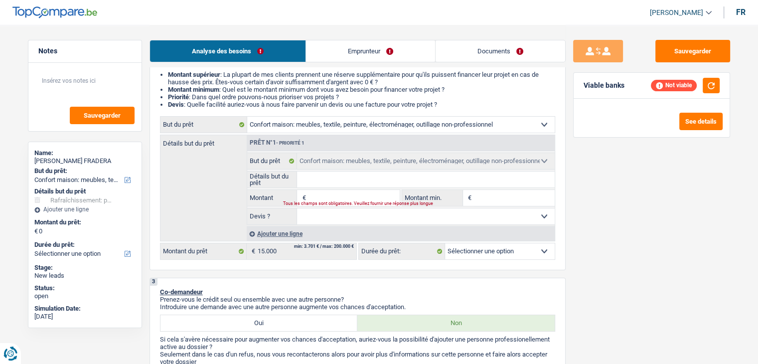
select select "household"
select select "houseOrGarden"
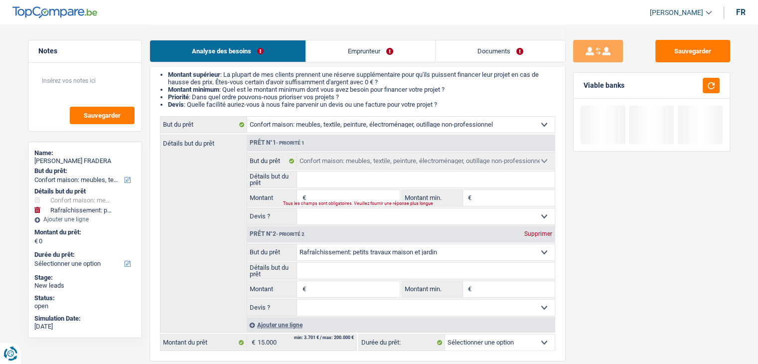
click at [340, 195] on input "Montant" at bounding box center [353, 198] width 91 height 16
drag, startPoint x: 523, startPoint y: 230, endPoint x: 518, endPoint y: 230, distance: 5.5
click at [523, 231] on div "Supprimer" at bounding box center [538, 234] width 33 height 6
select select
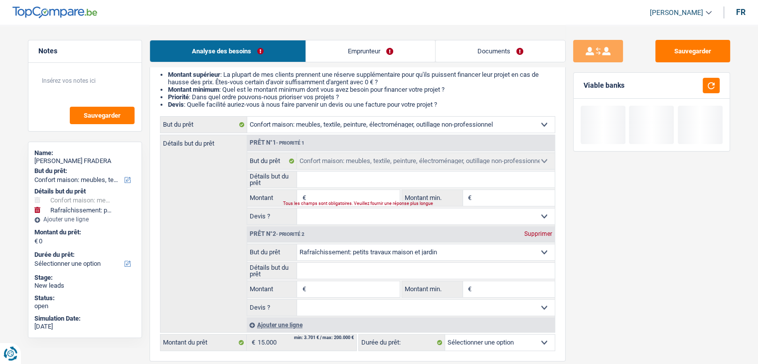
select select
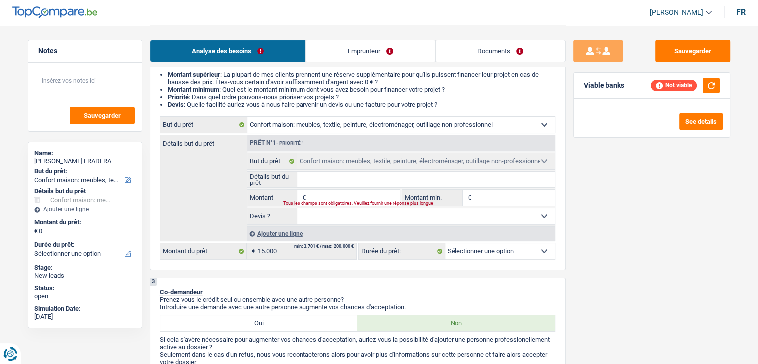
click at [357, 192] on input "Montant" at bounding box center [353, 198] width 91 height 16
type input "1"
type input "15"
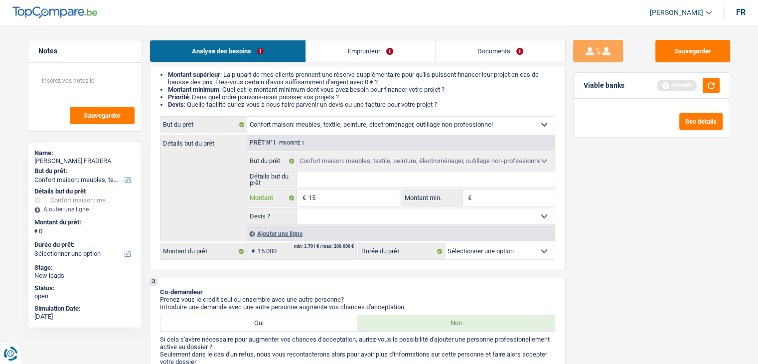
type input "150"
type input "1.500"
type input "15.000"
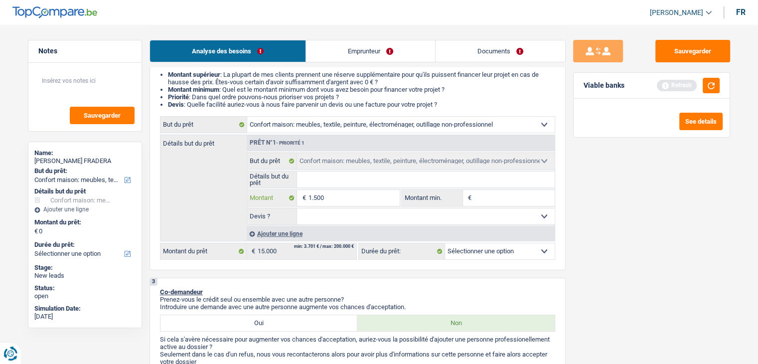
type input "15.000"
select select "60"
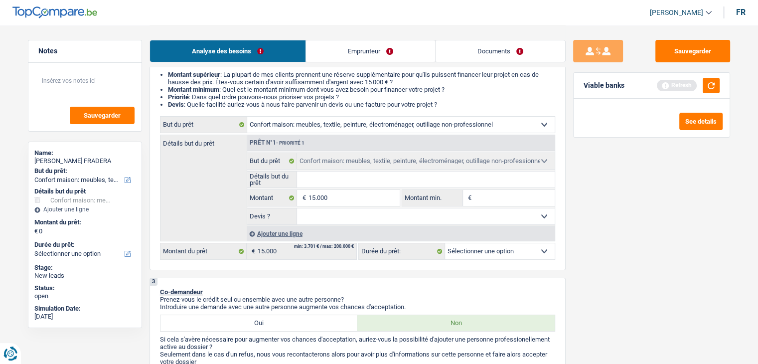
select select "60"
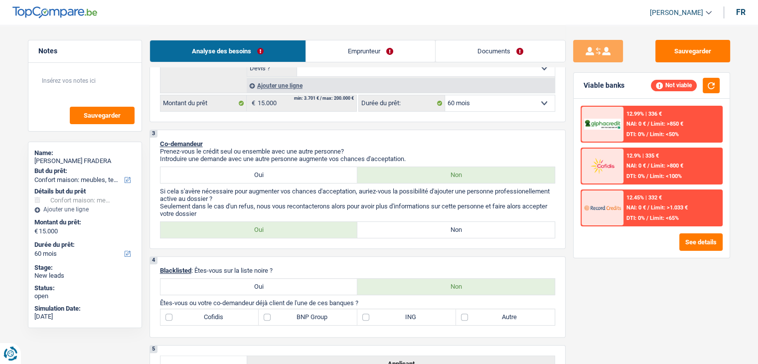
scroll to position [249, 0]
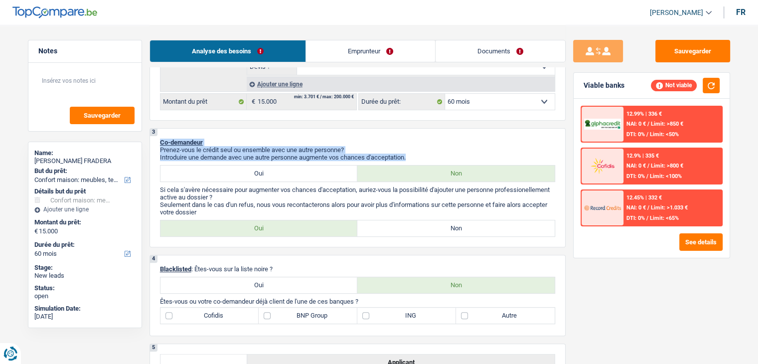
drag, startPoint x: 411, startPoint y: 159, endPoint x: 157, endPoint y: 140, distance: 253.9
click at [157, 140] on div "3 Co-demandeur Prenez-vous le crédit seul ou ensemble avec une autre personne? …" at bounding box center [358, 187] width 416 height 119
click at [273, 126] on div "1. Introduction & upselling by understanding their needs 1 Bonjour, est-ce que …" at bounding box center [358, 371] width 416 height 1090
drag, startPoint x: 409, startPoint y: 157, endPoint x: 198, endPoint y: 141, distance: 211.4
click at [199, 142] on div "3 Co-demandeur Prenez-vous le crédit seul ou ensemble avec une autre personne? …" at bounding box center [358, 187] width 416 height 119
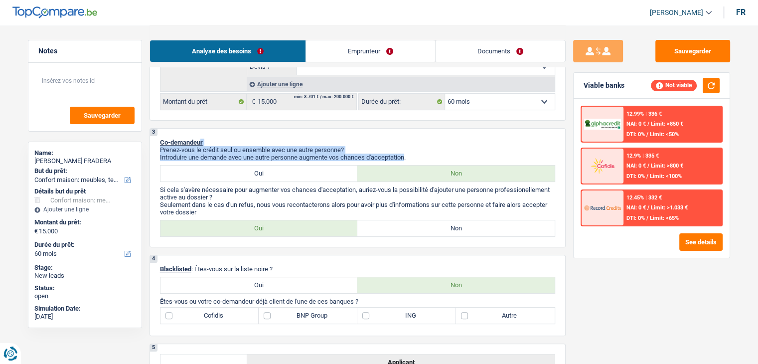
click at [264, 142] on p "Co-demandeur" at bounding box center [357, 142] width 395 height 7
click at [334, 56] on link "Emprunteur" at bounding box center [370, 50] width 129 height 21
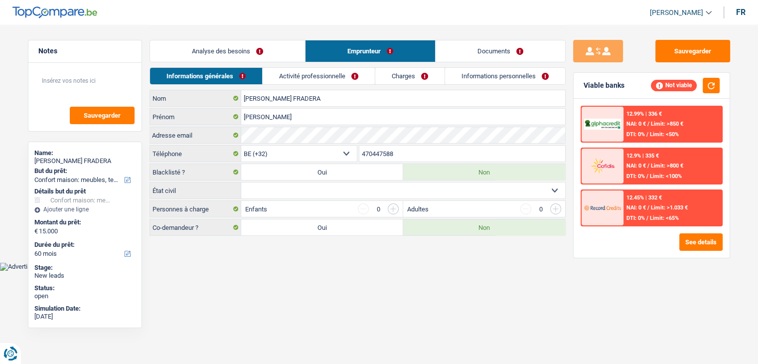
scroll to position [0, 0]
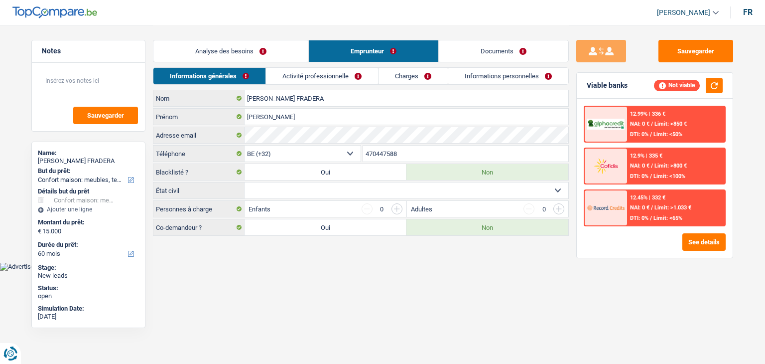
click at [259, 55] on link "Analyse des besoins" at bounding box center [230, 50] width 155 height 21
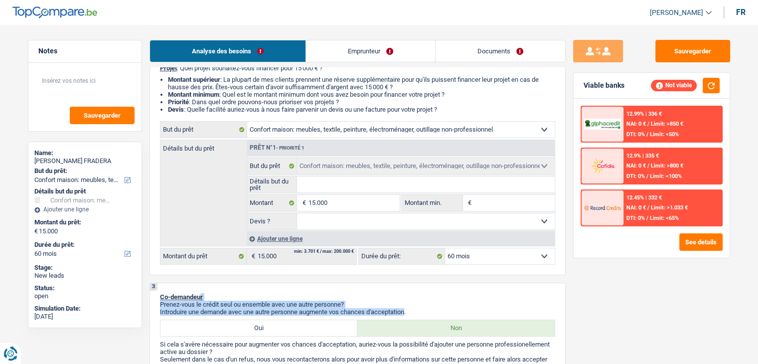
scroll to position [100, 0]
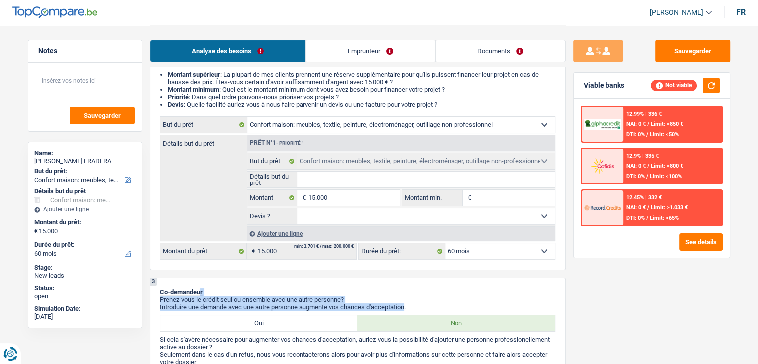
click at [336, 45] on link "Emprunteur" at bounding box center [370, 50] width 129 height 21
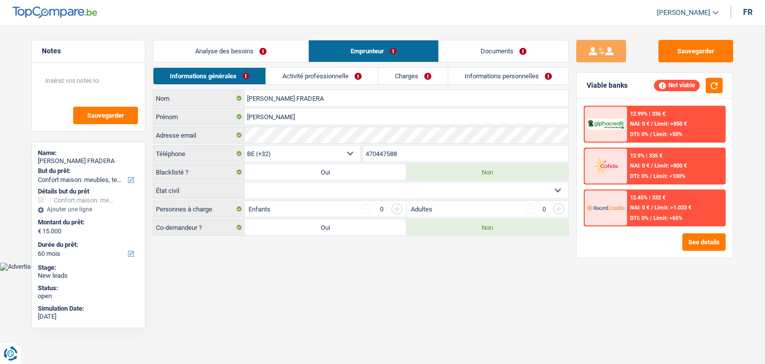
click at [283, 57] on link "Analyse des besoins" at bounding box center [230, 50] width 155 height 21
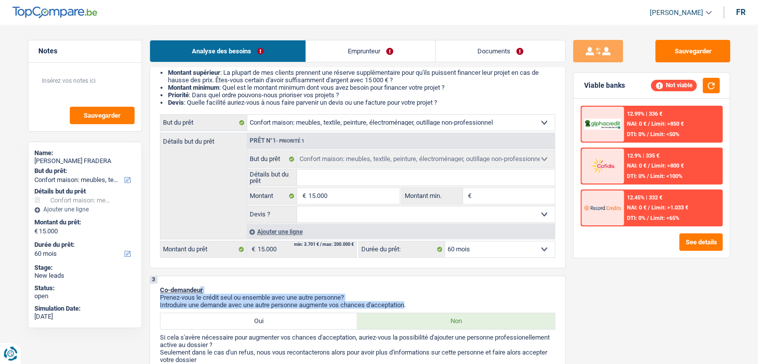
scroll to position [199, 0]
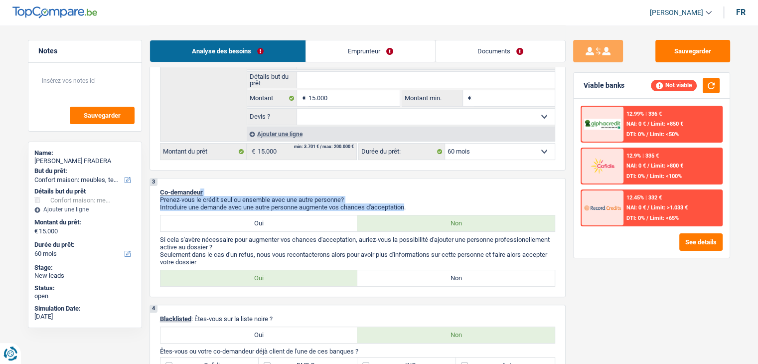
click at [419, 196] on p "Prenez-vous le crédit seul ou ensemble avec une autre personne?" at bounding box center [357, 199] width 395 height 7
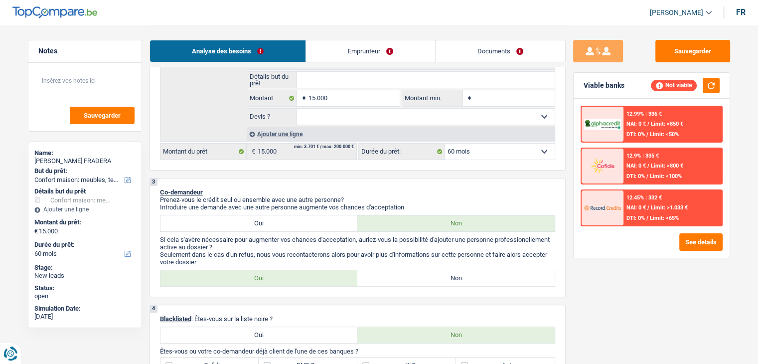
click at [419, 276] on label "Non" at bounding box center [455, 278] width 197 height 16
click at [419, 276] on input "Non" at bounding box center [455, 278] width 197 height 16
radio input "true"
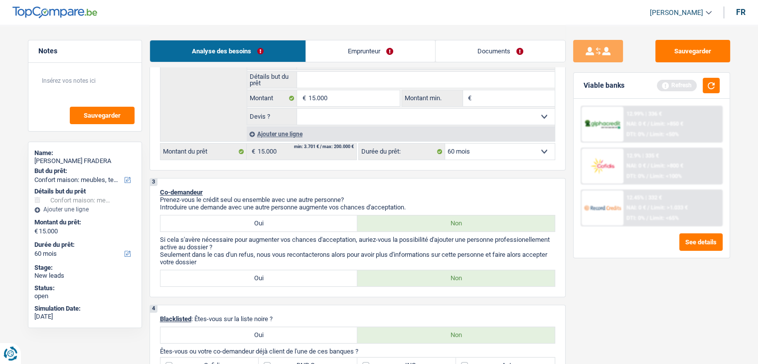
scroll to position [249, 0]
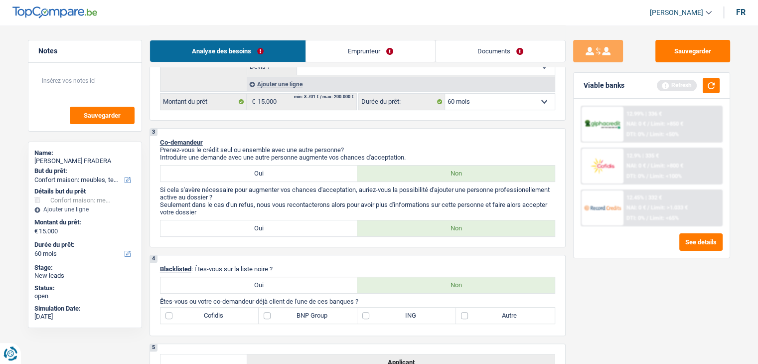
click at [279, 165] on label "Oui" at bounding box center [258, 173] width 197 height 16
click at [279, 165] on input "Oui" at bounding box center [258, 173] width 197 height 16
radio input "true"
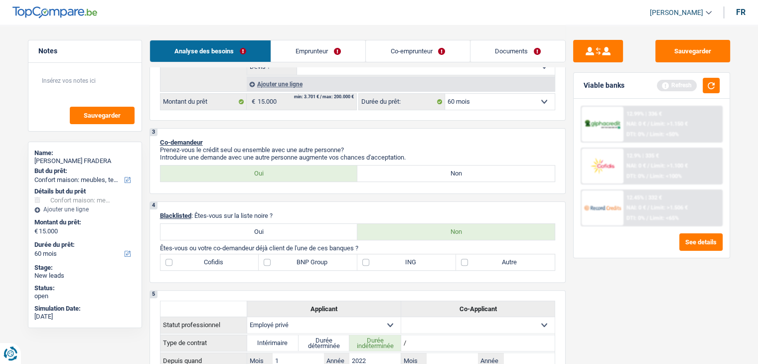
click at [334, 203] on div "4 Blacklisted : Êtes-vous sur la liste noire ? Oui Non Êtes-vous ou votre co-de…" at bounding box center [358, 241] width 416 height 81
click at [711, 80] on button "button" at bounding box center [711, 85] width 17 height 15
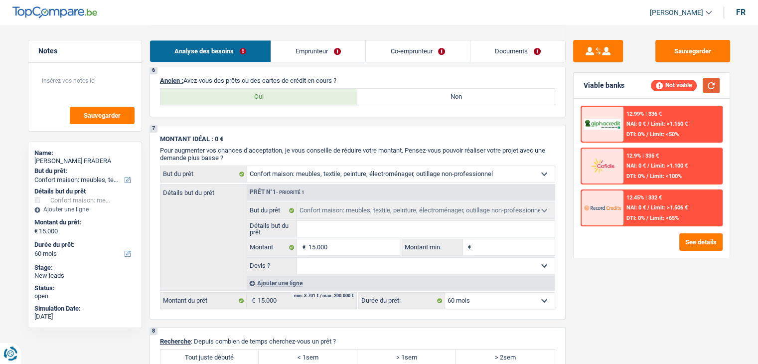
scroll to position [698, 0]
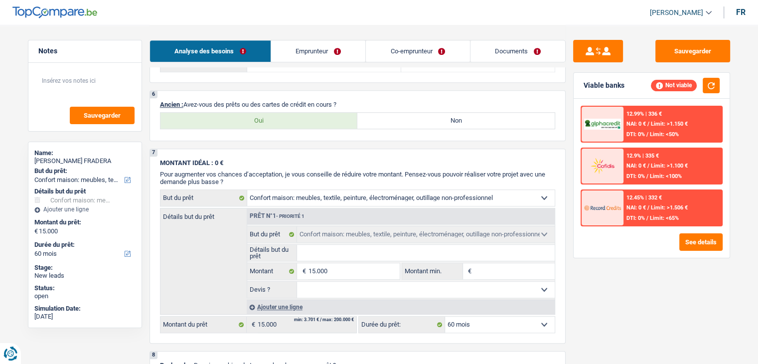
click at [283, 119] on label "Oui" at bounding box center [258, 121] width 197 height 16
click at [283, 119] on input "Oui" at bounding box center [258, 121] width 197 height 16
radio input "true"
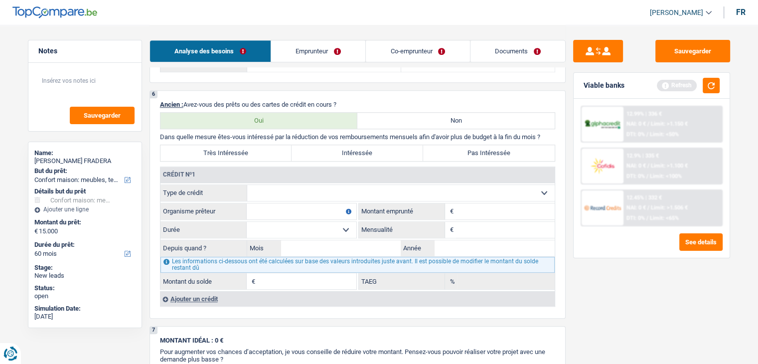
click at [312, 191] on select "Carte ou ouverture de crédit Prêt hypothécaire Vente à tempérament Prêt à tempé…" at bounding box center [400, 193] width 307 height 16
drag, startPoint x: 333, startPoint y: 169, endPoint x: 344, endPoint y: 168, distance: 11.5
click at [333, 169] on div "Crédit nº1" at bounding box center [357, 175] width 394 height 16
click at [289, 189] on select "Carte ou ouverture de crédit Prêt hypothécaire Vente à tempérament Prêt à tempé…" at bounding box center [400, 193] width 307 height 16
select select "mortgage"
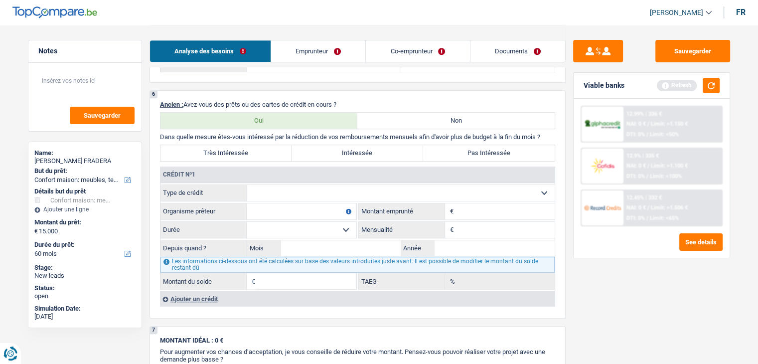
click at [247, 185] on select "Carte ou ouverture de crédit Prêt hypothécaire Vente à tempérament Prêt à tempé…" at bounding box center [400, 193] width 307 height 16
type input "0"
click at [283, 209] on input "Organisme prêteur" at bounding box center [302, 211] width 110 height 16
click at [291, 203] on input "Organisme prêteur" at bounding box center [302, 211] width 110 height 16
type input "europa bank"
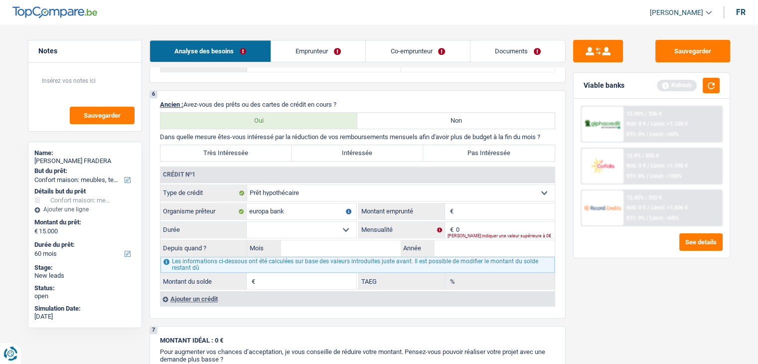
click at [474, 203] on input "Montant" at bounding box center [505, 211] width 99 height 16
type input "220.000"
click at [474, 222] on input "0" at bounding box center [505, 230] width 99 height 16
type input "1.925"
click at [260, 222] on select "120 mois 132 mois 144 mois 180 mois 240 mois 300 mois 360 mois 420 mois Sélecti…" at bounding box center [302, 230] width 110 height 16
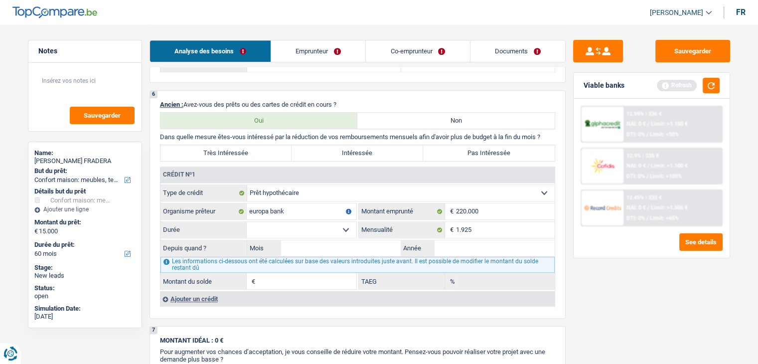
click at [301, 225] on select "120 mois 132 mois 144 mois 180 mois 240 mois 300 mois 360 mois 420 mois Sélecti…" at bounding box center [302, 230] width 110 height 16
select select "360"
click at [247, 222] on select "120 mois 132 mois 144 mois 180 mois 240 mois 300 mois 360 mois 420 mois Sélecti…" at bounding box center [302, 230] width 110 height 16
click at [310, 240] on input "Mois" at bounding box center [341, 248] width 120 height 16
click at [471, 243] on input "Année" at bounding box center [495, 248] width 120 height 16
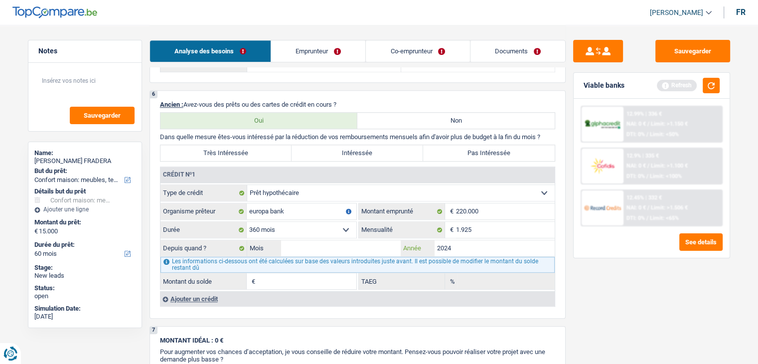
type input "2024"
click at [391, 240] on input "Mois" at bounding box center [341, 248] width 120 height 16
click at [389, 240] on input "Mois" at bounding box center [341, 248] width 120 height 16
type input "09"
type input "1"
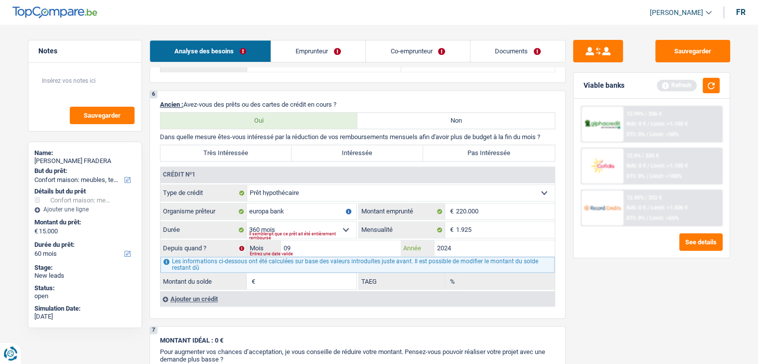
type input "0,00"
click at [648, 291] on div "Sauvegarder Viable banks Refresh 12.99% | 336 € NAI: 0 € / Limit: >1.150 € DTI:…" at bounding box center [652, 194] width 172 height 308
click at [603, 287] on div "Sauvegarder Viable banks Refresh 12.99% | 336 € NAI: 0 € / Limit: >1.150 € DTI:…" at bounding box center [652, 194] width 172 height 308
click at [710, 89] on button "button" at bounding box center [711, 85] width 17 height 15
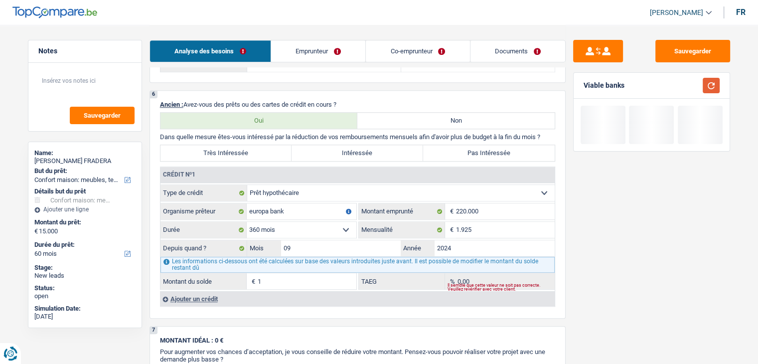
scroll to position [847, 0]
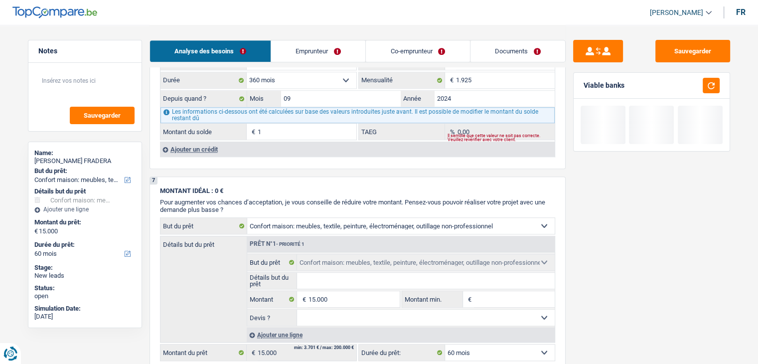
click at [295, 177] on div "7 MONTANT IDÉAL : 0 € Pour augmenter vos chances d’acceptation, je vous conseil…" at bounding box center [358, 273] width 416 height 195
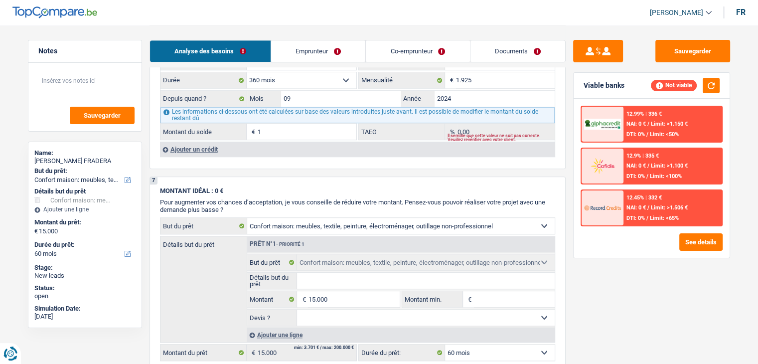
click at [203, 143] on div "Ajouter un crédit" at bounding box center [357, 149] width 395 height 15
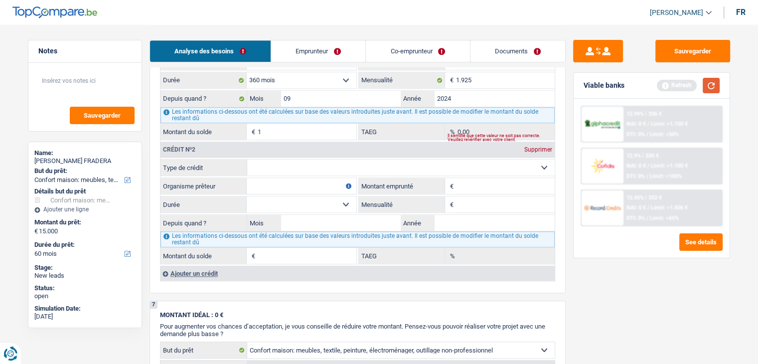
click at [705, 88] on button "button" at bounding box center [711, 85] width 17 height 15
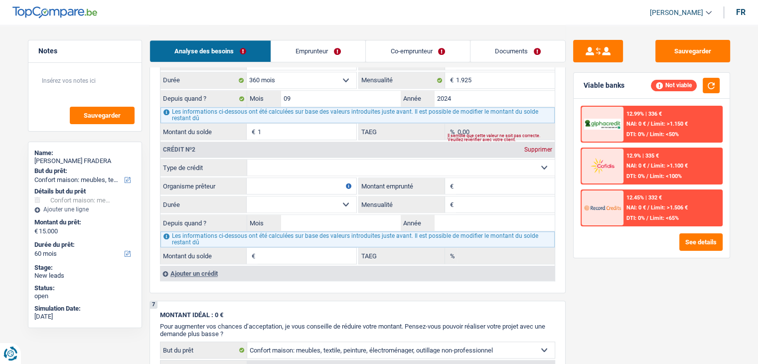
click at [535, 147] on div "Supprimer" at bounding box center [538, 150] width 33 height 6
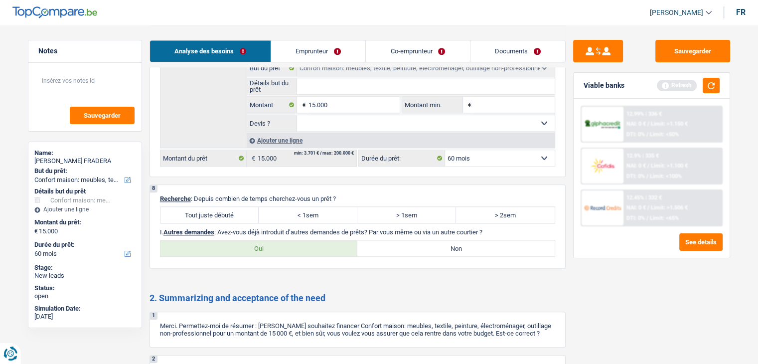
scroll to position [1047, 0]
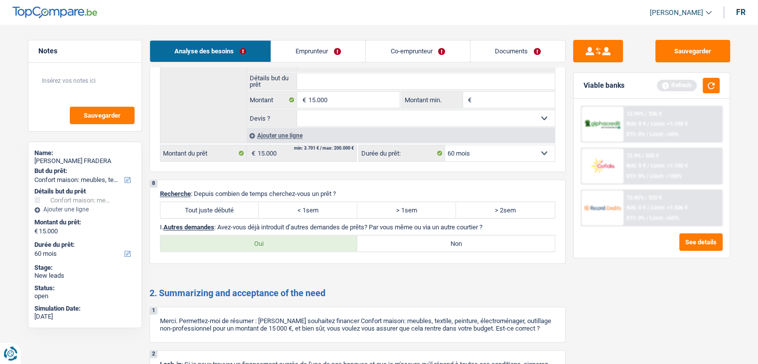
click at [219, 205] on label "Tout juste débuté" at bounding box center [209, 210] width 99 height 16
click at [219, 205] on input "Tout juste débuté" at bounding box center [209, 210] width 99 height 16
radio input "true"
click at [393, 242] on label "Non" at bounding box center [455, 243] width 197 height 16
click at [393, 242] on input "Non" at bounding box center [455, 243] width 197 height 16
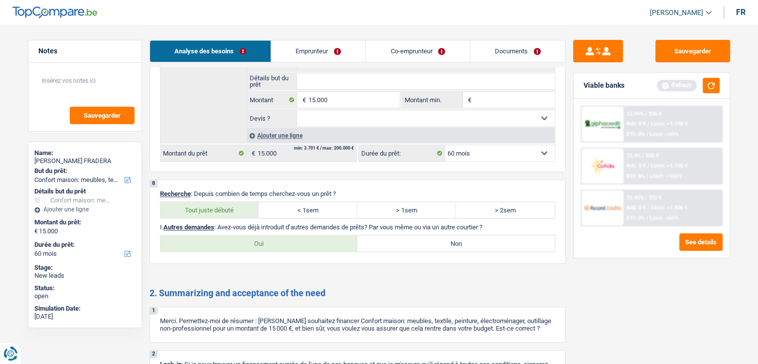
radio input "true"
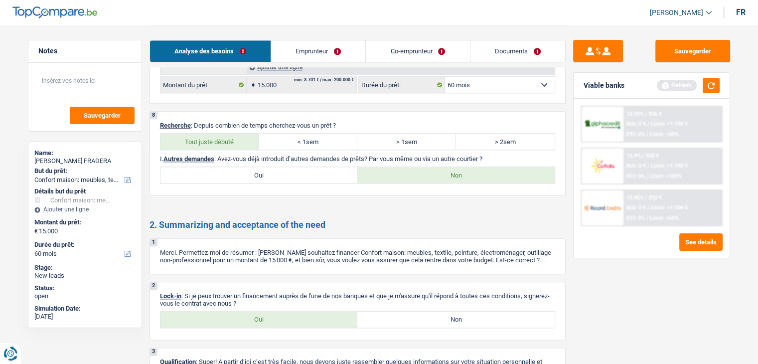
scroll to position [1179, 0]
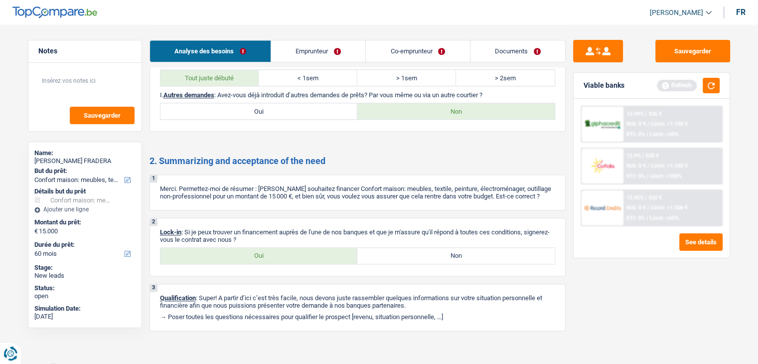
click at [277, 248] on label "Oui" at bounding box center [258, 256] width 197 height 16
click at [277, 248] on input "Oui" at bounding box center [258, 256] width 197 height 16
radio input "true"
click at [334, 42] on link "Emprunteur" at bounding box center [318, 50] width 94 height 21
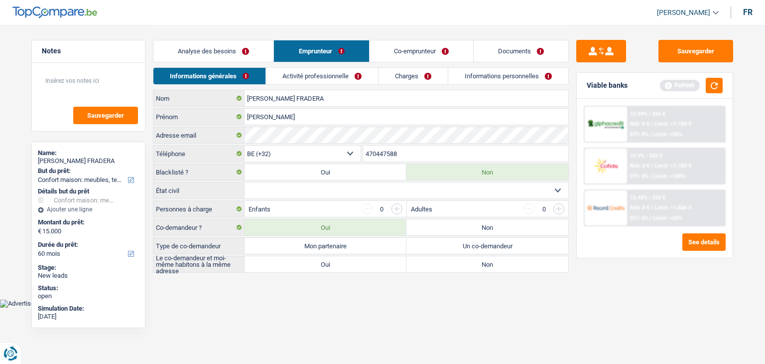
click at [300, 190] on select "Célibataire Marié(e) Cohabitant(e) légal(e) Divorcé(e) Veuf(ve) Séparé (de fait…" at bounding box center [407, 190] width 324 height 16
select select "married"
click at [245, 182] on select "Célibataire Marié(e) Cohabitant(e) légal(e) Divorcé(e) Veuf(ve) Séparé (de fait…" at bounding box center [407, 190] width 324 height 16
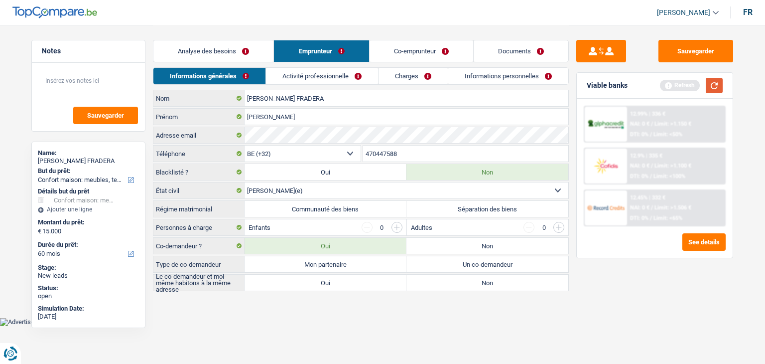
click at [714, 85] on button "button" at bounding box center [714, 85] width 17 height 15
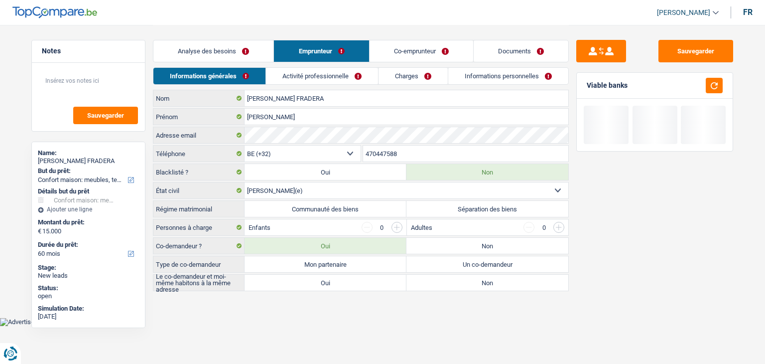
drag, startPoint x: 634, startPoint y: 84, endPoint x: 582, endPoint y: 87, distance: 51.9
click at [582, 87] on div "Viable banks" at bounding box center [655, 86] width 156 height 26
click at [476, 208] on label "Séparation des biens" at bounding box center [488, 209] width 162 height 16
click at [476, 208] on input "Séparation des biens" at bounding box center [488, 209] width 162 height 16
radio input "true"
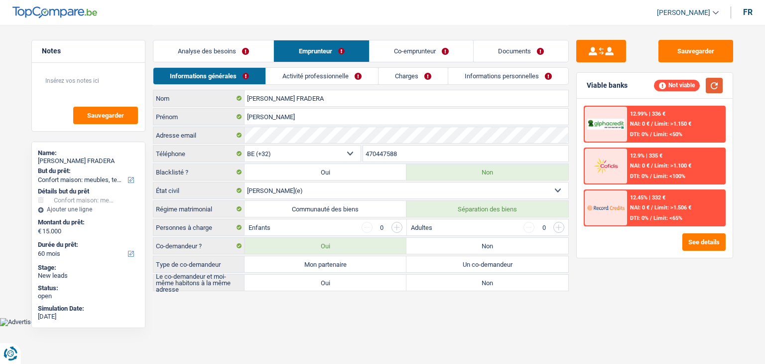
click at [714, 84] on button "button" at bounding box center [714, 85] width 17 height 15
click at [629, 275] on div "Sauvegarder Viable banks Not viable 12.99% | 336 € NAI: 0 € / Limit: >1.150 € D…" at bounding box center [655, 194] width 172 height 308
drag, startPoint x: 633, startPoint y: 84, endPoint x: 588, endPoint y: 90, distance: 46.2
click at [588, 90] on div "Viable banks Not viable" at bounding box center [655, 86] width 156 height 26
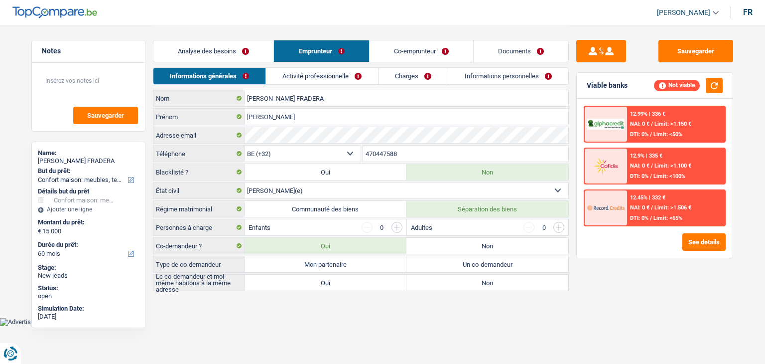
drag, startPoint x: 590, startPoint y: 86, endPoint x: 629, endPoint y: 86, distance: 39.4
click at [629, 86] on div "Viable banks Not viable" at bounding box center [655, 86] width 156 height 26
drag, startPoint x: 629, startPoint y: 85, endPoint x: 606, endPoint y: 86, distance: 22.9
click at [608, 86] on div "Viable banks Not viable" at bounding box center [655, 86] width 156 height 26
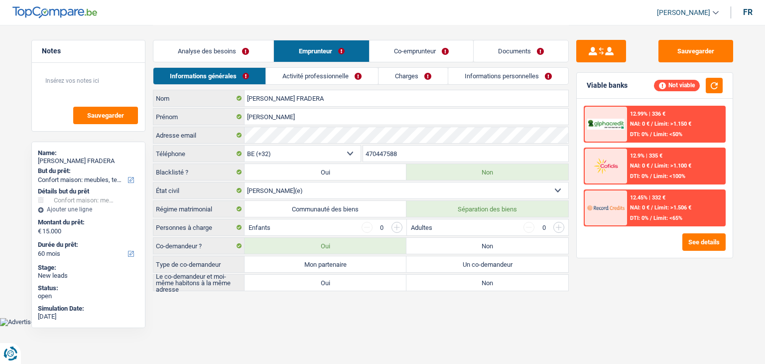
click at [339, 206] on label "Communauté des biens" at bounding box center [326, 209] width 162 height 16
click at [339, 206] on input "Communauté des biens" at bounding box center [326, 209] width 162 height 16
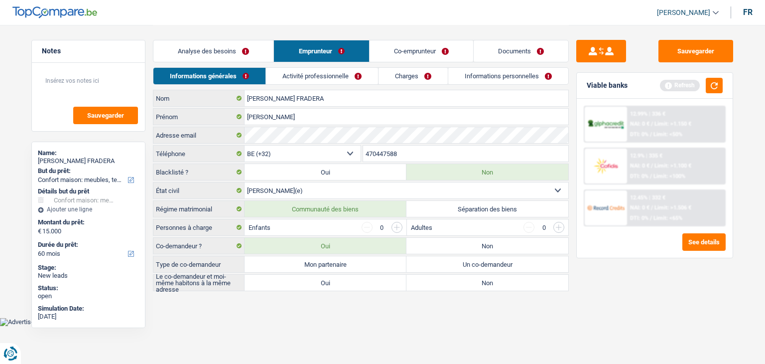
click at [339, 206] on label "Communauté des biens" at bounding box center [326, 209] width 162 height 16
click at [339, 206] on input "Communauté des biens" at bounding box center [326, 209] width 162 height 16
radio input "true"
click at [297, 311] on main "Notes Sauvegarder Name: [PERSON_NAME] FRADERA But du prêt: Confort maison: meub…" at bounding box center [382, 158] width 765 height 317
click at [396, 223] on input "button" at bounding box center [397, 227] width 11 height 11
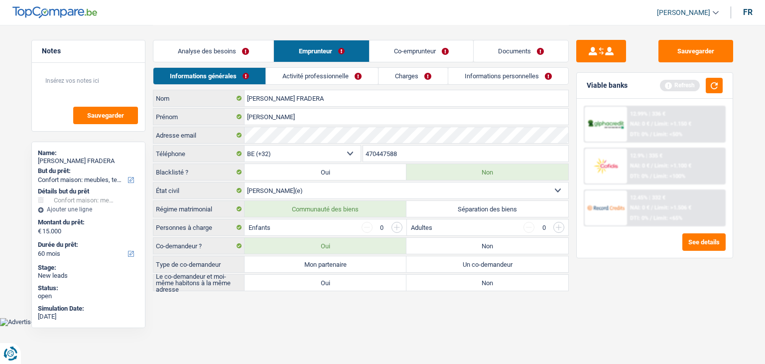
click at [396, 223] on input "button" at bounding box center [397, 227] width 11 height 11
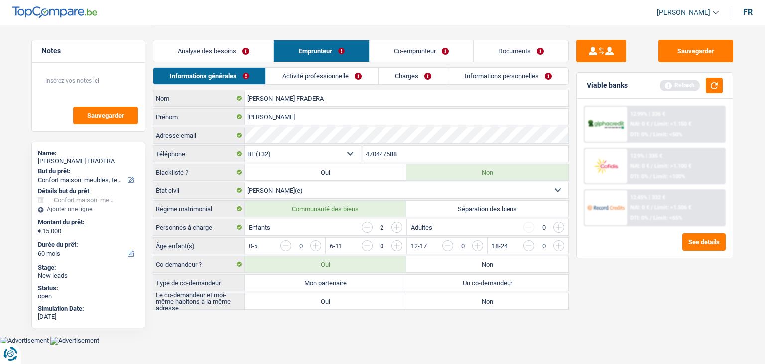
click at [396, 223] on input "button" at bounding box center [397, 227] width 11 height 11
click at [373, 227] on div "3" at bounding box center [382, 227] width 41 height 11
click at [369, 226] on input "button" at bounding box center [367, 227] width 11 height 11
click at [479, 246] on input "button" at bounding box center [679, 248] width 415 height 16
click at [560, 244] on input "button" at bounding box center [761, 248] width 415 height 16
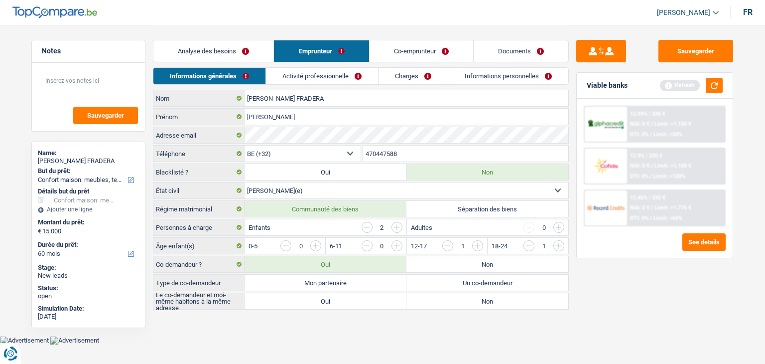
click at [309, 281] on label "Mon partenaire" at bounding box center [326, 283] width 162 height 16
click at [309, 281] on input "Mon partenaire" at bounding box center [326, 283] width 162 height 16
radio input "true"
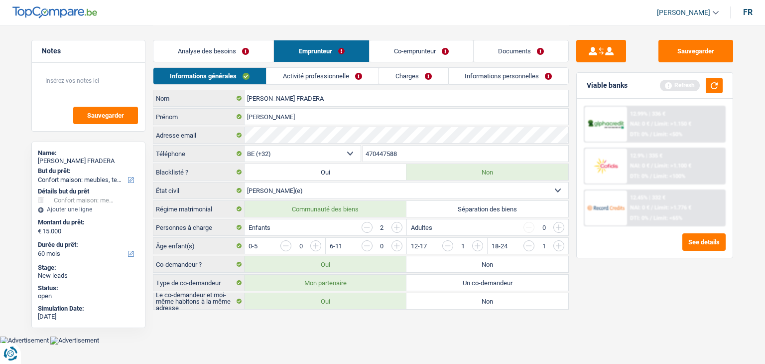
click at [309, 68] on link "Activité professionnelle" at bounding box center [323, 76] width 112 height 16
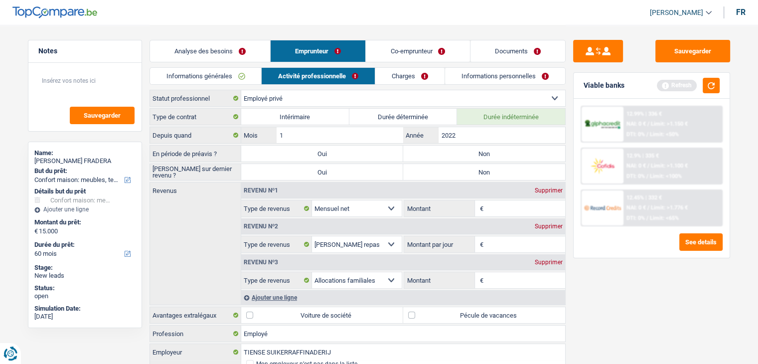
click at [411, 155] on label "Non" at bounding box center [484, 154] width 162 height 16
click at [411, 155] on input "Non" at bounding box center [484, 154] width 162 height 16
radio input "true"
click at [426, 171] on label "Non" at bounding box center [484, 172] width 162 height 16
click at [426, 171] on input "Non" at bounding box center [484, 172] width 162 height 16
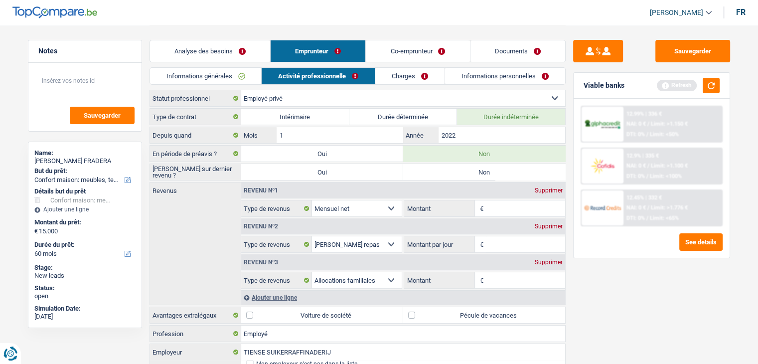
radio input "true"
click at [496, 211] on input "Montant" at bounding box center [525, 208] width 79 height 16
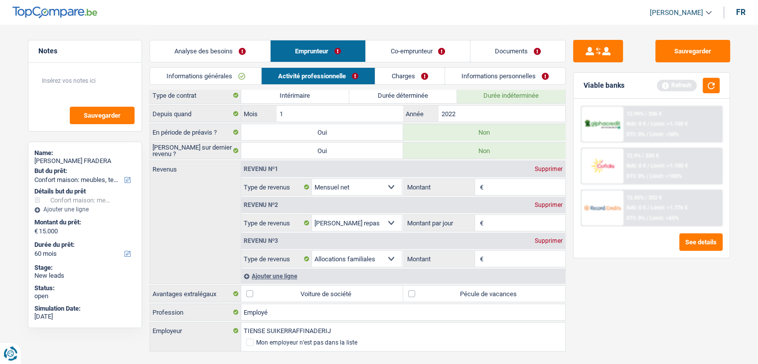
scroll to position [40, 0]
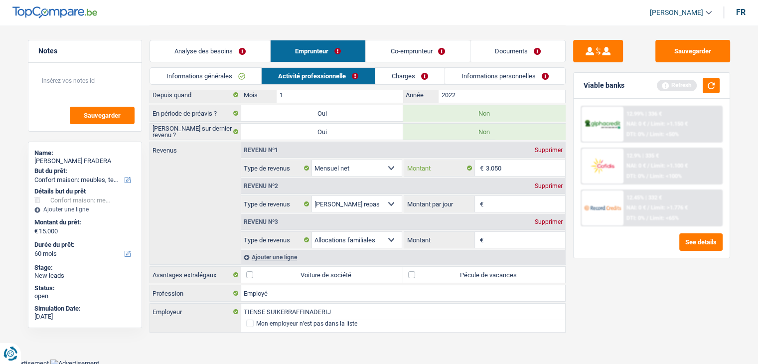
type input "3.050"
click at [516, 205] on input "Montant par jour" at bounding box center [525, 204] width 79 height 16
type input "8,0"
click at [578, 330] on div "Sauvegarder Viable banks Refresh 12.99% | 336 € NAI: 0 € / Limit: >1.150 € DTI:…" at bounding box center [652, 194] width 172 height 308
click at [542, 221] on div "Supprimer" at bounding box center [548, 222] width 33 height 6
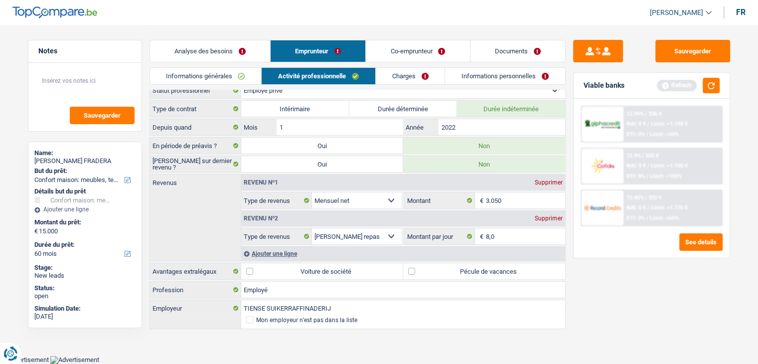
scroll to position [5, 0]
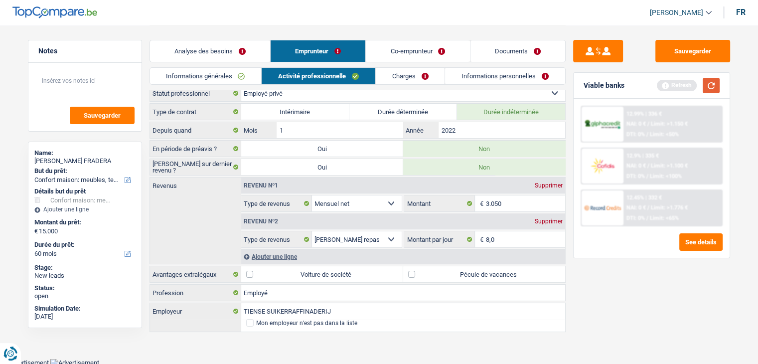
click at [712, 78] on button "button" at bounding box center [711, 85] width 17 height 15
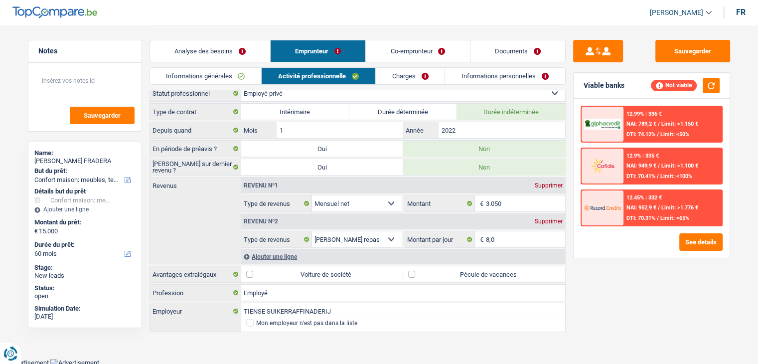
click at [470, 273] on label "Pécule de vacances" at bounding box center [484, 274] width 162 height 16
click at [470, 273] on input "Pécule de vacances" at bounding box center [484, 274] width 162 height 16
checkbox input "true"
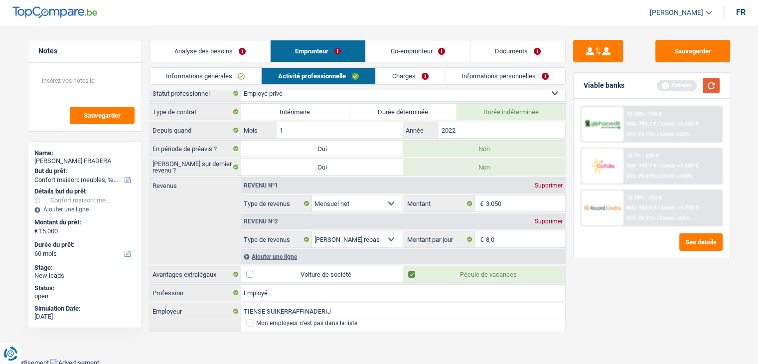
click at [705, 85] on button "button" at bounding box center [711, 85] width 17 height 15
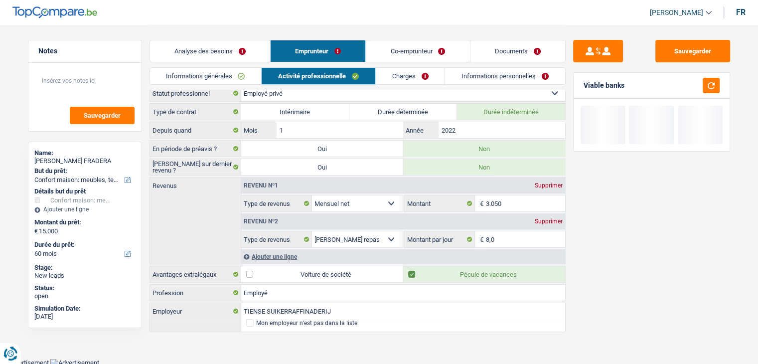
click at [394, 83] on link "Charges" at bounding box center [410, 76] width 69 height 16
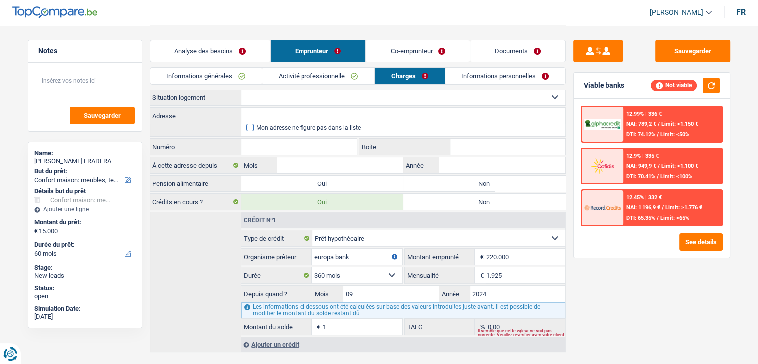
scroll to position [0, 0]
click at [289, 97] on select "Locataire Propriétaire avec prêt hypothécaire Propriétaire sans prêt hypothécai…" at bounding box center [403, 98] width 324 height 16
select select "ownerWithMortgage"
click at [241, 90] on select "Locataire Propriétaire avec prêt hypothécaire Propriétaire sans prêt hypothécai…" at bounding box center [403, 98] width 324 height 16
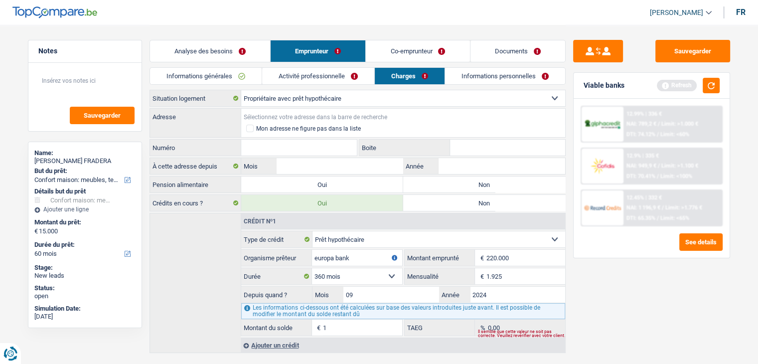
click at [276, 116] on input "Adresse" at bounding box center [403, 117] width 324 height 16
type input "U"
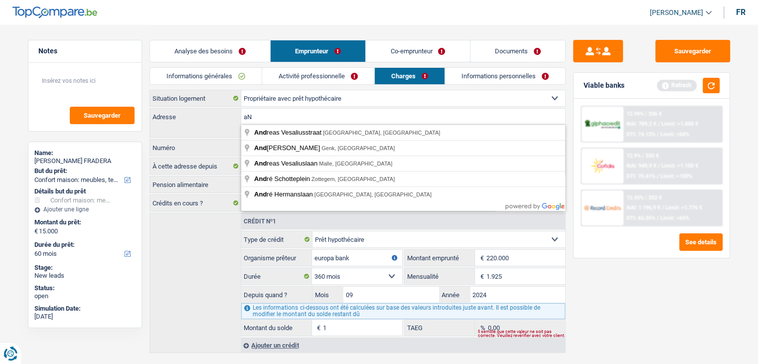
type input "a"
type input "A"
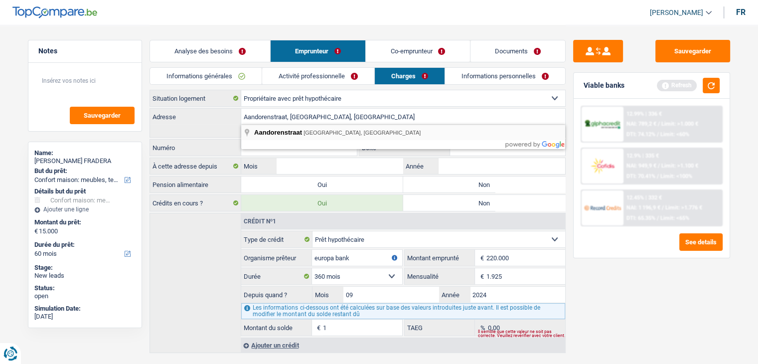
type input "[STREET_ADDRESS]"
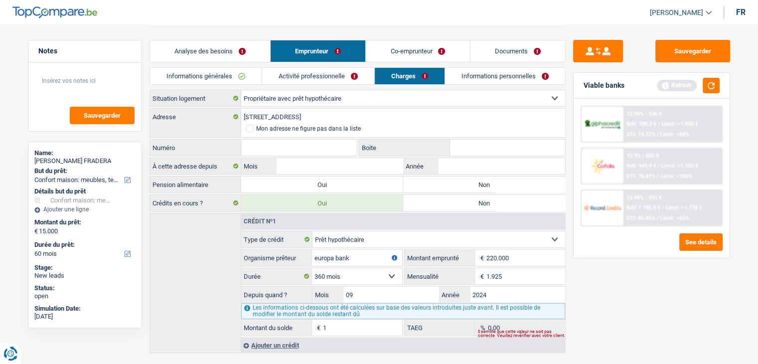
click at [273, 144] on input "Numéro" at bounding box center [299, 148] width 116 height 16
type input "74"
click at [216, 37] on div "Analyse des besoins Emprunteur Co-emprunteur Documents" at bounding box center [358, 46] width 416 height 42
click at [217, 44] on link "Analyse des besoins" at bounding box center [210, 50] width 120 height 21
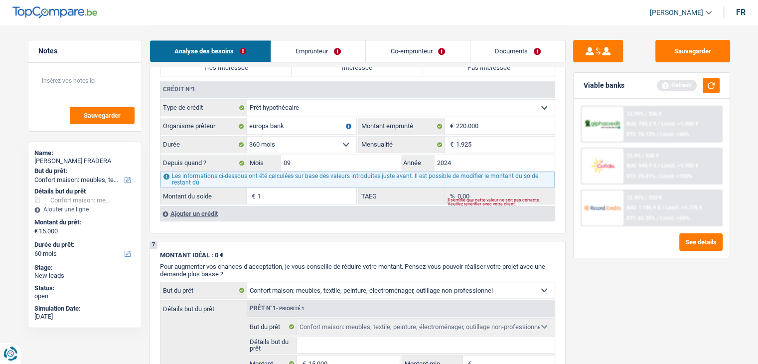
scroll to position [847, 0]
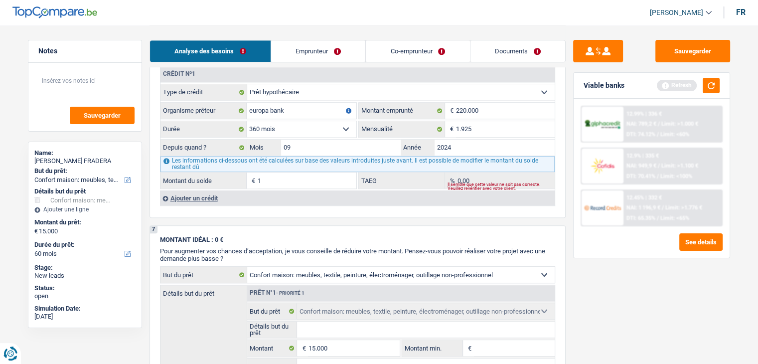
click at [326, 47] on link "Emprunteur" at bounding box center [318, 50] width 94 height 21
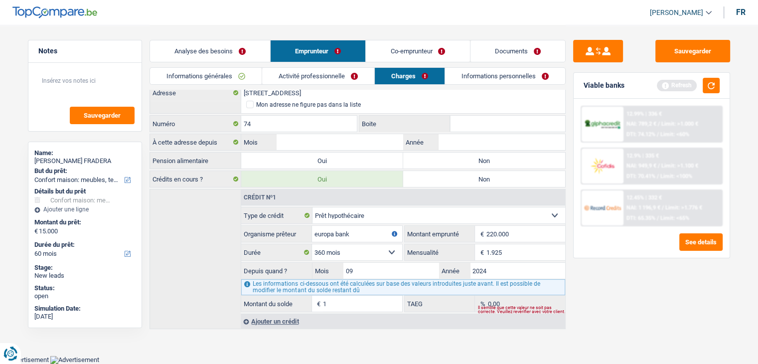
scroll to position [20, 0]
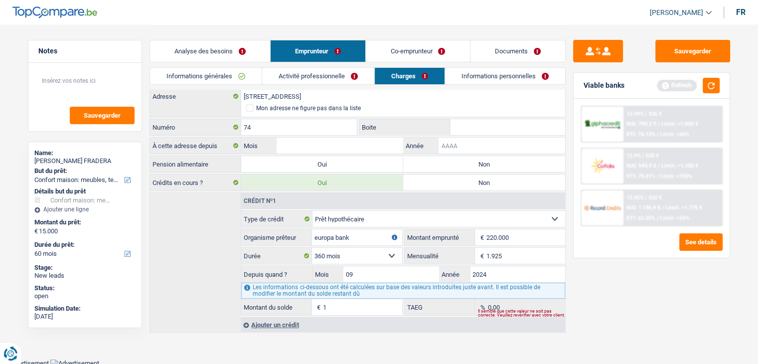
click at [465, 146] on input "Année" at bounding box center [502, 146] width 126 height 16
type input "2009"
click at [347, 146] on input "Mois" at bounding box center [340, 146] width 126 height 16
type input "10"
click at [462, 143] on input "2009" at bounding box center [502, 146] width 126 height 16
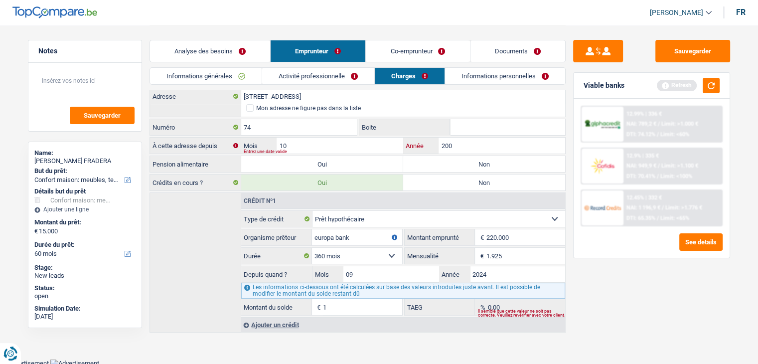
type input "2009"
click at [711, 85] on button "button" at bounding box center [711, 85] width 17 height 15
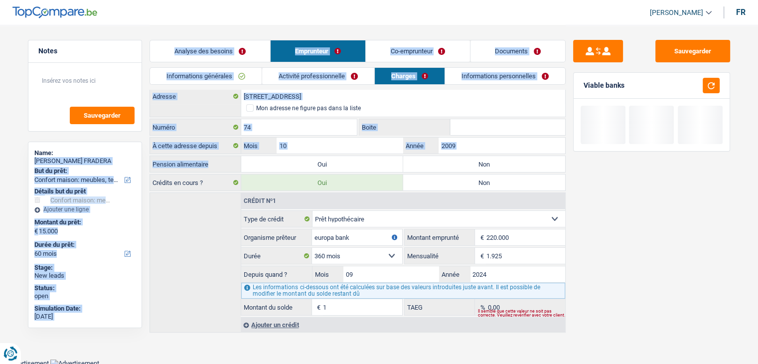
drag, startPoint x: 210, startPoint y: 161, endPoint x: 120, endPoint y: 156, distance: 90.9
click at [120, 156] on div "Notes Sauvegarder Name: [PERSON_NAME] FRADERA But du prêt: Confort maison: meub…" at bounding box center [379, 168] width 718 height 329
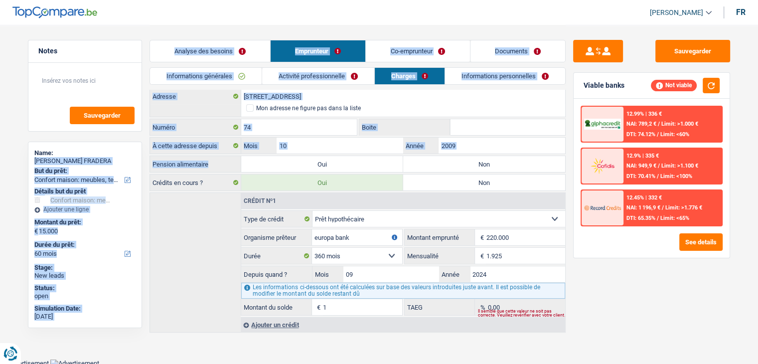
click at [147, 170] on div "Notes Sauvegarder Name: [PERSON_NAME] FRADERA But du prêt: Confort maison: meub…" at bounding box center [84, 194] width 129 height 308
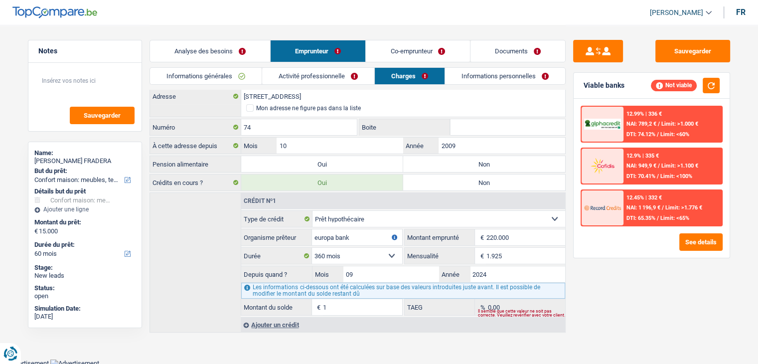
click at [492, 162] on label "Non" at bounding box center [484, 164] width 162 height 16
click at [492, 162] on input "Non" at bounding box center [484, 164] width 162 height 16
radio input "true"
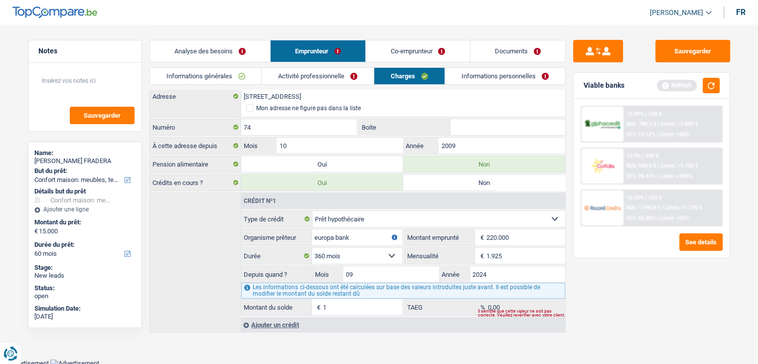
click at [506, 70] on link "Informations personnelles" at bounding box center [505, 76] width 120 height 16
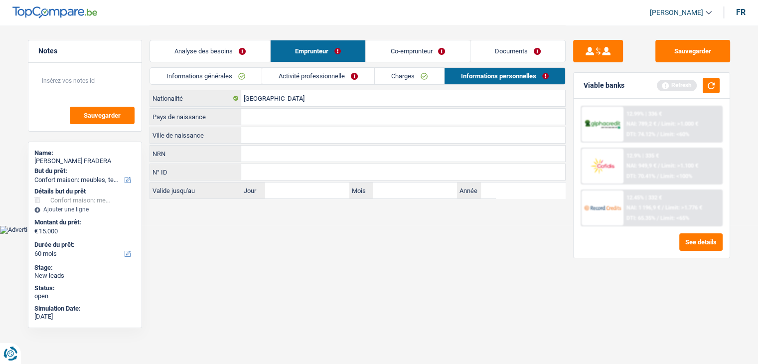
scroll to position [0, 0]
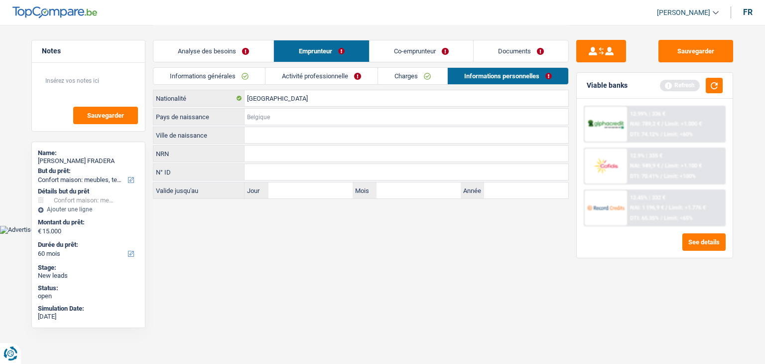
click at [288, 116] on input "Pays de naissance" at bounding box center [407, 117] width 324 height 16
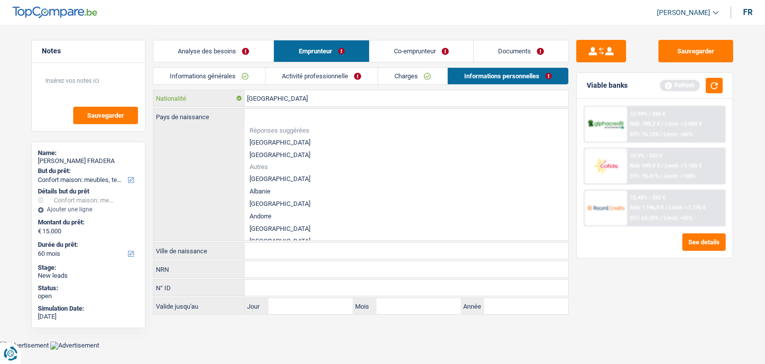
click at [287, 100] on input "[GEOGRAPHIC_DATA]" at bounding box center [407, 98] width 324 height 16
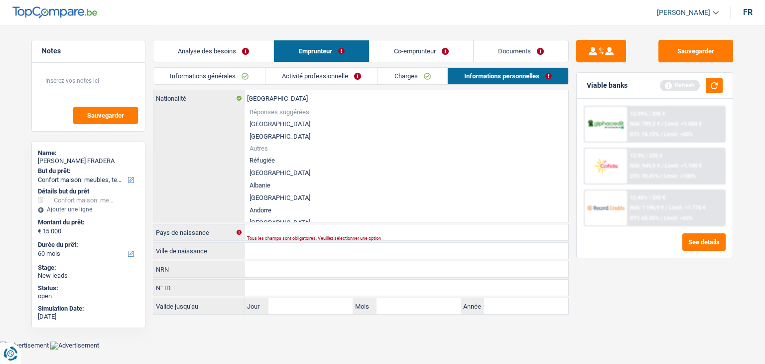
click at [209, 129] on div "[DEMOGRAPHIC_DATA] Nationalité Réponses suggérées [GEOGRAPHIC_DATA] Luxembourg …" at bounding box center [360, 156] width 415 height 132
click at [252, 124] on li "[GEOGRAPHIC_DATA]" at bounding box center [407, 124] width 324 height 12
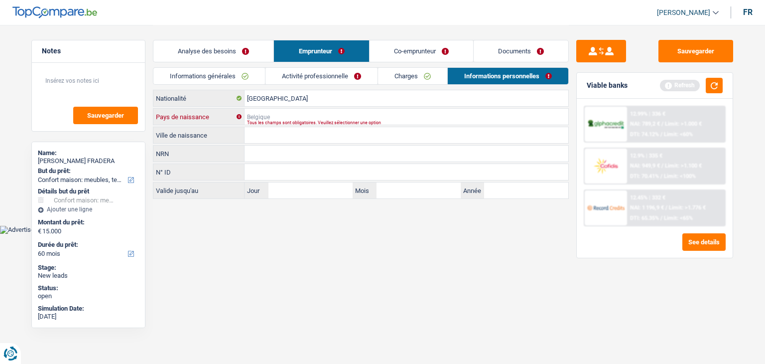
click at [275, 118] on input "Pays de naissance" at bounding box center [407, 117] width 324 height 16
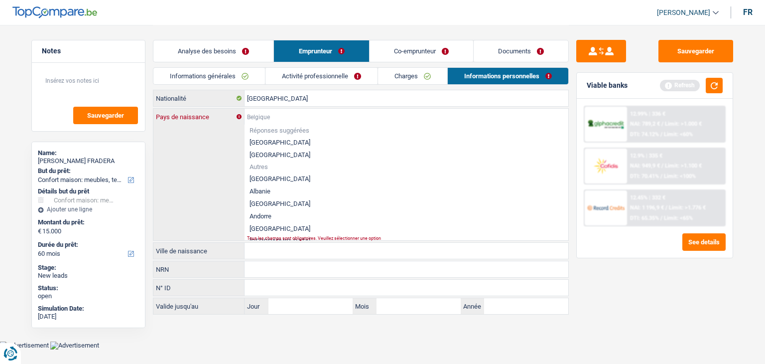
type input "r"
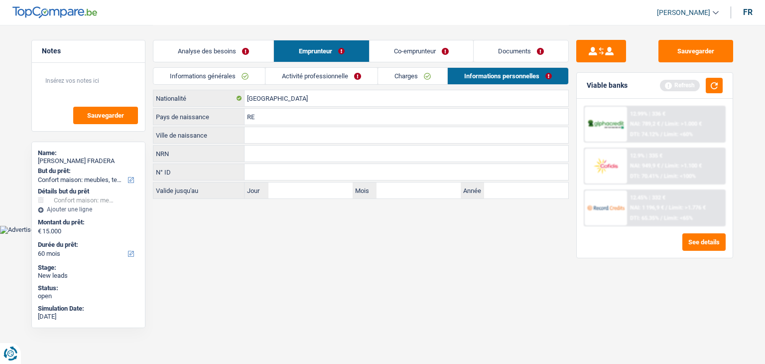
type input "R"
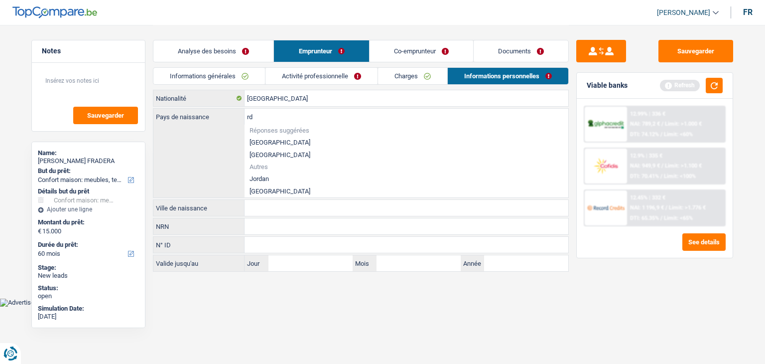
type input "r"
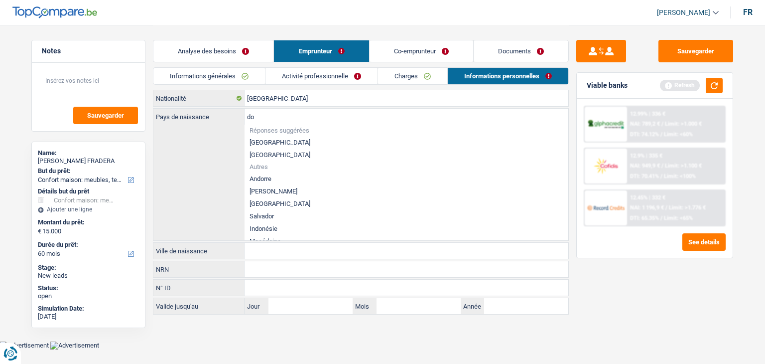
click at [289, 202] on li "[GEOGRAPHIC_DATA]" at bounding box center [407, 203] width 324 height 12
type input "[GEOGRAPHIC_DATA]"
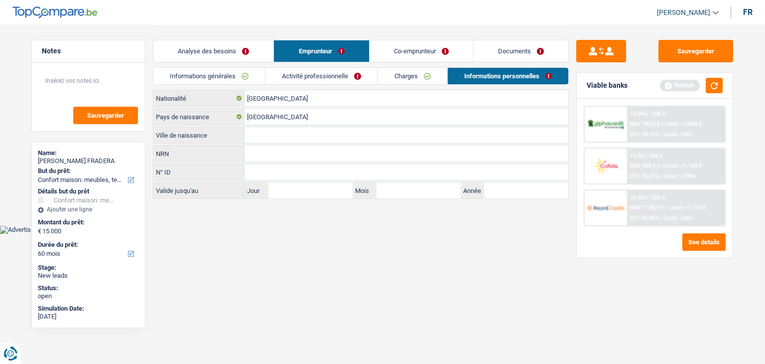
click at [275, 133] on input "Ville de naissance" at bounding box center [407, 135] width 324 height 16
type input "Sandomin"
click at [267, 225] on body "Vous avez le contrôle de vos données Nous utilisons des cookies, tout comme nos…" at bounding box center [382, 117] width 765 height 234
click at [714, 81] on button "button" at bounding box center [714, 85] width 17 height 15
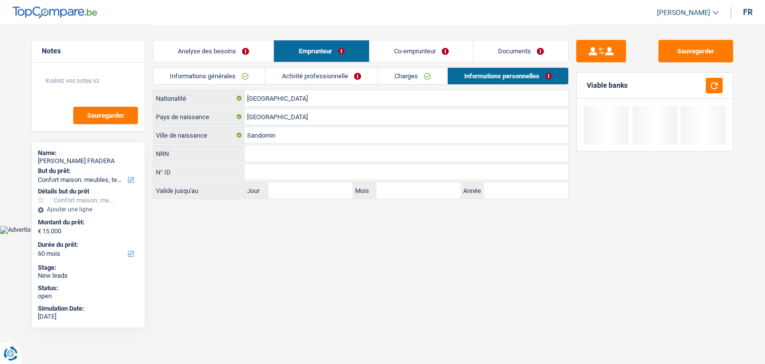
click at [389, 50] on link "Co-emprunteur" at bounding box center [422, 50] width 104 height 21
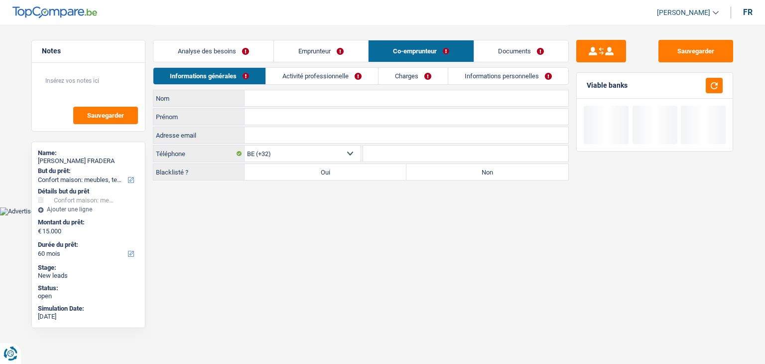
click at [280, 99] on input "Nom" at bounding box center [407, 98] width 324 height 16
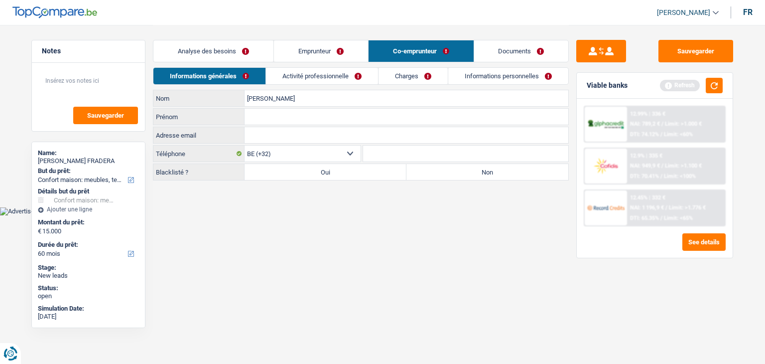
type input "[PERSON_NAME]"
click at [275, 113] on input "Prénom" at bounding box center [407, 117] width 324 height 16
type input "Leal"
click at [296, 195] on main "Notes Sauvegarder Name: [PERSON_NAME] FRADERA But du prêt: Confort maison: meub…" at bounding box center [382, 103] width 765 height 207
click at [709, 83] on button "button" at bounding box center [714, 85] width 17 height 15
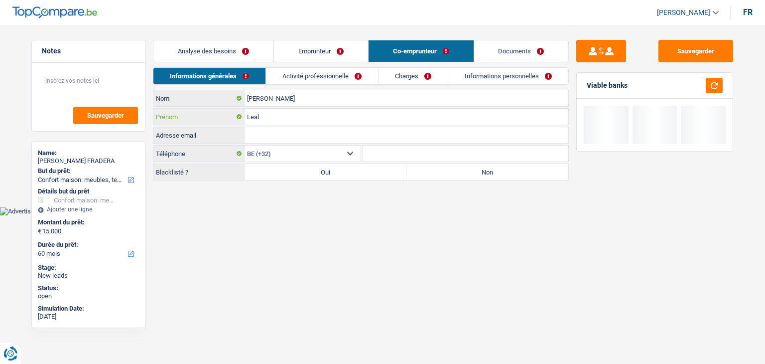
drag, startPoint x: 277, startPoint y: 112, endPoint x: 231, endPoint y: 118, distance: 45.7
click at [231, 118] on div "[PERSON_NAME]" at bounding box center [360, 117] width 415 height 16
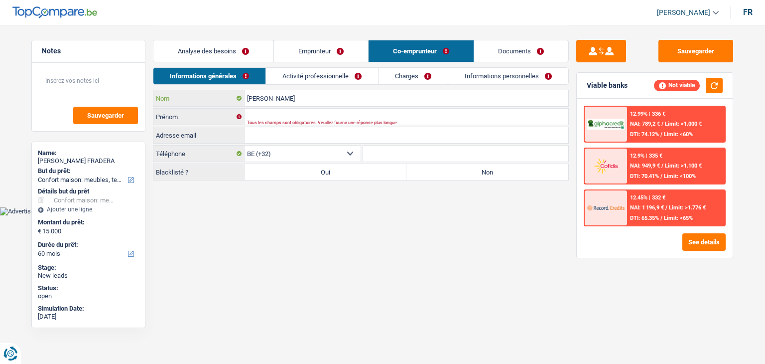
click at [294, 97] on input "[PERSON_NAME]" at bounding box center [407, 98] width 324 height 16
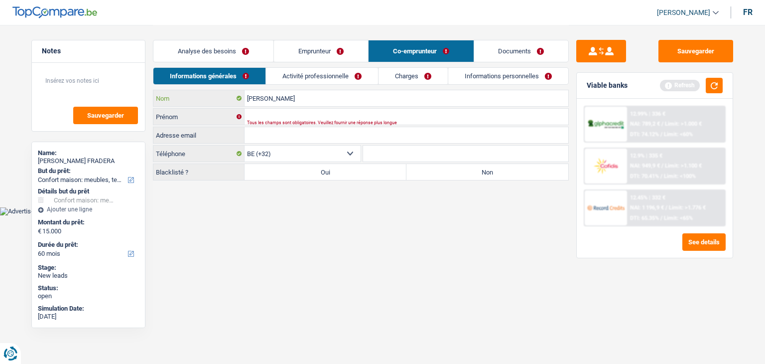
type input "[PERSON_NAME]"
click at [282, 116] on input "Prénom" at bounding box center [407, 117] width 324 height 16
click at [282, 116] on input "[PERSON_NAME]" at bounding box center [407, 117] width 324 height 16
type input "[PERSON_NAME]"
click at [298, 204] on main "Notes Sauvegarder Name: [PERSON_NAME] FRADERA But du prêt: Confort maison: meub…" at bounding box center [382, 103] width 765 height 207
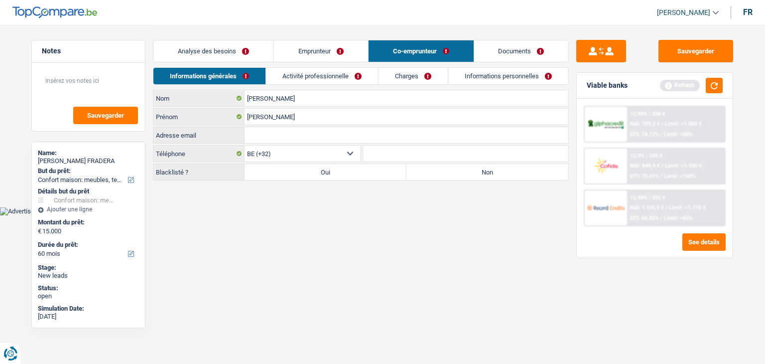
click at [710, 94] on div "Viable banks Refresh" at bounding box center [655, 86] width 156 height 26
click at [714, 85] on button "button" at bounding box center [714, 85] width 17 height 15
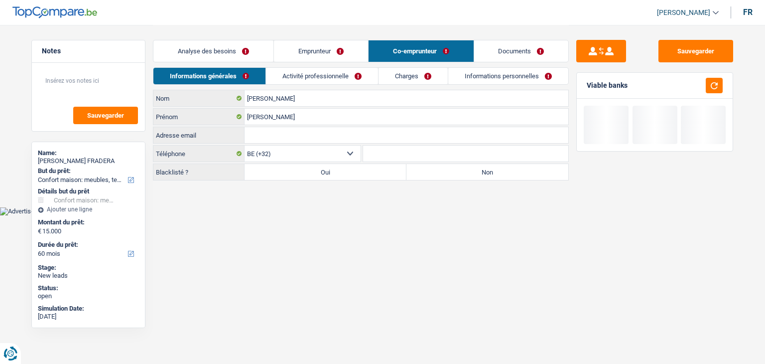
click at [488, 175] on label "Non" at bounding box center [488, 172] width 162 height 16
click at [488, 175] on input "Non" at bounding box center [488, 172] width 162 height 16
radio input "true"
click at [303, 215] on html "Vous avez le contrôle de vos données Nous utilisons des cookies, tout comme nos…" at bounding box center [382, 107] width 765 height 215
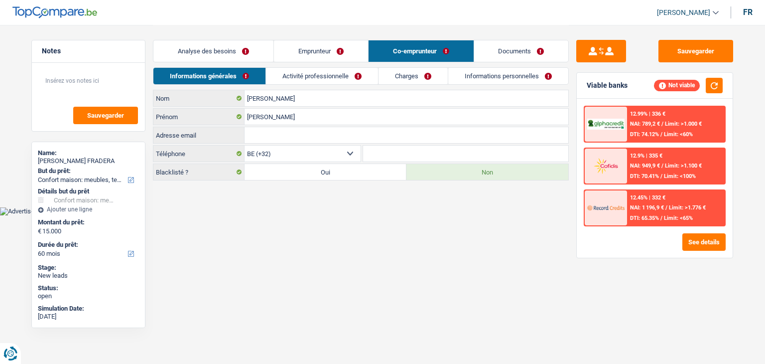
click at [307, 74] on link "Activité professionnelle" at bounding box center [322, 76] width 112 height 16
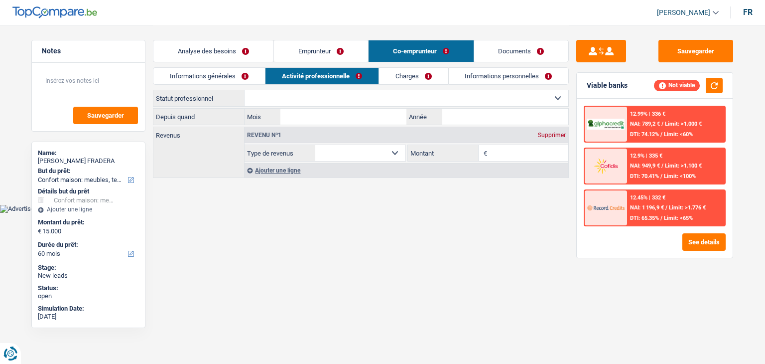
click at [306, 92] on select "Ouvrier Employé privé Employé public Invalide Indépendant Pensionné Chômeur Mut…" at bounding box center [407, 98] width 324 height 16
select select "worker"
click at [245, 90] on select "Ouvrier Employé privé Employé public Invalide Indépendant Pensionné Chômeur Mut…" at bounding box center [407, 98] width 324 height 16
select select "netSalary"
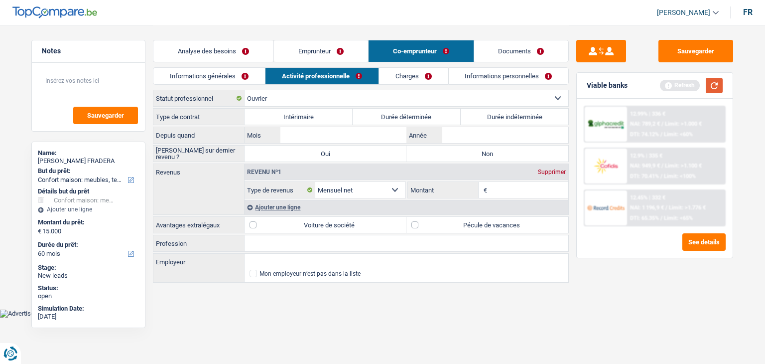
click at [719, 82] on button "button" at bounding box center [714, 85] width 17 height 15
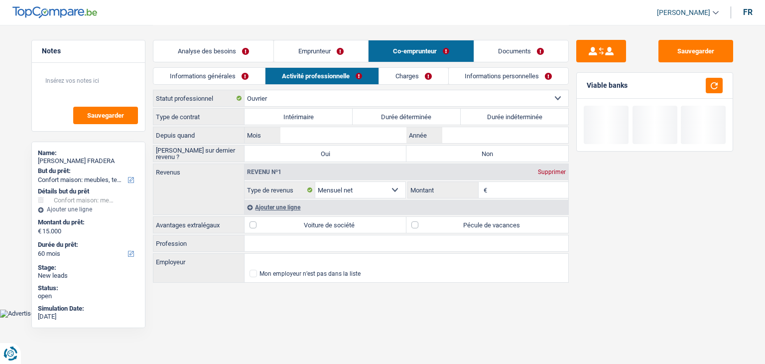
drag, startPoint x: 574, startPoint y: 92, endPoint x: 556, endPoint y: 115, distance: 29.1
click at [574, 94] on div "Sauvegarder Viable banks" at bounding box center [655, 194] width 172 height 308
click at [538, 121] on label "Durée indéterminée" at bounding box center [515, 117] width 108 height 16
click at [538, 121] on input "Durée indéterminée" at bounding box center [515, 117] width 108 height 16
radio input "true"
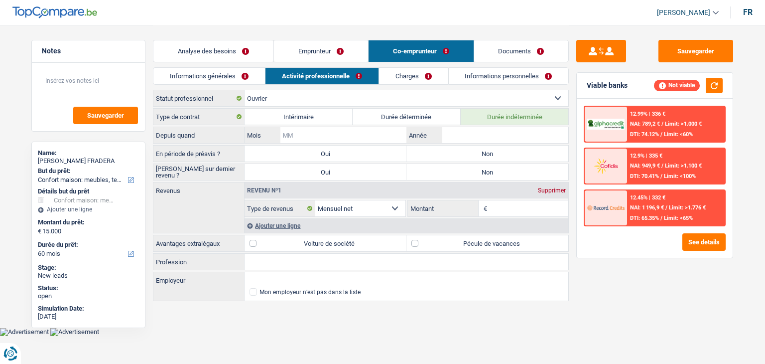
click at [362, 142] on input "Mois" at bounding box center [344, 135] width 126 height 16
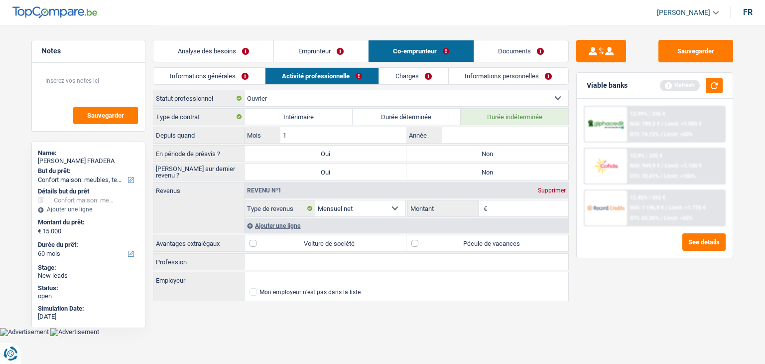
type input "10"
type input "2023"
click at [518, 206] on input "Montant" at bounding box center [529, 208] width 79 height 16
type input "1.350"
click at [708, 85] on button "button" at bounding box center [714, 85] width 17 height 15
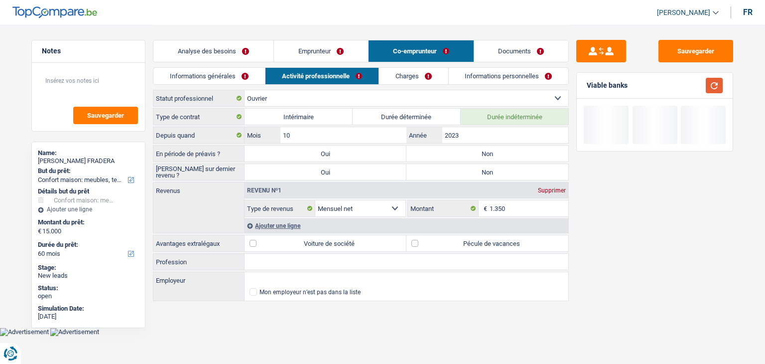
click at [708, 85] on button "button" at bounding box center [714, 85] width 17 height 15
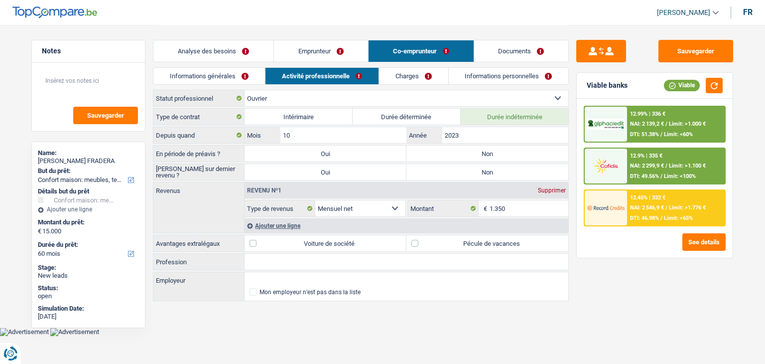
click at [574, 140] on div "Sauvegarder Viable banks Viable 12.99% | 336 € NAI: 2 139,2 € / Limit: >1.000 €…" at bounding box center [655, 194] width 172 height 308
click at [476, 150] on label "Non" at bounding box center [488, 154] width 162 height 16
click at [476, 150] on input "Non" at bounding box center [488, 154] width 162 height 16
radio input "true"
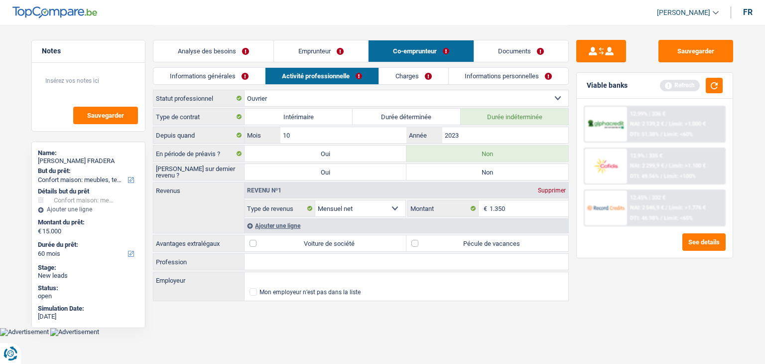
click at [466, 167] on label "Non" at bounding box center [488, 172] width 162 height 16
click at [466, 167] on input "Non" at bounding box center [488, 172] width 162 height 16
radio input "true"
click at [708, 88] on button "button" at bounding box center [714, 85] width 17 height 15
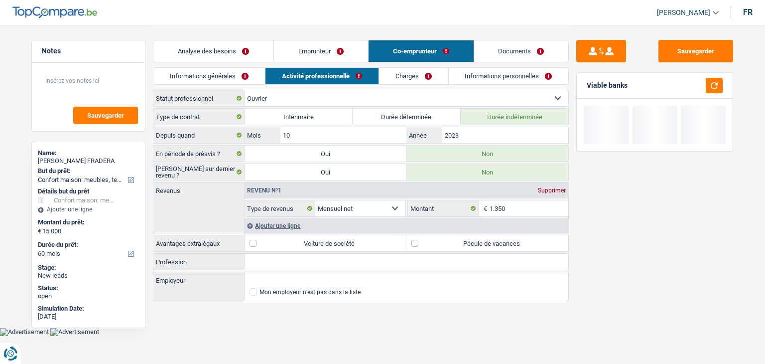
click at [280, 220] on div "Ajouter une ligne" at bounding box center [407, 225] width 324 height 14
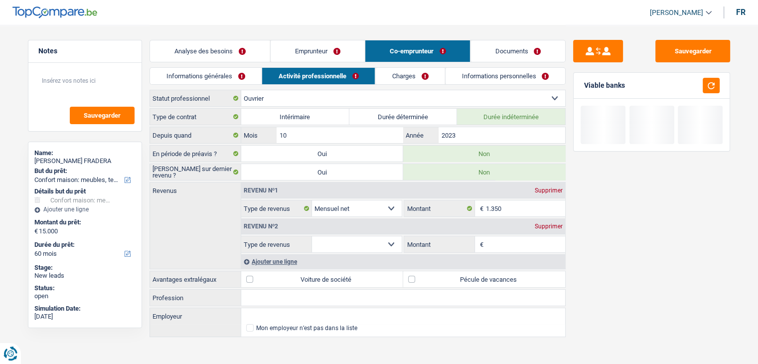
click at [341, 250] on select "Allocation d'handicap Allocations chômage Allocations familiales Chèques repas …" at bounding box center [357, 244] width 90 height 16
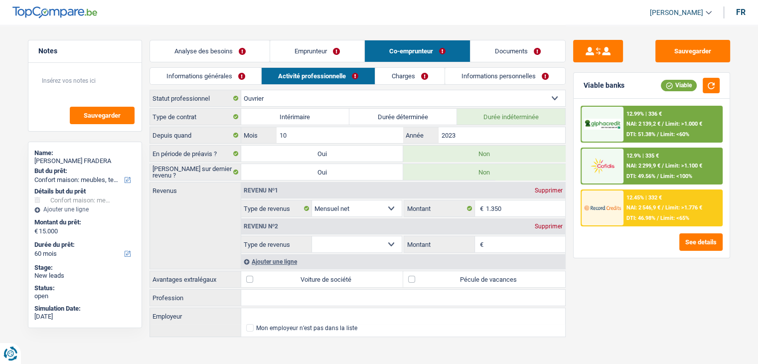
select select "familyAllowances"
click at [312, 236] on select "Allocation d'handicap Allocations chômage Allocations familiales Chèques repas …" at bounding box center [357, 244] width 90 height 16
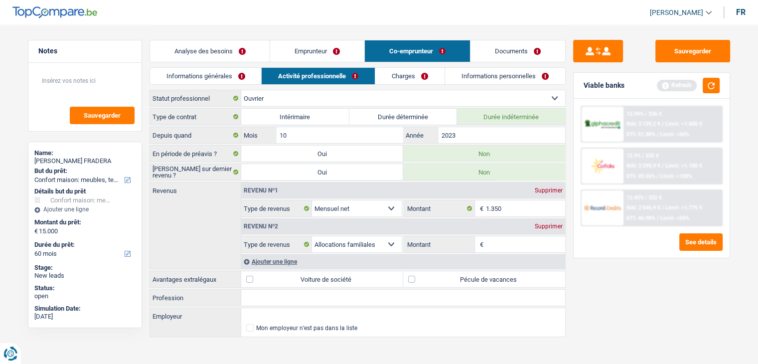
click at [526, 244] on input "Montant" at bounding box center [525, 244] width 79 height 16
type input "537"
click at [598, 266] on div "Sauvegarder Viable banks Refresh 12.99% | 336 € NAI: 2 139,2 € / Limit: >1.000 …" at bounding box center [652, 194] width 172 height 308
click at [714, 82] on button "button" at bounding box center [711, 85] width 17 height 15
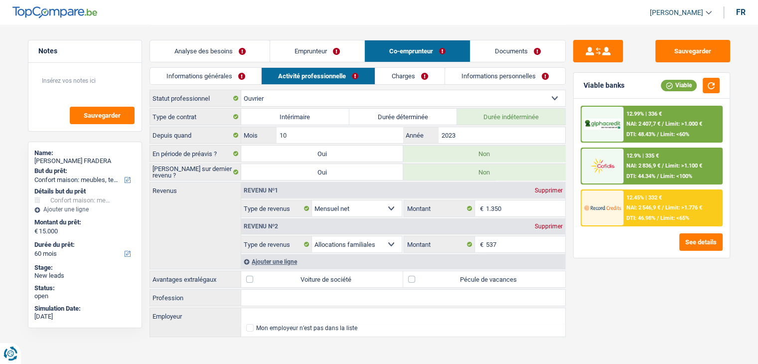
drag, startPoint x: 624, startPoint y: 88, endPoint x: 577, endPoint y: 89, distance: 47.8
click at [577, 89] on div "Viable banks Viable" at bounding box center [652, 86] width 156 height 26
click at [268, 261] on div "Ajouter une ligne" at bounding box center [403, 261] width 324 height 14
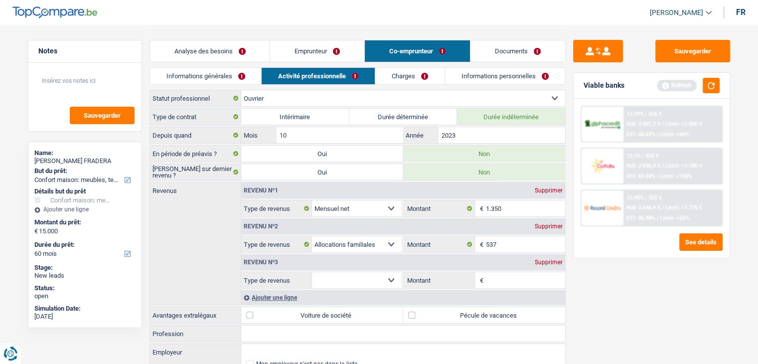
click at [509, 276] on input "Montant" at bounding box center [525, 280] width 79 height 16
type input "6"
click at [368, 279] on select "Allocation d'handicap Allocations chômage Allocations familiales Chèques repas …" at bounding box center [357, 280] width 90 height 16
select select "mealVouchers"
click at [312, 272] on select "Allocation d'handicap Allocations chômage Allocations familiales Chèques repas …" at bounding box center [357, 280] width 90 height 16
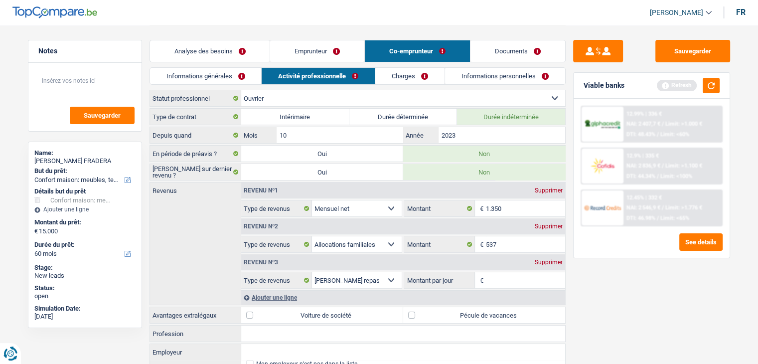
click at [611, 306] on div "Sauvegarder Viable banks Refresh 12.99% | 336 € NAI: 2 407,7 € / Limit: >1.000 …" at bounding box center [652, 194] width 172 height 308
click at [714, 89] on button "button" at bounding box center [711, 85] width 17 height 15
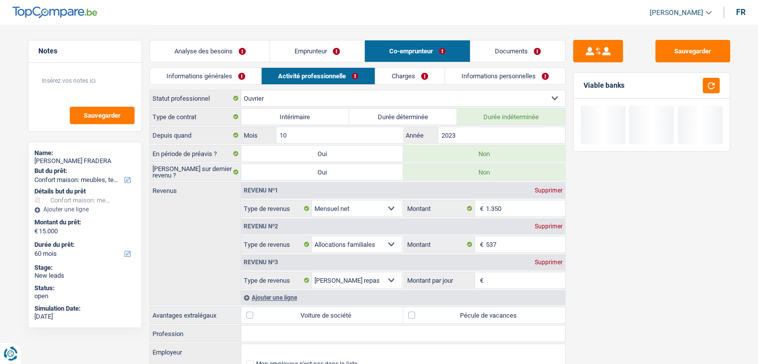
click at [514, 280] on input "Montant par jour" at bounding box center [525, 280] width 79 height 16
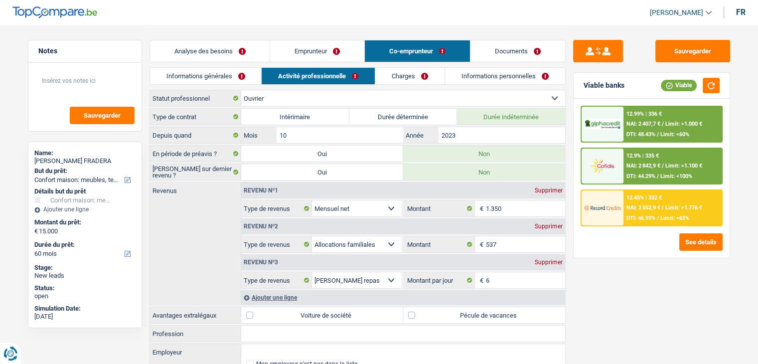
type input "6,0"
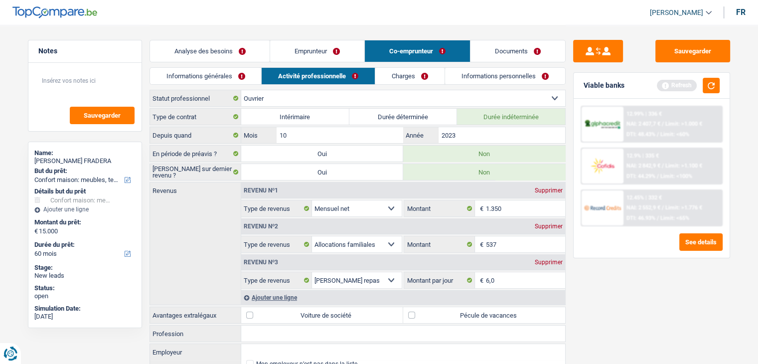
click at [502, 308] on label "Pécule de vacances" at bounding box center [484, 315] width 162 height 16
click at [502, 308] on input "Pécule de vacances" at bounding box center [484, 315] width 162 height 16
checkbox input "true"
click at [401, 71] on link "Charges" at bounding box center [409, 76] width 69 height 16
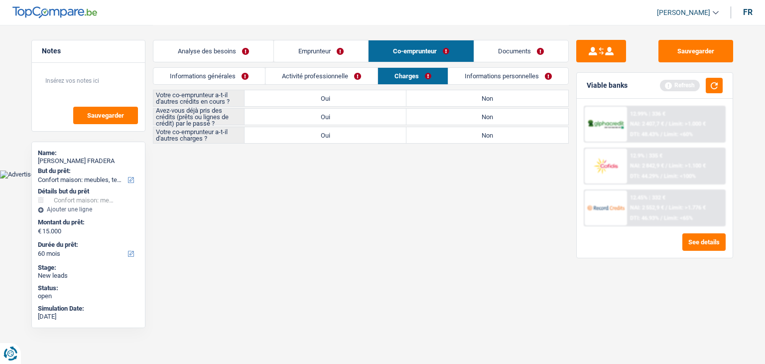
click at [449, 101] on label "Non" at bounding box center [488, 98] width 162 height 16
click at [449, 101] on input "Non" at bounding box center [488, 98] width 162 height 16
radio input "true"
click at [358, 118] on label "Oui" at bounding box center [326, 117] width 162 height 16
click at [358, 118] on input "Oui" at bounding box center [326, 117] width 162 height 16
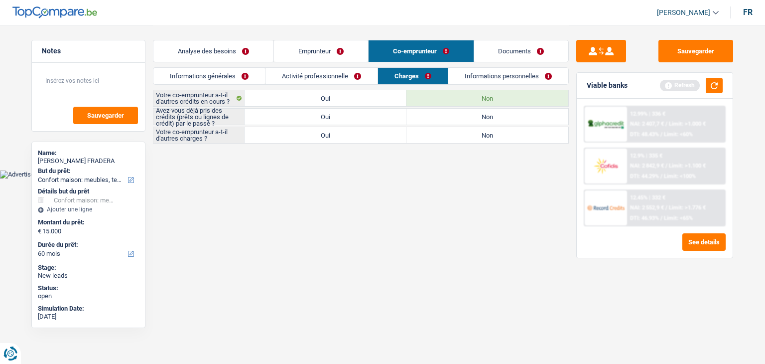
radio input "true"
click at [435, 139] on label "Non" at bounding box center [488, 135] width 162 height 16
click at [435, 139] on input "Non" at bounding box center [488, 135] width 162 height 16
radio input "true"
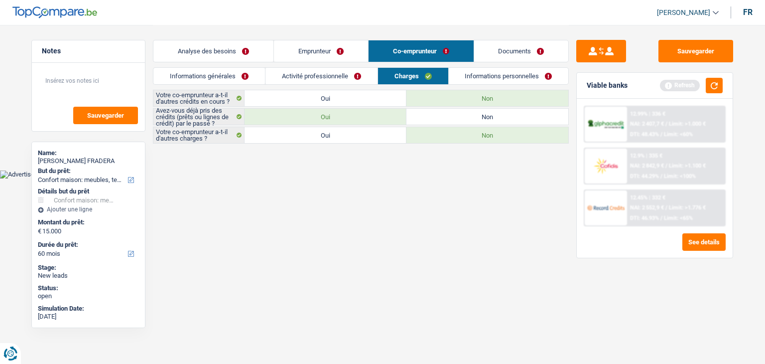
click at [505, 70] on link "Informations personnelles" at bounding box center [509, 76] width 120 height 16
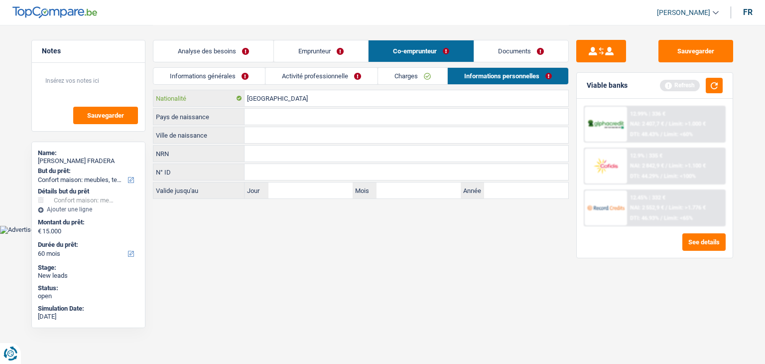
click at [308, 101] on input "[GEOGRAPHIC_DATA]" at bounding box center [407, 98] width 324 height 16
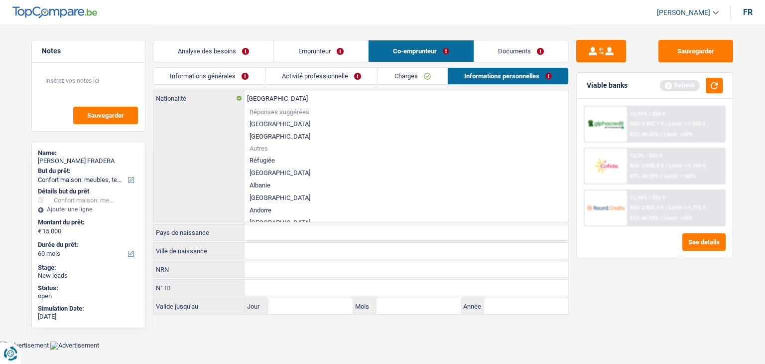
click at [269, 119] on li "[GEOGRAPHIC_DATA]" at bounding box center [407, 124] width 324 height 12
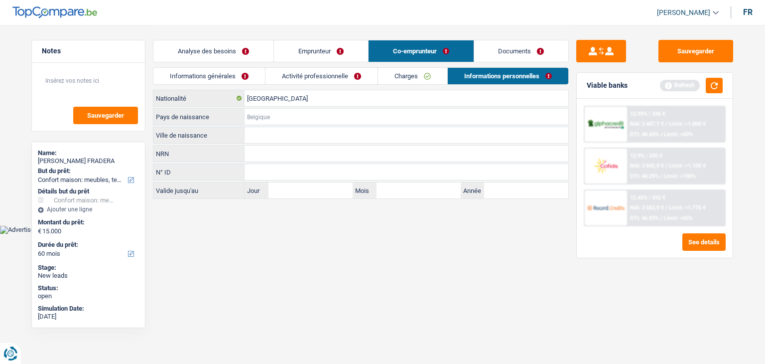
click at [278, 109] on input "Pays de naissance" at bounding box center [407, 117] width 324 height 16
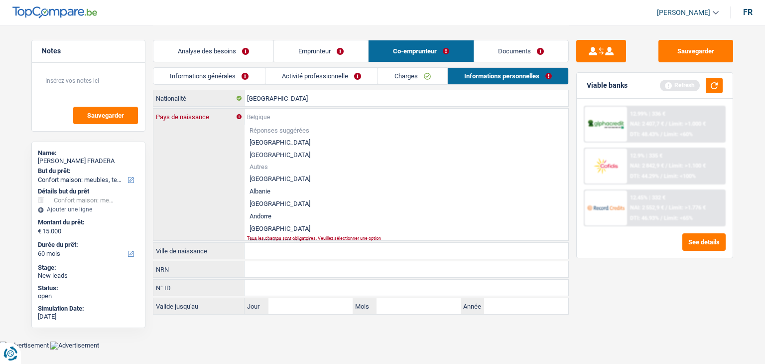
type input "e"
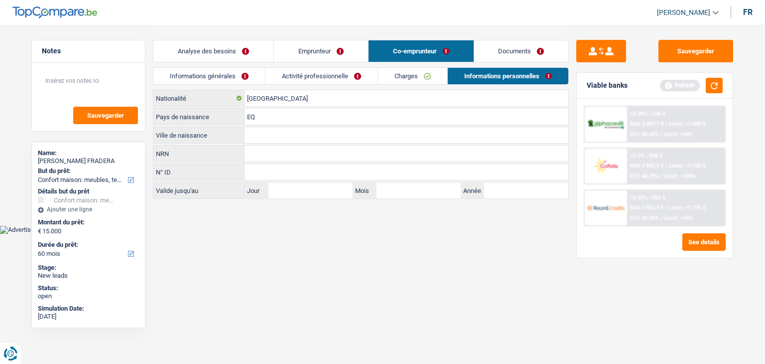
type input "E"
type input "e"
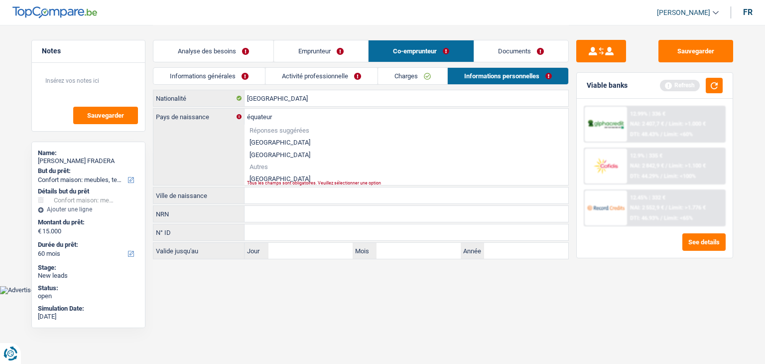
click at [267, 178] on li "[GEOGRAPHIC_DATA]" at bounding box center [407, 178] width 324 height 12
type input "[GEOGRAPHIC_DATA]"
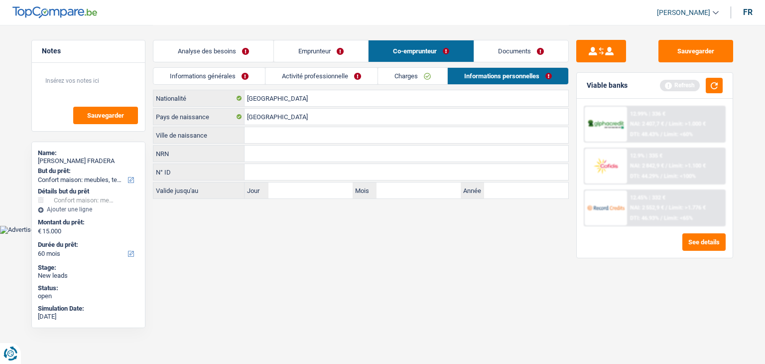
click at [275, 131] on input "Ville de naissance" at bounding box center [407, 135] width 324 height 16
type input "[PERSON_NAME]"
click at [335, 234] on html "Vous avez le contrôle de vos données Nous utilisons des cookies, tout comme nos…" at bounding box center [382, 117] width 765 height 234
click at [725, 81] on div "Viable banks Refresh" at bounding box center [655, 86] width 156 height 26
click at [720, 82] on button "button" at bounding box center [714, 85] width 17 height 15
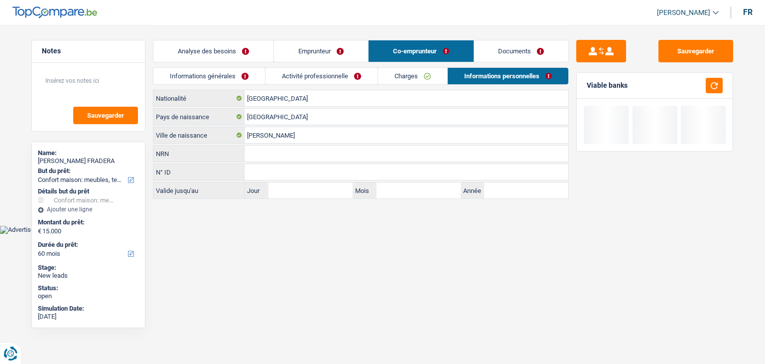
click at [336, 69] on link "Activité professionnelle" at bounding box center [322, 76] width 112 height 16
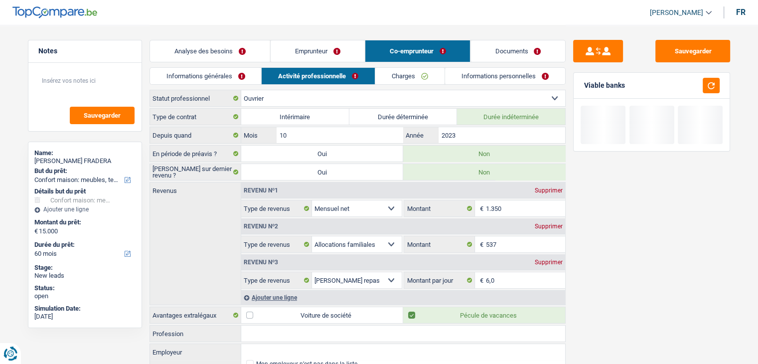
click at [239, 72] on link "Informations générales" at bounding box center [206, 76] width 112 height 16
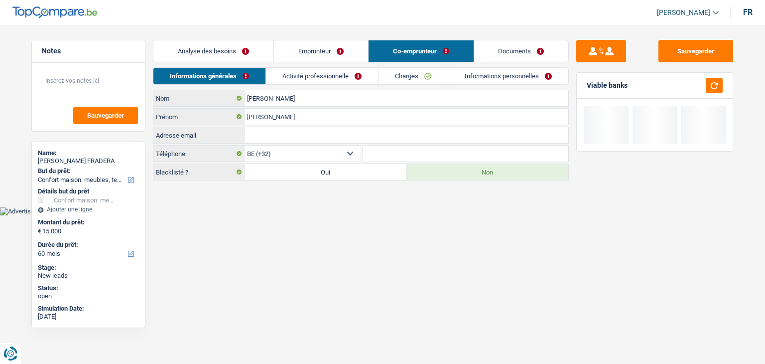
click at [215, 43] on link "Analyse des besoins" at bounding box center [213, 50] width 120 height 21
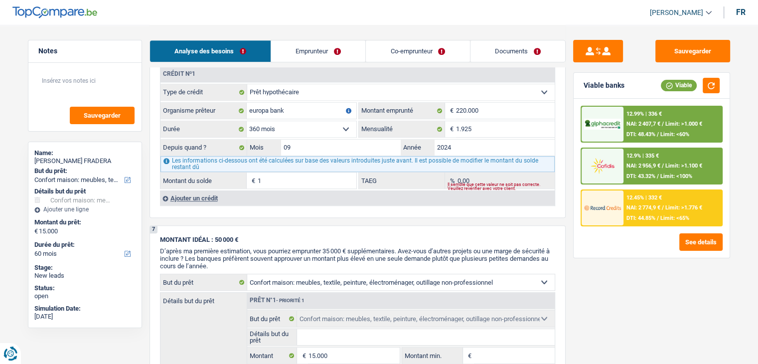
click at [372, 247] on span "D’après ma première estimation, vous pourriez emprunter 35 000 € supplémentaire…" at bounding box center [355, 258] width 390 height 22
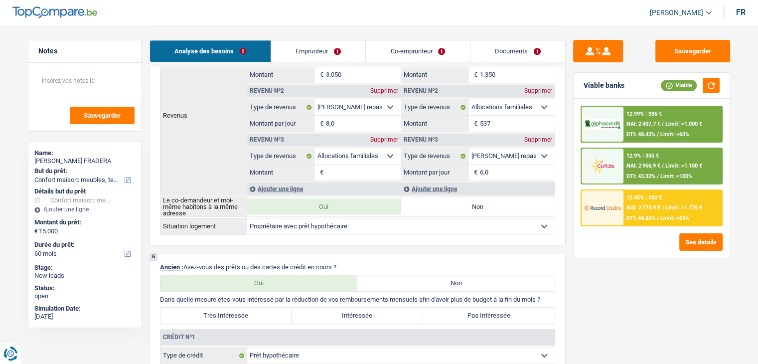
scroll to position [338, 0]
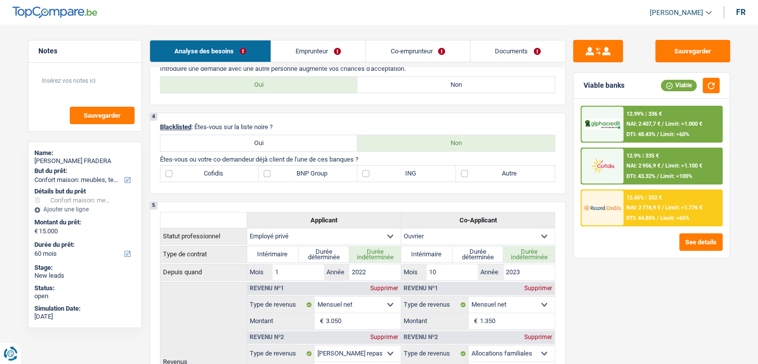
click at [484, 179] on label "Autre" at bounding box center [505, 173] width 99 height 16
click at [484, 179] on input "Autre" at bounding box center [505, 173] width 99 height 16
checkbox input "true"
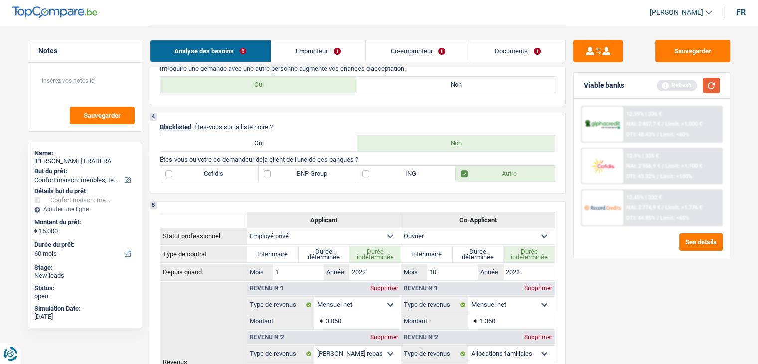
click at [704, 88] on button "button" at bounding box center [711, 85] width 17 height 15
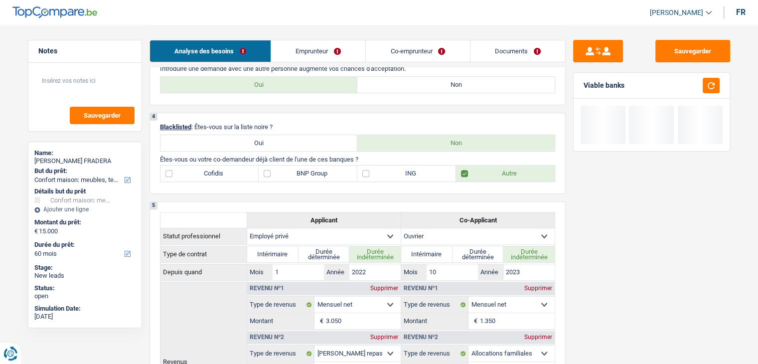
drag, startPoint x: 374, startPoint y: 156, endPoint x: 174, endPoint y: 158, distance: 199.9
click at [174, 158] on p "Êtes-vous ou votre co-demandeur déjà client de l'une de ces banques ?" at bounding box center [357, 158] width 395 height 7
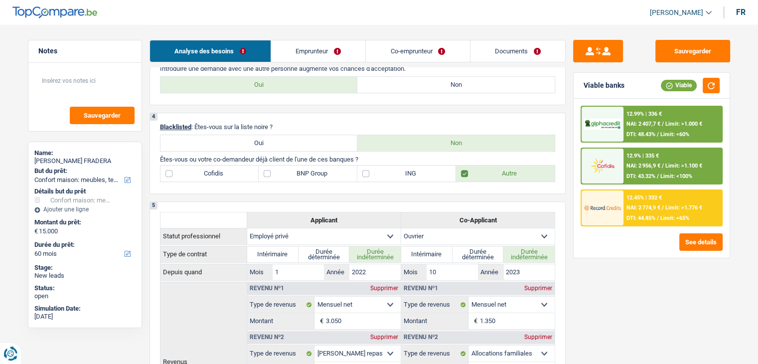
click at [366, 156] on p "Êtes-vous ou votre co-demandeur déjà client de l'une de ces banques ?" at bounding box center [357, 158] width 395 height 7
drag, startPoint x: 352, startPoint y: 156, endPoint x: 156, endPoint y: 160, distance: 196.4
click at [156, 160] on div "4 Blacklisted : Êtes-vous sur la liste noire ? Oui Non Êtes-vous ou votre co-de…" at bounding box center [358, 153] width 416 height 81
click at [385, 157] on p "Êtes-vous ou votre co-demandeur déjà client de l'une de ces banques ?" at bounding box center [357, 158] width 395 height 7
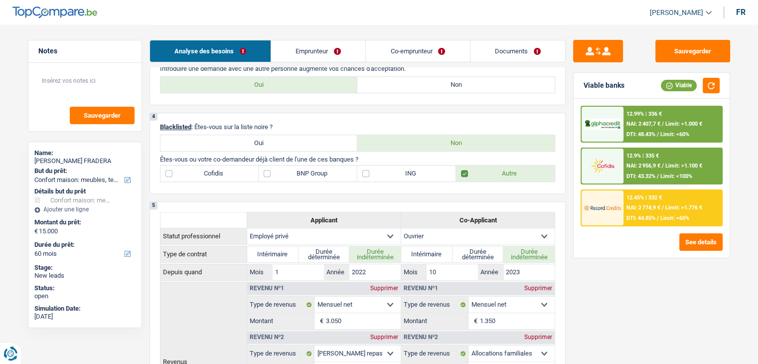
scroll to position [188, 0]
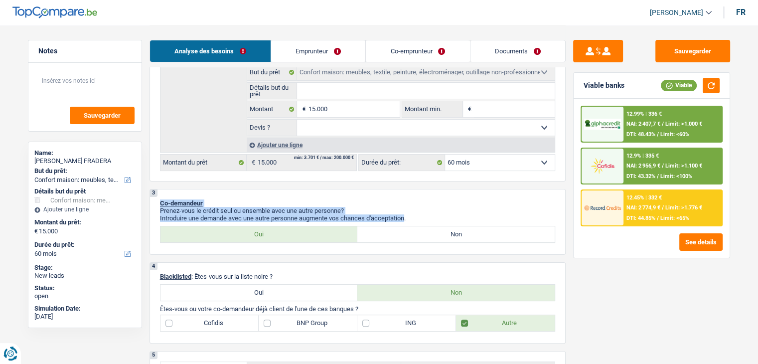
drag, startPoint x: 409, startPoint y: 216, endPoint x: 157, endPoint y: 202, distance: 251.5
click at [157, 202] on div "3 Co-demandeur Prenez-vous le crédit seul ou ensemble avec une autre personne? …" at bounding box center [358, 222] width 416 height 66
drag, startPoint x: 160, startPoint y: 201, endPoint x: 424, endPoint y: 211, distance: 264.3
click at [424, 211] on div "3 Co-demandeur Prenez-vous le crédit seul ou ensemble avec une autre personne? …" at bounding box center [358, 222] width 416 height 66
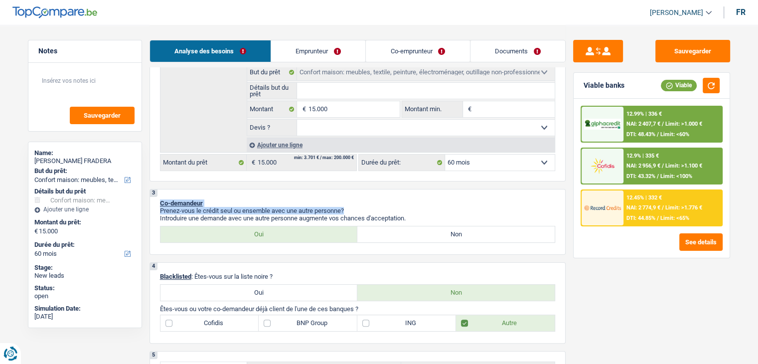
click at [425, 211] on p "Prenez-vous le crédit seul ou ensemble avec une autre personne?" at bounding box center [357, 210] width 395 height 7
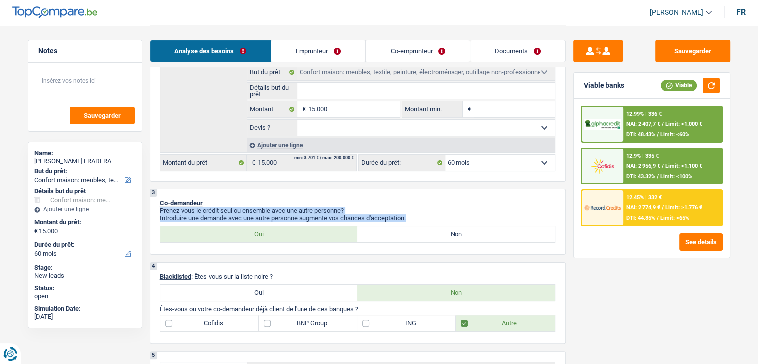
drag, startPoint x: 371, startPoint y: 216, endPoint x: 155, endPoint y: 206, distance: 215.5
click at [155, 206] on div "3 Co-demandeur Prenez-vous le crédit seul ou ensemble avec une autre personne? …" at bounding box center [358, 222] width 416 height 66
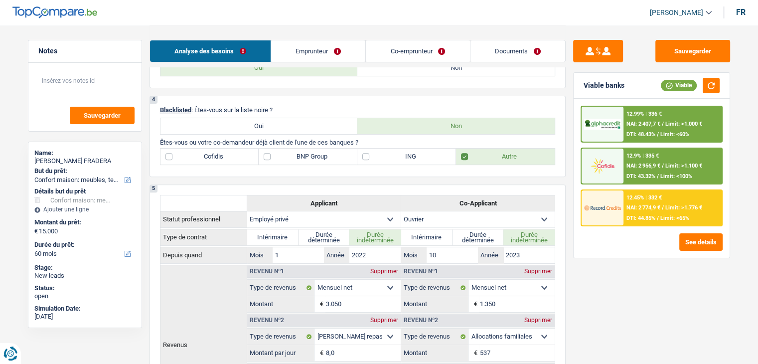
scroll to position [288, 0]
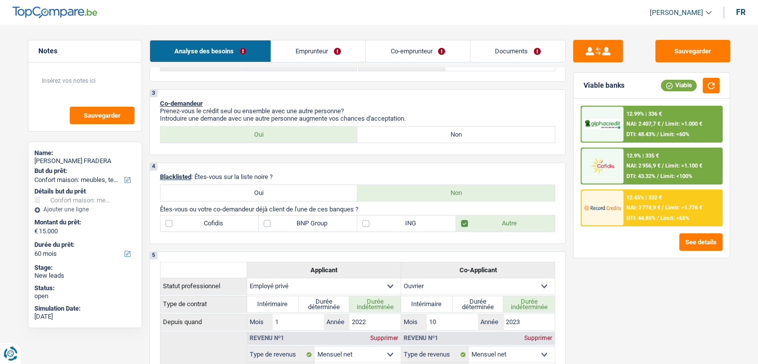
click at [399, 202] on div "4 Blacklisted : Êtes-vous sur la liste noire ? Oui Non Êtes-vous ou votre co-de…" at bounding box center [358, 202] width 416 height 81
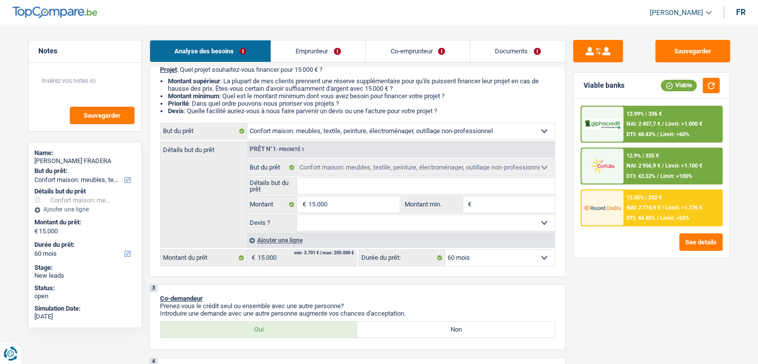
scroll to position [100, 0]
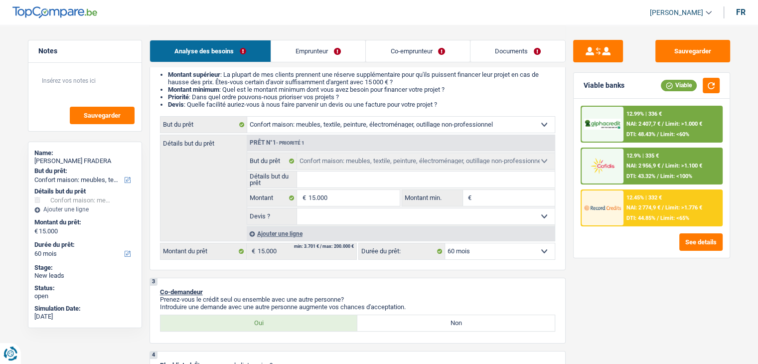
click at [447, 103] on li "Devis : Quelle facilité auriez-vous à nous faire parvenir un devis ou une factu…" at bounding box center [361, 104] width 387 height 7
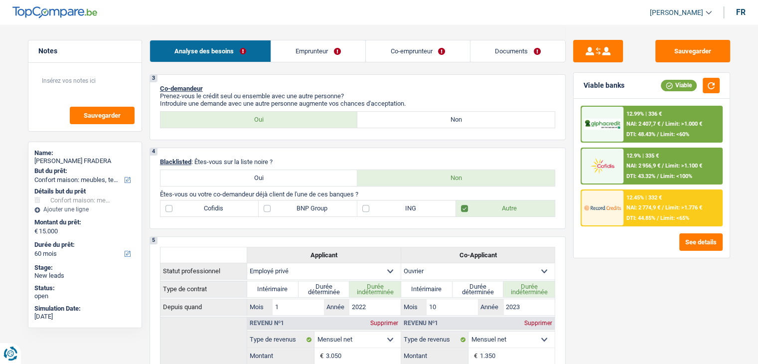
scroll to position [199, 0]
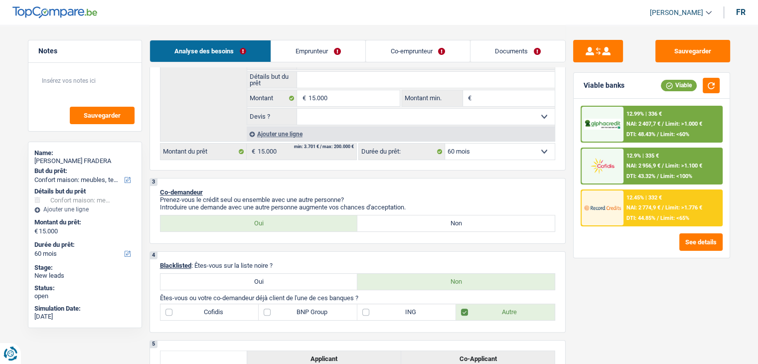
click at [637, 201] on div "12.45% | 332 € NAI: 2 774,9 € / Limit: >1.776 € DTI: 44.85% / Limit: <65%" at bounding box center [672, 207] width 98 height 35
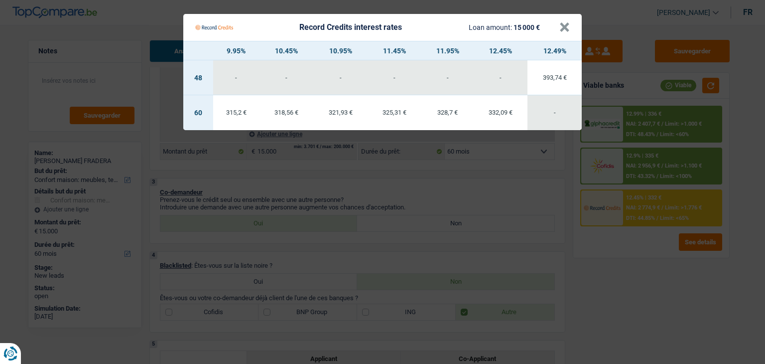
click at [628, 257] on Credits "Record Credits interest rates Loan amount: 15 000 € × 9.95% 10.45% 10.95% 11.45…" at bounding box center [382, 182] width 765 height 364
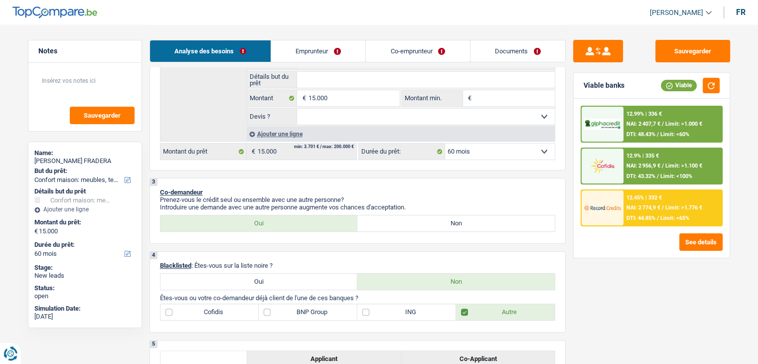
click at [637, 167] on span "NAI: 2 956,9 €" at bounding box center [643, 165] width 34 height 6
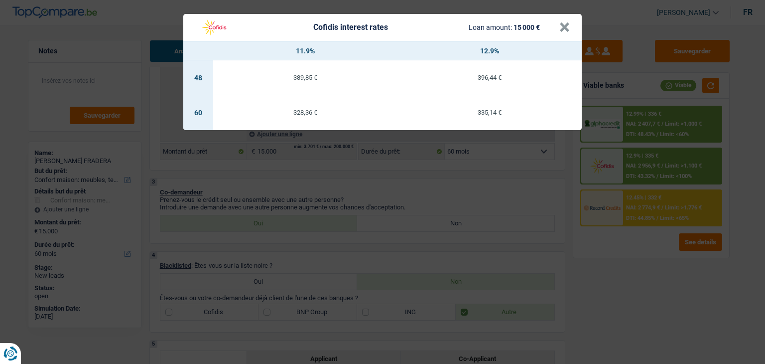
click at [636, 243] on div "Cofidis interest rates Loan amount: 15 000 € × 11.9% 12.9% 48 389,85 € 396,44 €…" at bounding box center [382, 182] width 765 height 364
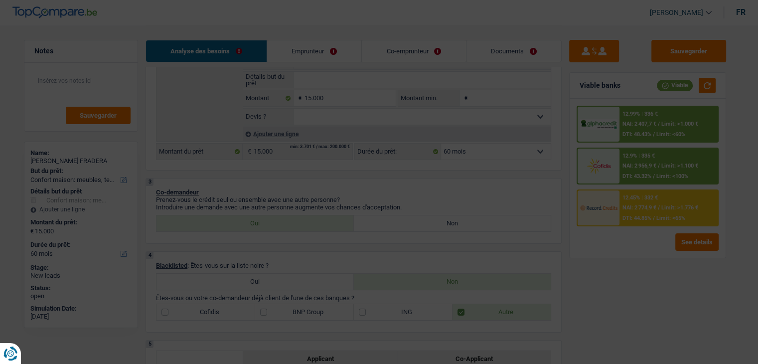
click at [640, 130] on div "12.99% | 336 € NAI: 2 407,7 € / Limit: >1.000 € DTI: 48.43% / Limit: <60%" at bounding box center [669, 124] width 98 height 35
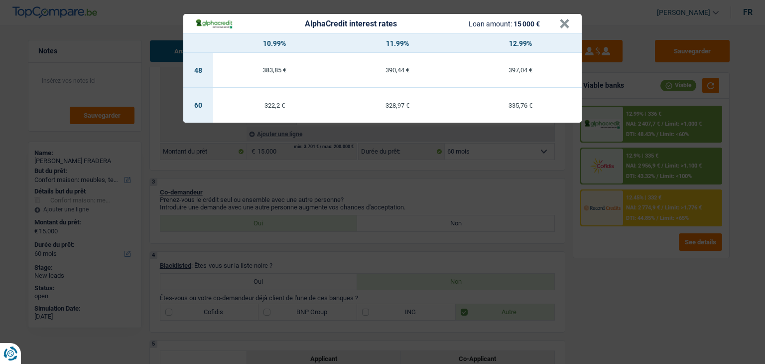
click at [373, 199] on div "AlphaCredit interest rates Loan amount: 15 000 € × 10.99% 11.99% 12.99% 48 383,…" at bounding box center [382, 182] width 765 height 364
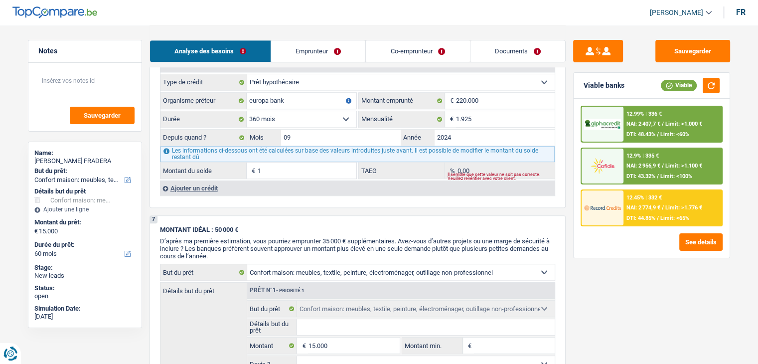
scroll to position [748, 0]
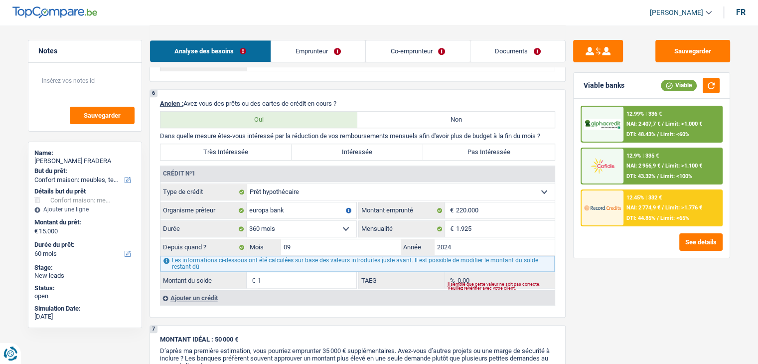
click at [576, 250] on div "12.99% | 336 € NAI: 2 407,7 € / Limit: >1.000 € DTI: 48.43% / Limit: <60% 12.9%…" at bounding box center [652, 178] width 156 height 159
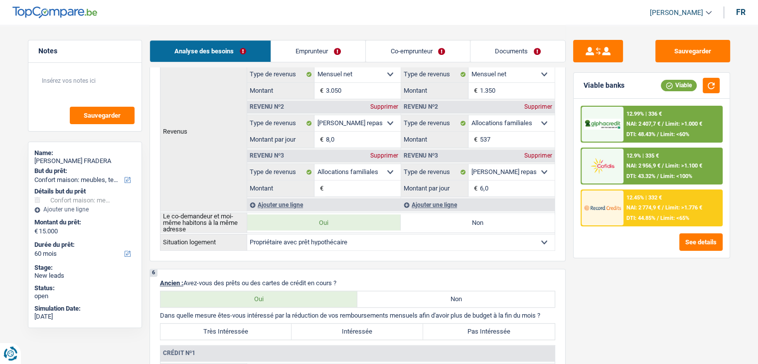
scroll to position [498, 0]
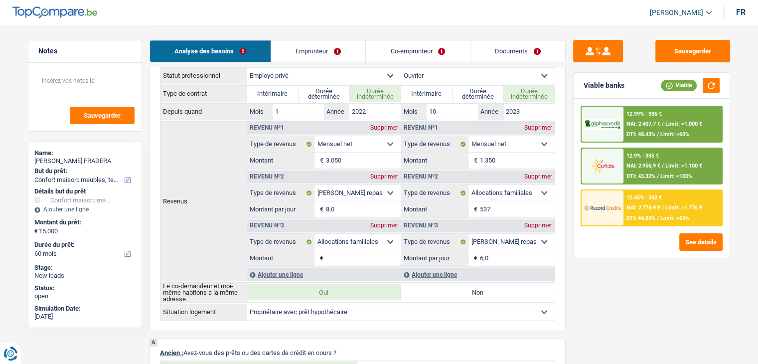
drag, startPoint x: 313, startPoint y: 44, endPoint x: 317, endPoint y: 50, distance: 7.9
click at [313, 44] on link "Emprunteur" at bounding box center [318, 50] width 94 height 21
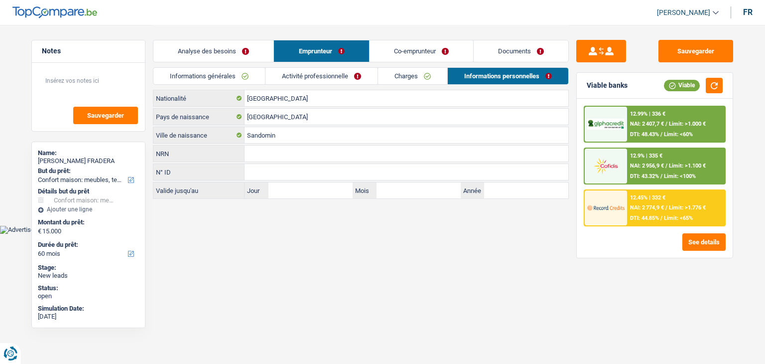
click at [216, 50] on link "Analyse des besoins" at bounding box center [213, 50] width 120 height 21
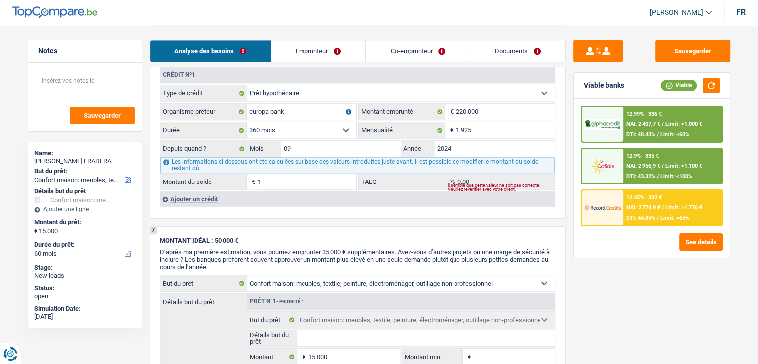
scroll to position [847, 0]
click at [486, 130] on input "1.925" at bounding box center [505, 129] width 99 height 16
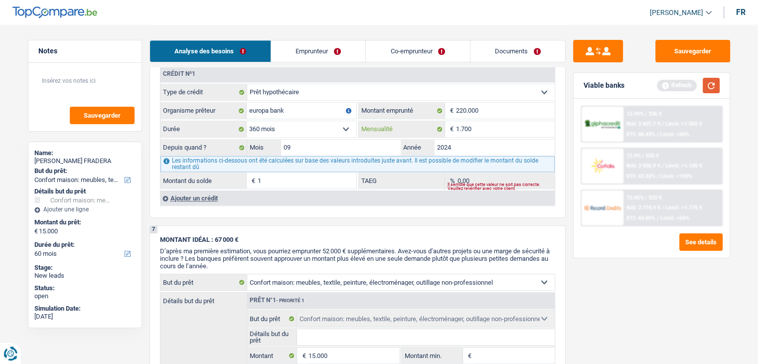
type input "1.700"
click at [714, 82] on button "button" at bounding box center [711, 85] width 17 height 15
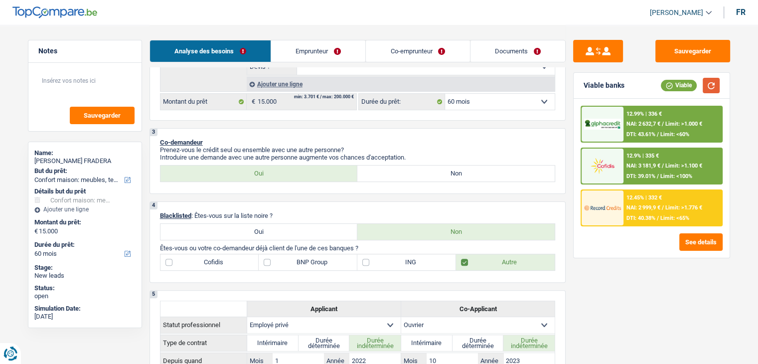
scroll to position [0, 0]
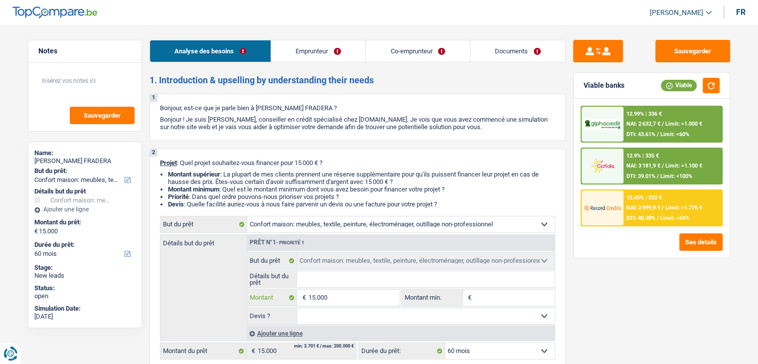
click at [337, 298] on input "15.000" at bounding box center [353, 298] width 91 height 16
type input "1.500"
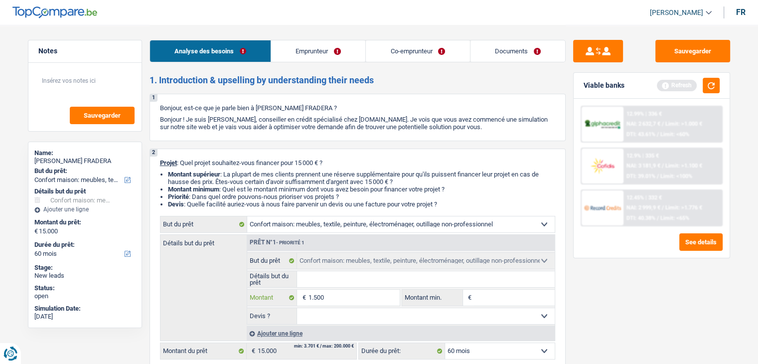
type input "150"
type input "15"
type input "1"
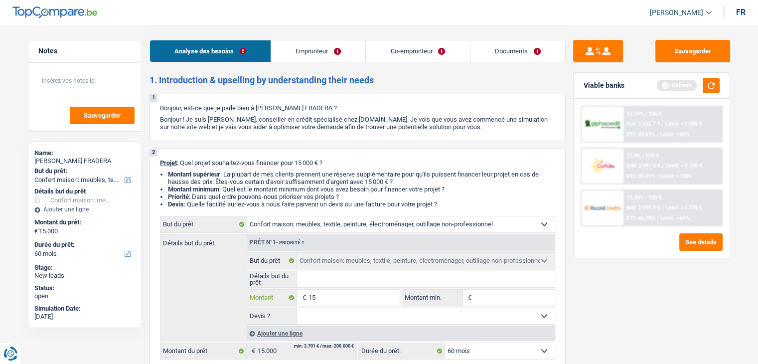
type input "1"
type input "13"
type input "135"
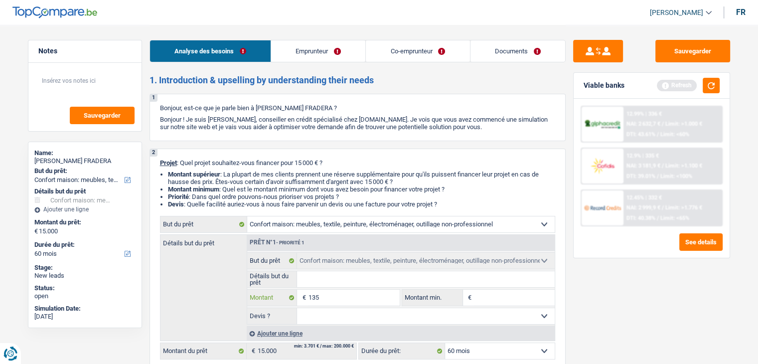
type input "1.350"
type input "13.500"
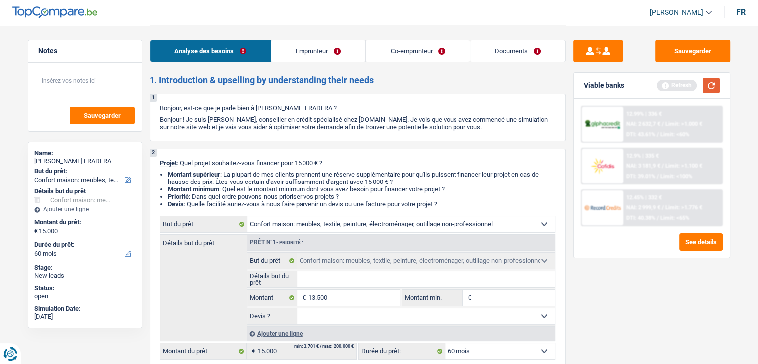
type input "13.500"
click at [706, 82] on button "button" at bounding box center [711, 85] width 17 height 15
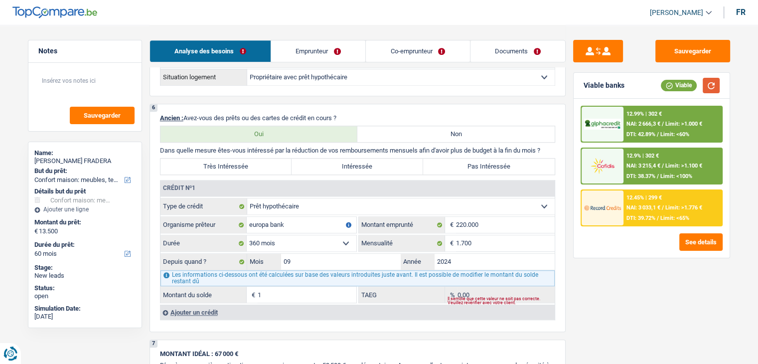
scroll to position [748, 0]
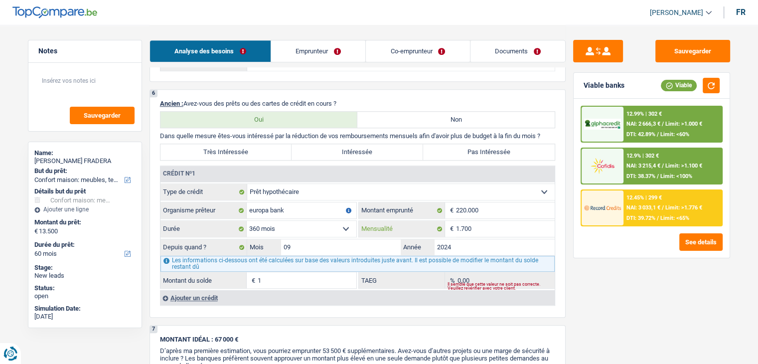
click at [476, 223] on input "1.700" at bounding box center [505, 229] width 99 height 16
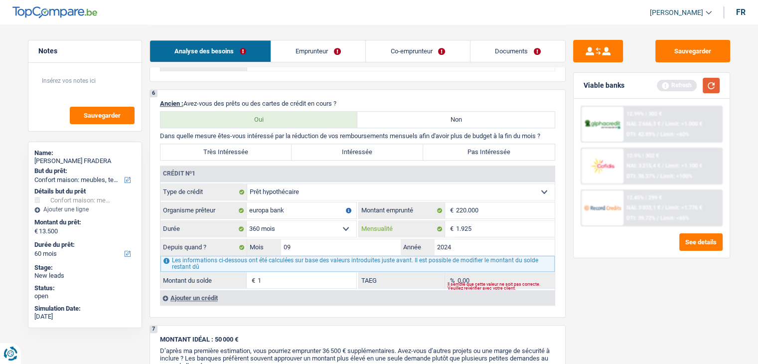
type input "1.925"
click at [710, 82] on button "button" at bounding box center [711, 85] width 17 height 15
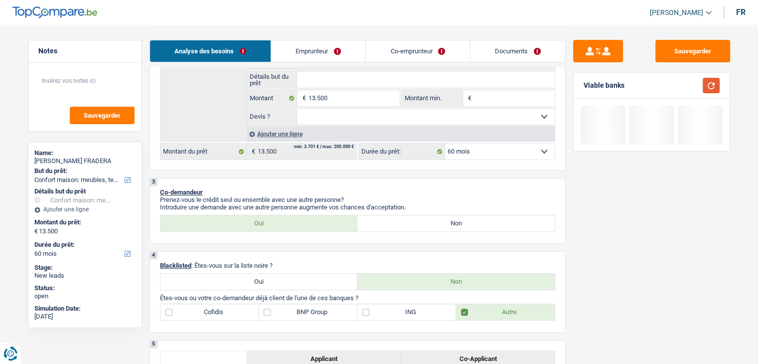
scroll to position [100, 0]
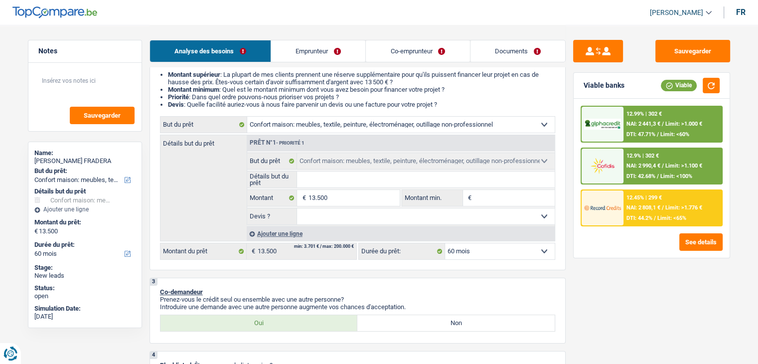
click at [503, 199] on input "Montant min." at bounding box center [514, 198] width 81 height 16
click at [485, 102] on li "Devis : Quelle facilité auriez-vous à nous faire parvenir un devis ou une factu…" at bounding box center [361, 104] width 387 height 7
click at [476, 202] on input "Montant min." at bounding box center [514, 198] width 81 height 16
click at [499, 46] on link "Documents" at bounding box center [517, 50] width 95 height 21
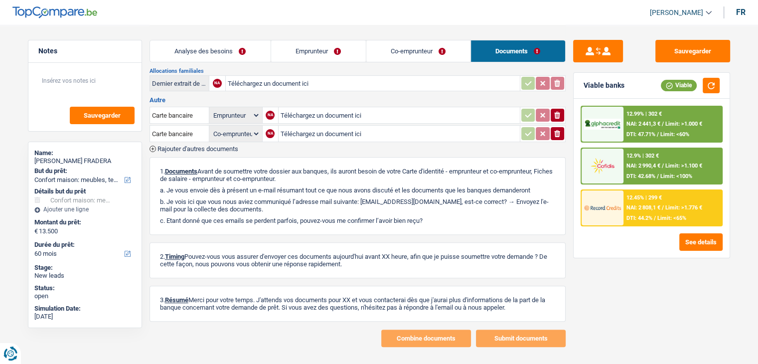
scroll to position [328, 0]
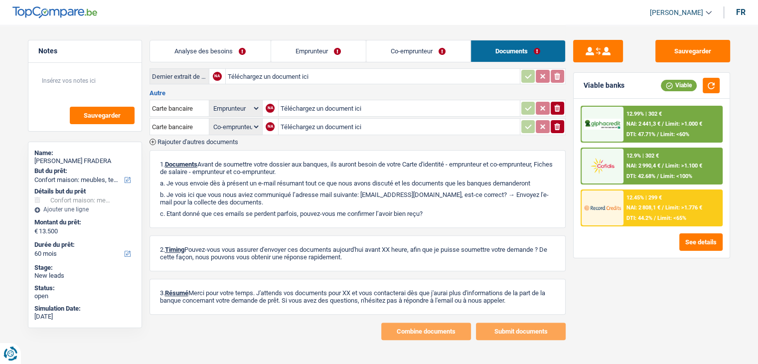
drag, startPoint x: 434, startPoint y: 204, endPoint x: 161, endPoint y: 152, distance: 277.5
click at [161, 152] on div "1. Documents Avant de soumettre votre dossier aux banques, ils auront besoin de…" at bounding box center [358, 189] width 416 height 78
click at [160, 160] on p "1. Documents Avant de soumettre votre dossier aux banques, ils auront besoin de…" at bounding box center [357, 167] width 395 height 15
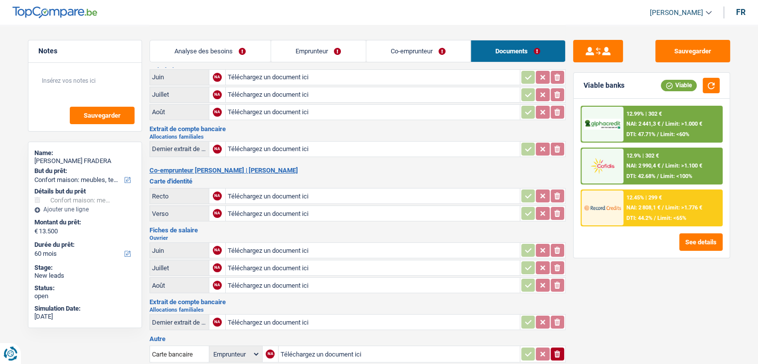
scroll to position [100, 0]
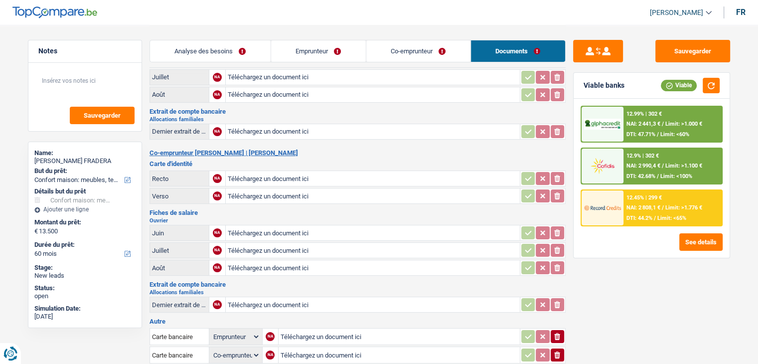
click at [349, 49] on link "Emprunteur" at bounding box center [318, 50] width 95 height 21
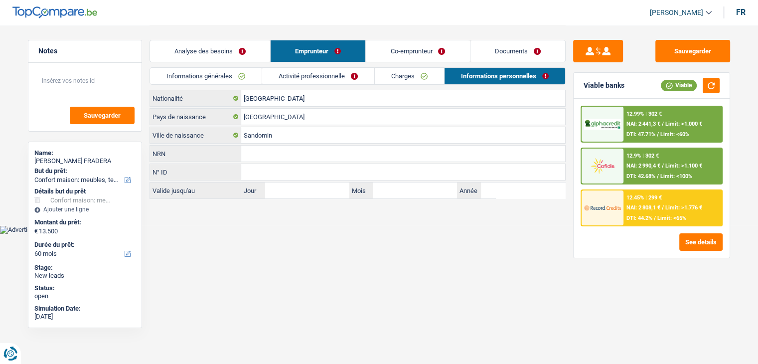
scroll to position [0, 0]
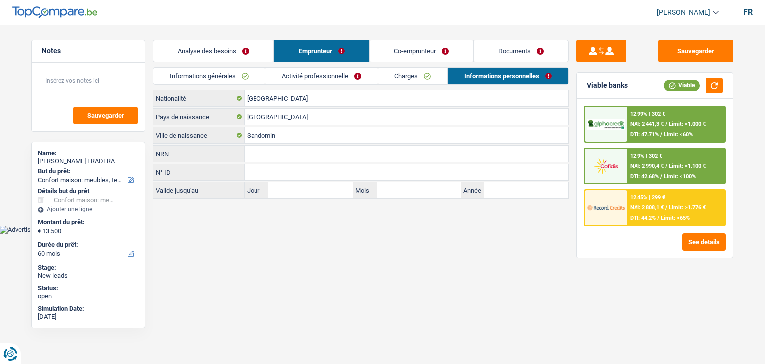
click at [237, 46] on link "Analyse des besoins" at bounding box center [213, 50] width 120 height 21
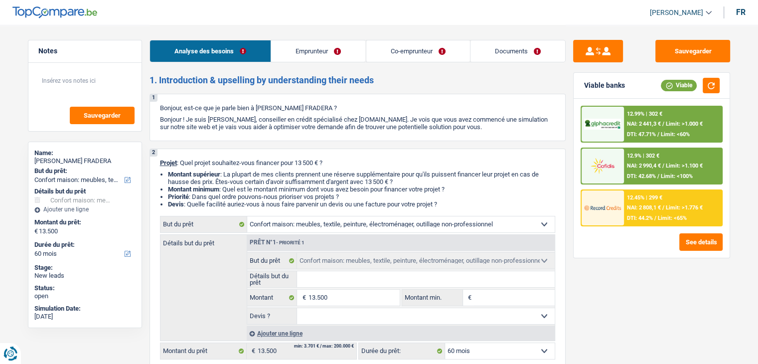
click at [511, 54] on link "Documents" at bounding box center [517, 50] width 95 height 21
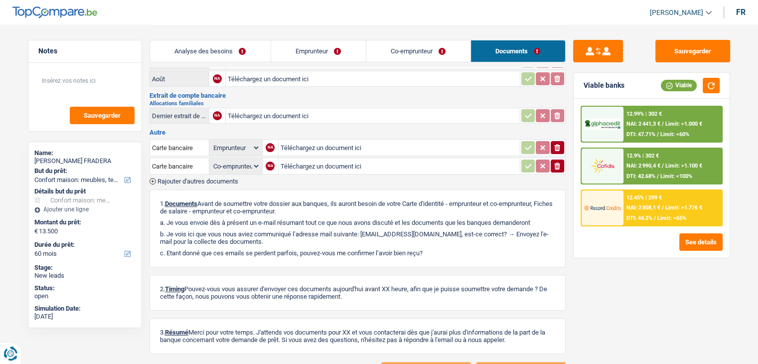
scroll to position [299, 0]
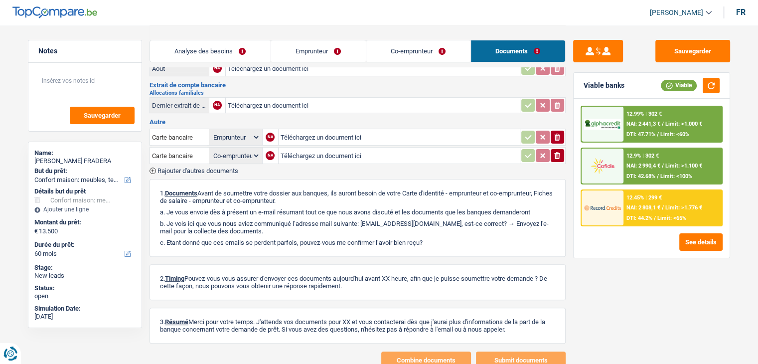
click at [317, 220] on p "b. Je vois ici que vous nous aviez communiqué l’adresse mail suivante: [EMAIL_…" at bounding box center [357, 227] width 395 height 15
click at [681, 57] on button "Sauvegarder" at bounding box center [692, 51] width 75 height 22
click at [215, 60] on link "Analyse des besoins" at bounding box center [210, 50] width 121 height 21
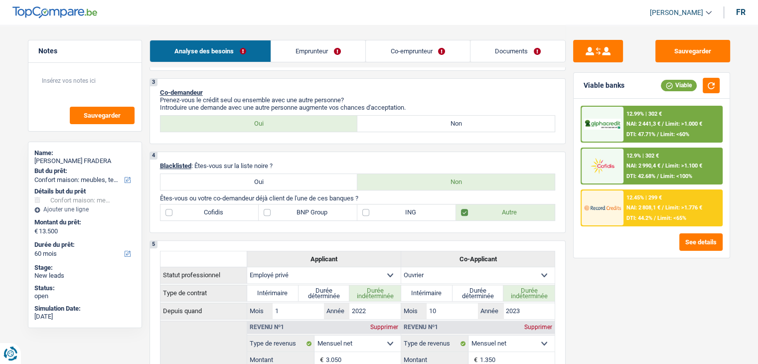
click at [215, 52] on link "Analyse des besoins" at bounding box center [210, 50] width 121 height 21
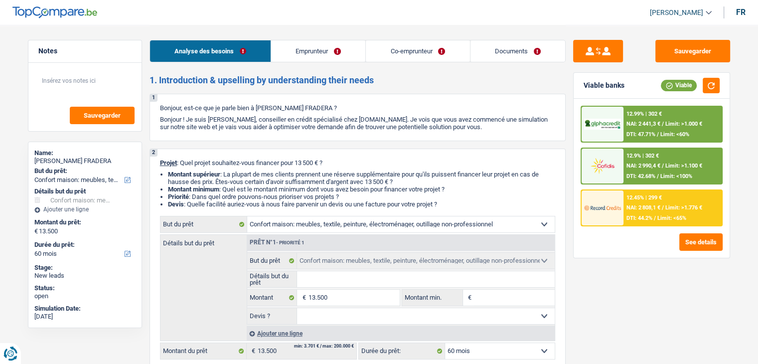
click at [686, 48] on button "Sauvegarder" at bounding box center [692, 51] width 75 height 22
click at [489, 293] on input "Montant min." at bounding box center [514, 298] width 81 height 16
type input "1"
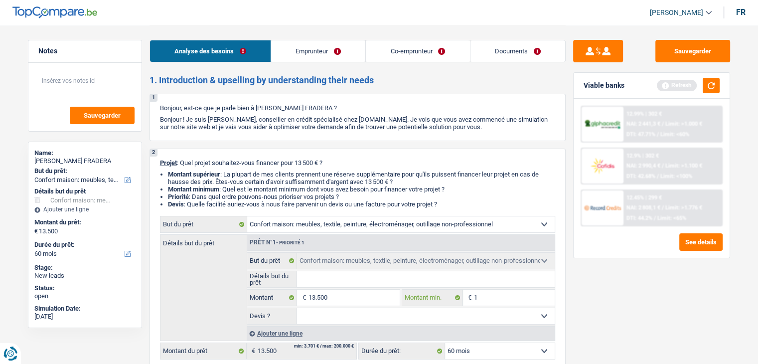
type input "13"
type input "135"
type input "1.350"
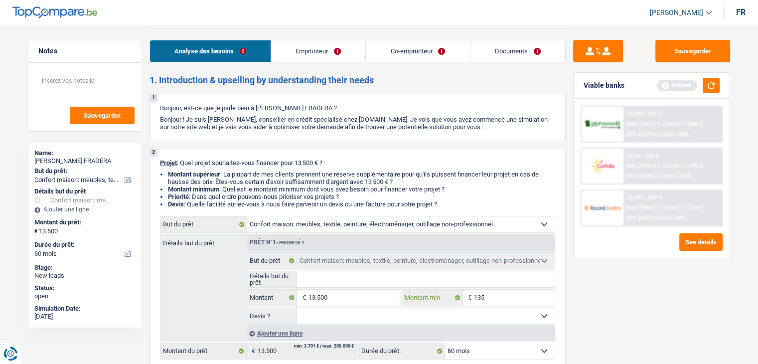
type input "1.350"
type input "13.500"
click at [714, 86] on button "button" at bounding box center [711, 85] width 17 height 15
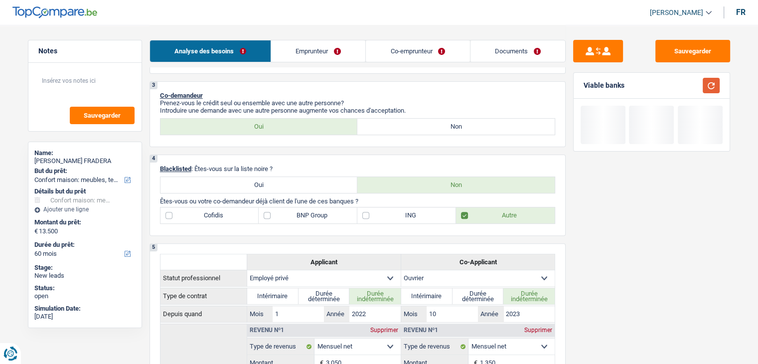
scroll to position [199, 0]
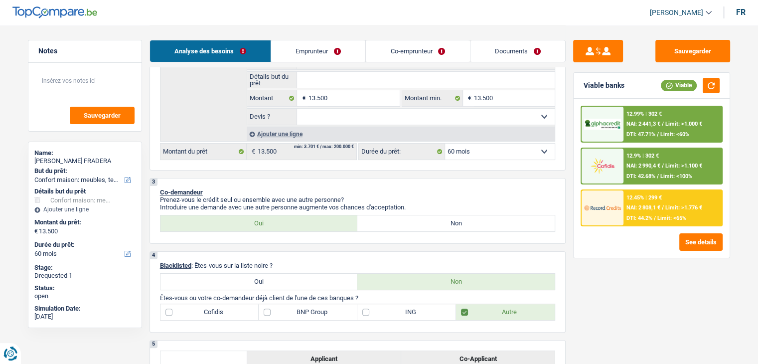
drag, startPoint x: 321, startPoint y: 114, endPoint x: 321, endPoint y: 120, distance: 6.0
click at [321, 114] on select "Oui Non Non répondu Sélectionner une option" at bounding box center [426, 117] width 258 height 16
select select "yes"
click at [297, 109] on select "Oui Non Non répondu Sélectionner une option" at bounding box center [426, 117] width 258 height 16
select select "yes"
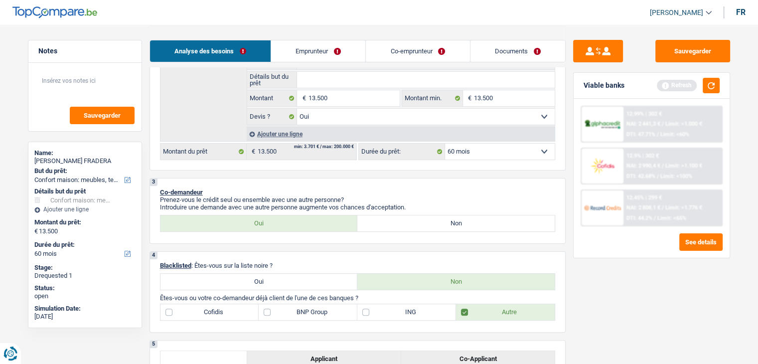
scroll to position [150, 0]
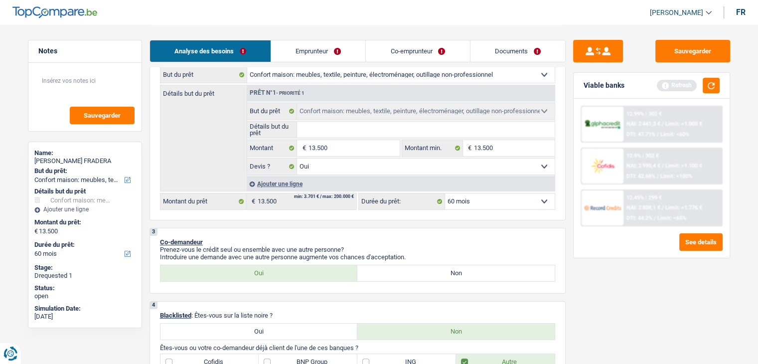
click at [319, 129] on input "Détails but du prêt" at bounding box center [426, 130] width 258 height 16
type input ":"
type input "a"
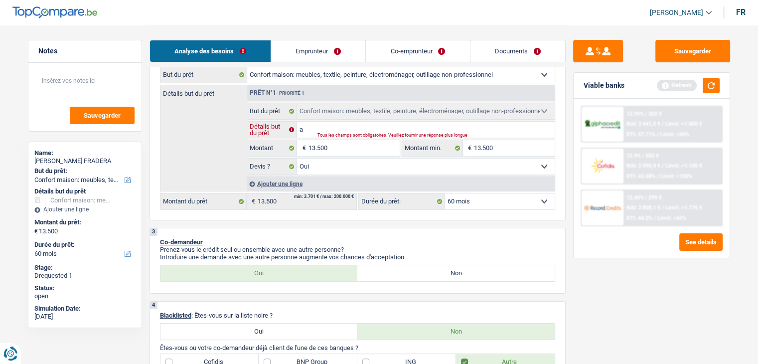
type input "am"
type input "ame"
type input "ameu"
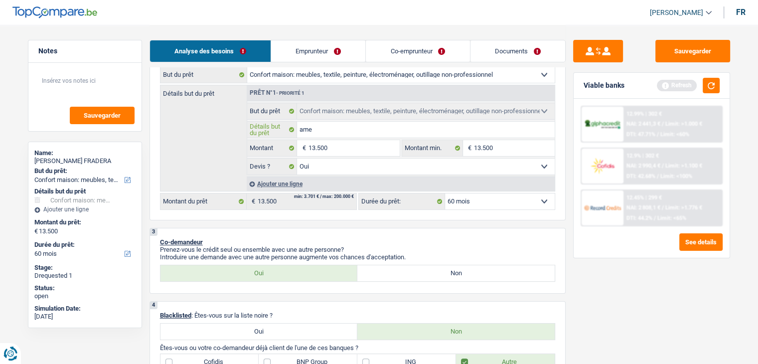
type input "ameu"
type input "ameub"
type input "ameubl"
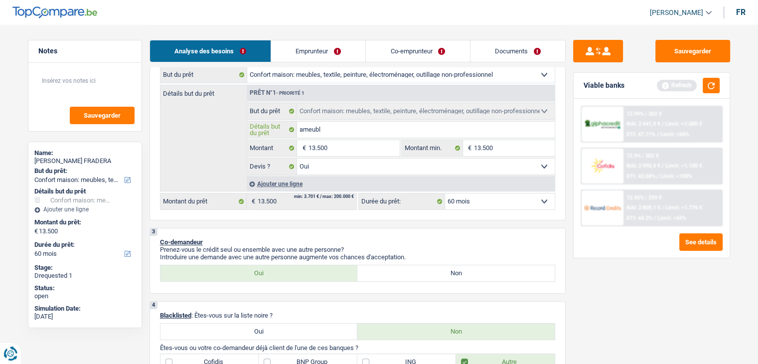
type input "ameuble"
type input "ameublem"
type input "ameubleme"
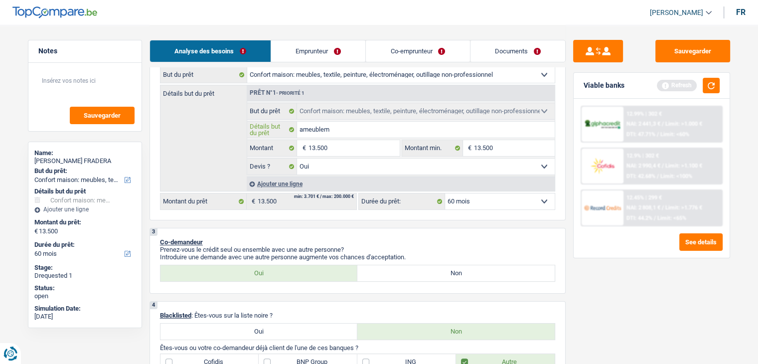
type input "ameubleme"
type input "ameublemen"
type input "ameublement"
click at [713, 88] on button "button" at bounding box center [711, 85] width 17 height 15
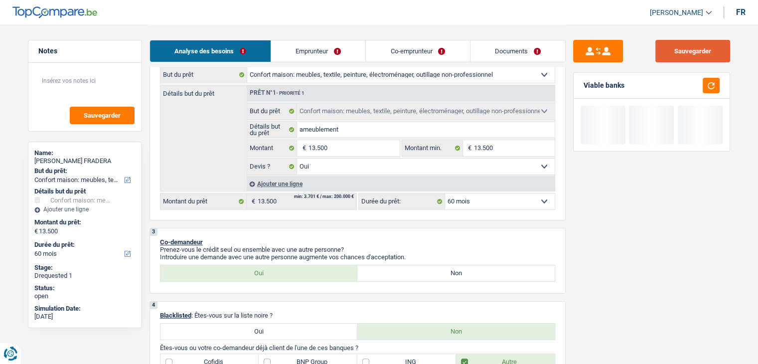
click at [701, 57] on button "Sauvegarder" at bounding box center [692, 51] width 75 height 22
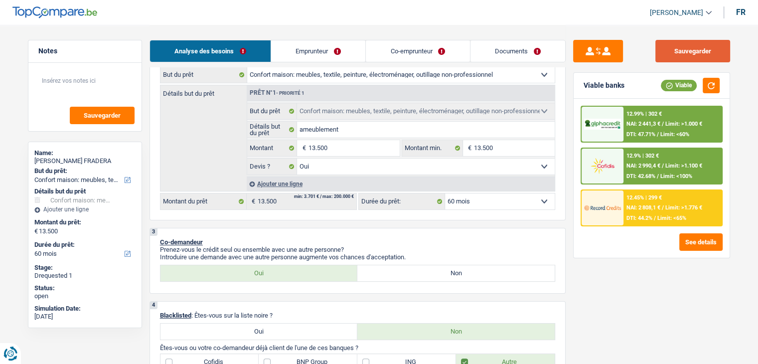
click at [676, 60] on button "Sauvegarder" at bounding box center [692, 51] width 75 height 22
